Goal: Task Accomplishment & Management: Manage account settings

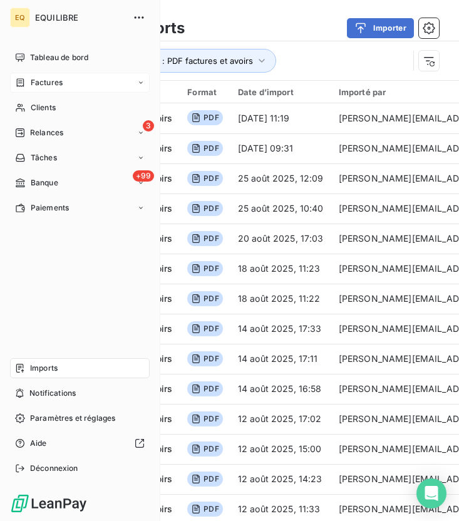
click at [36, 81] on span "Factures" at bounding box center [47, 82] width 32 height 11
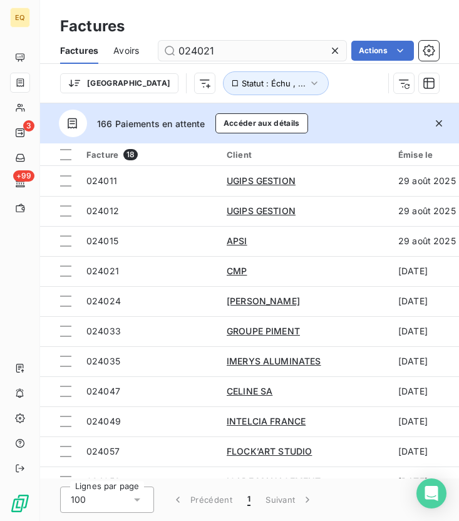
type input "024021"
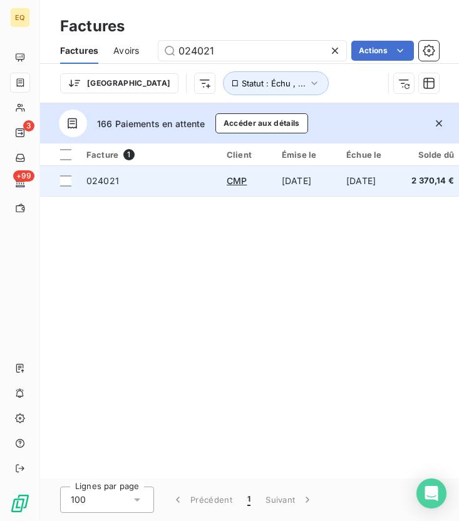
click at [248, 182] on div "CMP" at bounding box center [247, 181] width 40 height 13
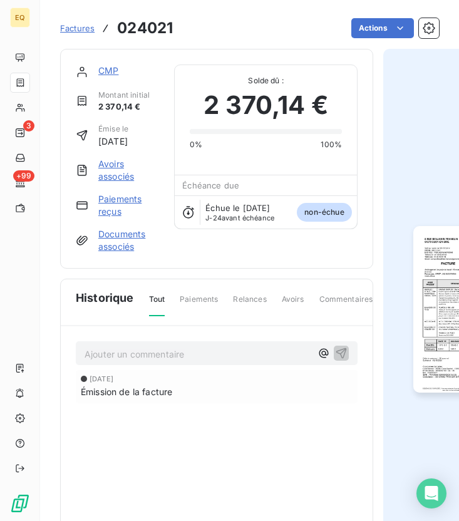
click at [112, 69] on link "CMP" at bounding box center [108, 70] width 20 height 11
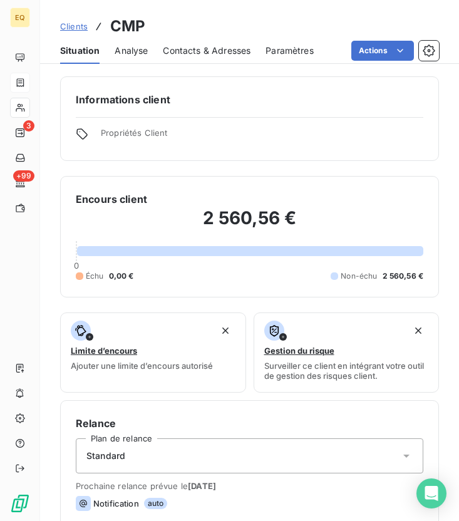
click at [211, 50] on span "Contacts & Adresses" at bounding box center [207, 50] width 88 height 13
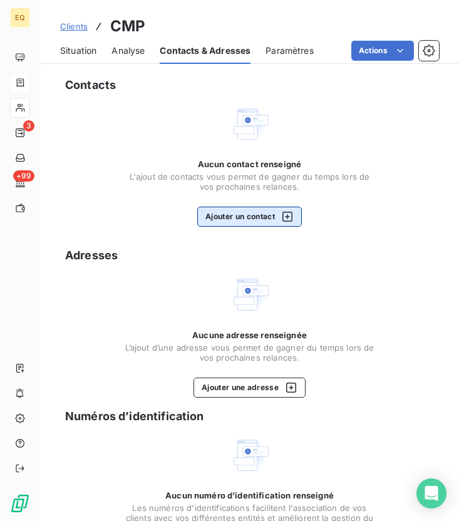
click at [285, 219] on icon "button" at bounding box center [287, 217] width 13 height 13
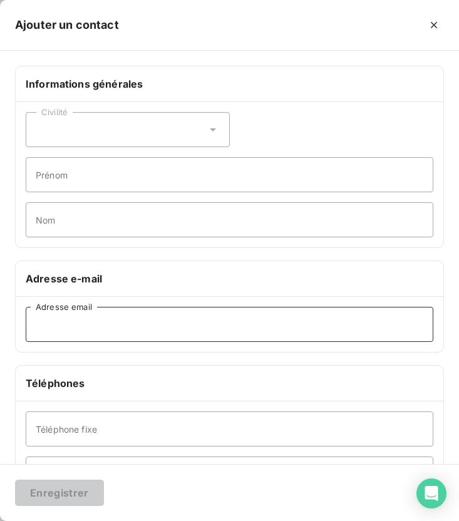
click at [66, 324] on input "Adresse email" at bounding box center [230, 324] width 408 height 35
paste input "[EMAIL_ADDRESS][DOMAIN_NAME]"
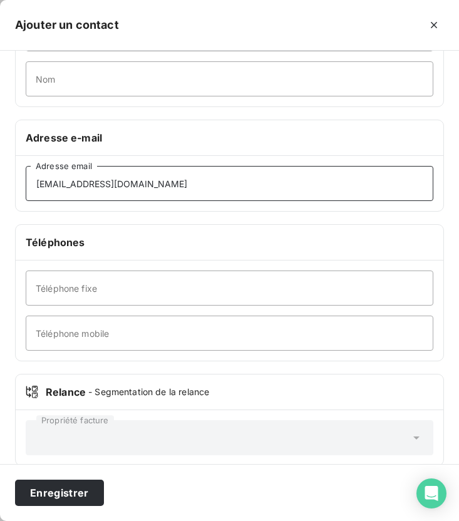
scroll to position [151, 0]
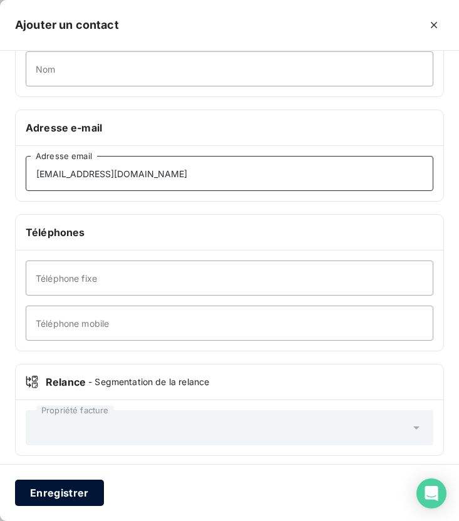
type input "[EMAIL_ADDRESS][DOMAIN_NAME]"
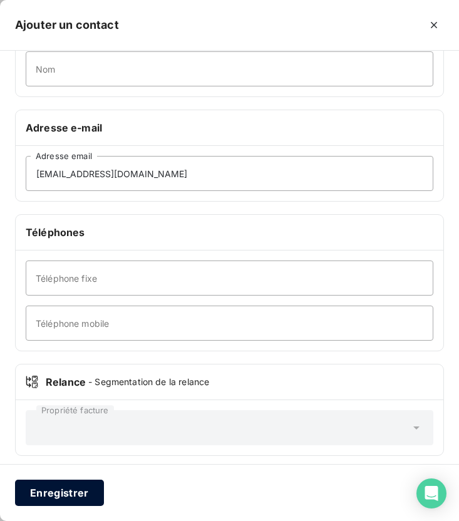
click at [79, 490] on button "Enregistrer" at bounding box center [59, 493] width 89 height 26
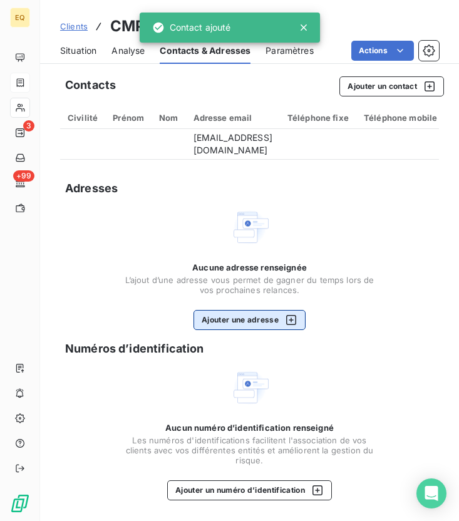
click at [251, 329] on button "Ajouter une adresse" at bounding box center [250, 320] width 112 height 20
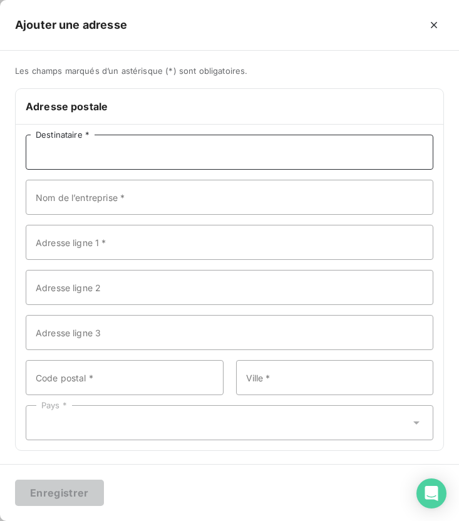
click at [139, 158] on input "Destinataire *" at bounding box center [230, 152] width 408 height 35
type input "CMP"
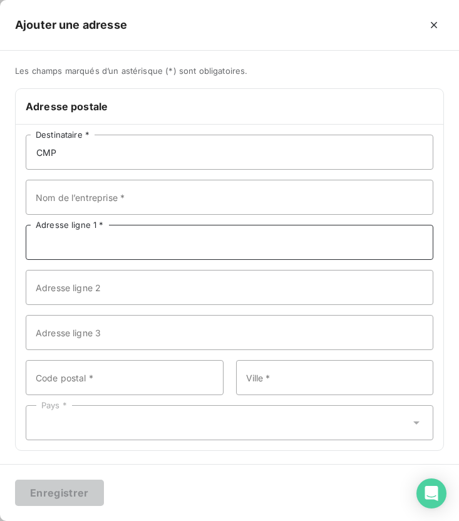
click at [245, 251] on input "Adresse ligne 1 *" at bounding box center [230, 242] width 408 height 35
paste input "[STREET_ADDRESS][PERSON_NAME]"
type input "[STREET_ADDRESS][PERSON_NAME]"
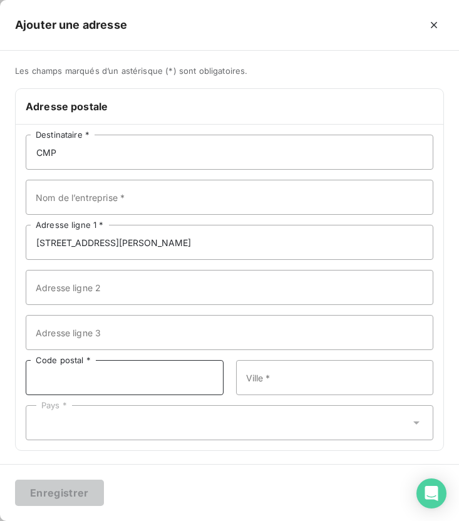
click at [129, 370] on input "Code postal *" at bounding box center [125, 377] width 198 height 35
type input "93150"
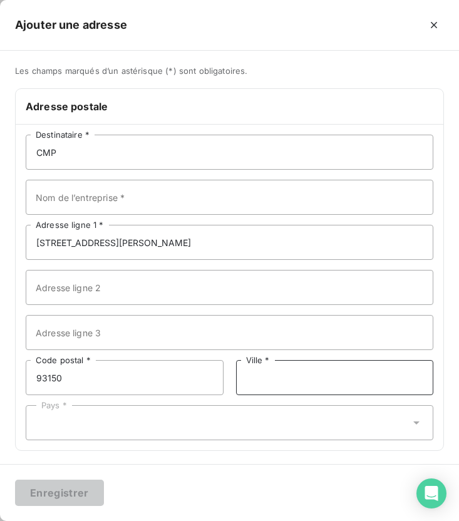
click at [273, 377] on input "Ville *" at bounding box center [335, 377] width 198 height 35
type input "Blanc-Mesnil"
click at [170, 431] on div "Pays *" at bounding box center [230, 422] width 408 height 35
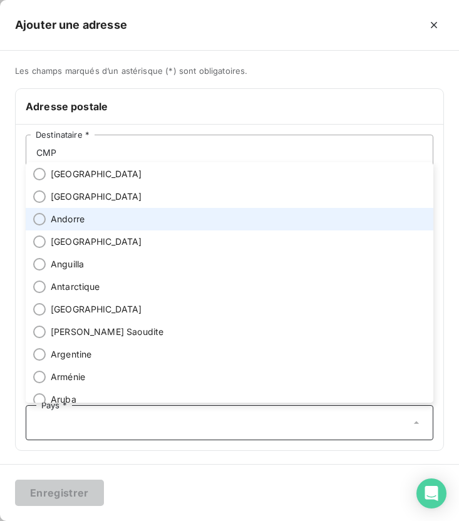
scroll to position [0, 0]
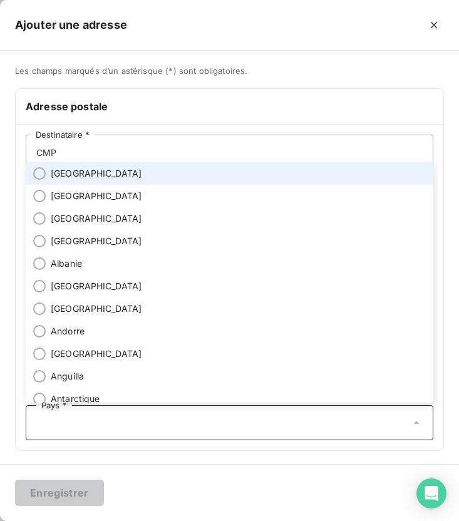
click at [60, 177] on span "[GEOGRAPHIC_DATA]" at bounding box center [97, 173] width 92 height 13
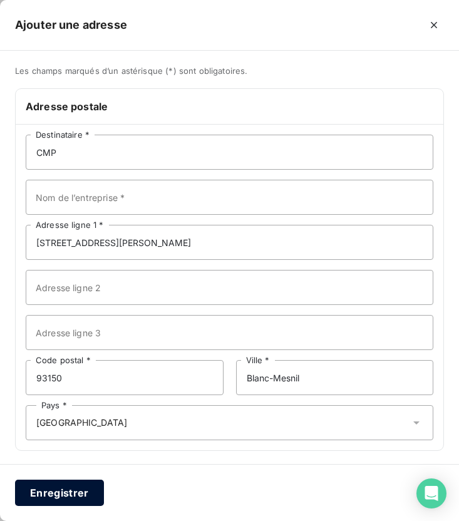
click at [76, 502] on button "Enregistrer" at bounding box center [59, 493] width 89 height 26
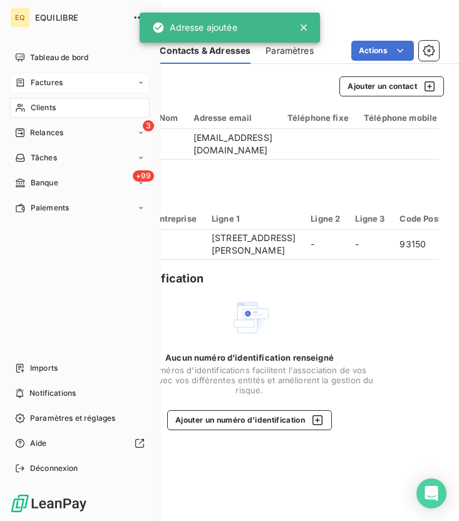
click at [23, 106] on icon at bounding box center [20, 108] width 11 height 10
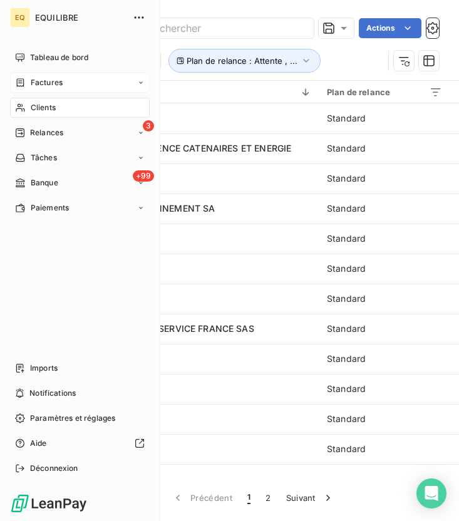
click at [43, 81] on span "Factures" at bounding box center [47, 82] width 32 height 11
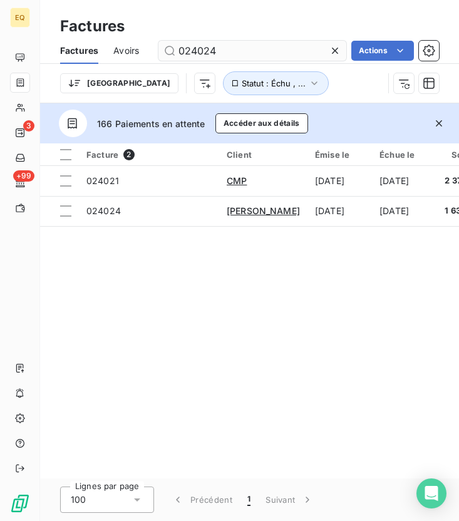
type input "024024"
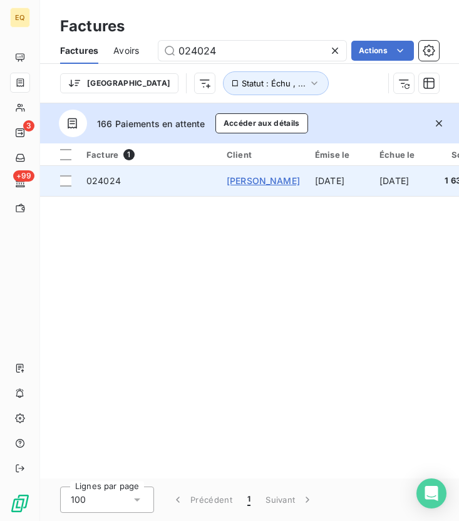
click at [253, 182] on span "KONE S.A." at bounding box center [263, 180] width 73 height 11
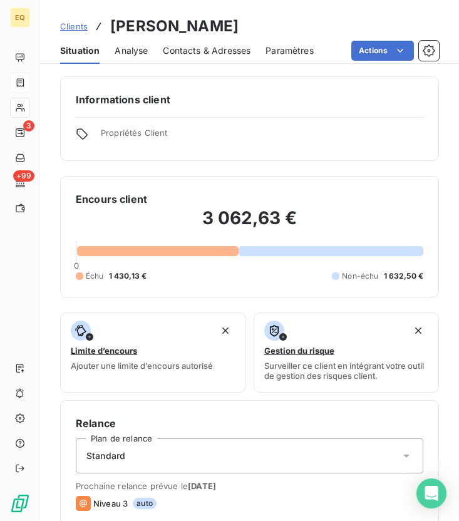
click at [201, 50] on span "Contacts & Adresses" at bounding box center [207, 50] width 88 height 13
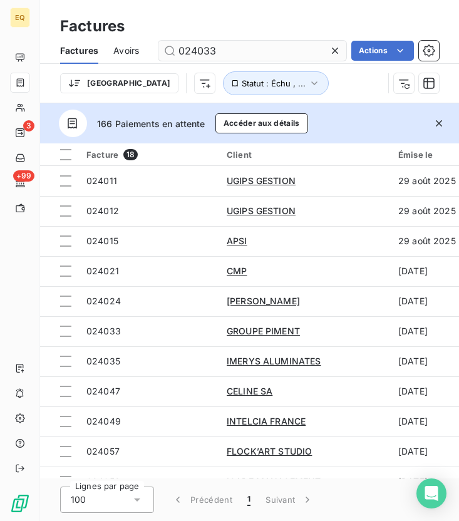
type input "024033"
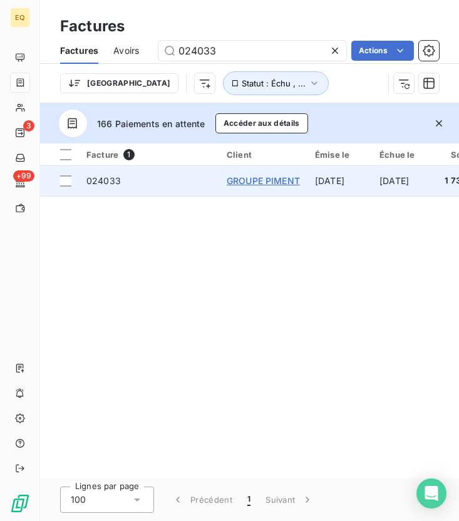
click at [259, 182] on span "GROUPE PIMENT" at bounding box center [263, 180] width 73 height 11
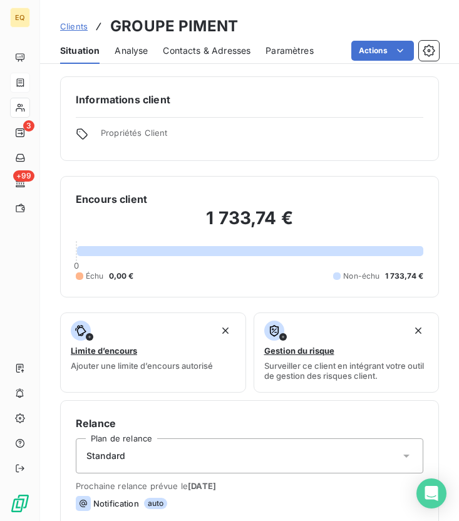
click at [192, 53] on span "Contacts & Adresses" at bounding box center [207, 50] width 88 height 13
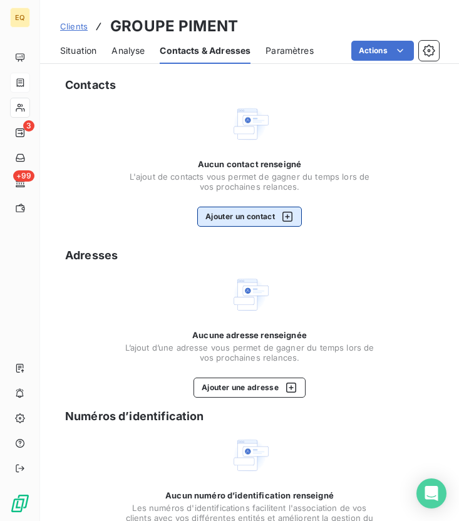
click at [251, 208] on button "Ajouter un contact" at bounding box center [249, 217] width 105 height 20
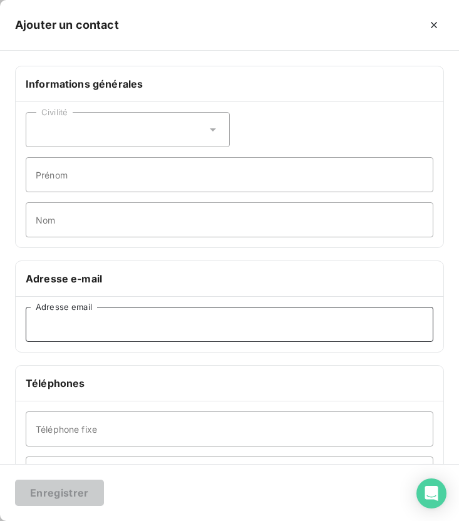
click at [86, 325] on input "Adresse email" at bounding box center [230, 324] width 408 height 35
paste input "m.garcia@groupepiment.fr"
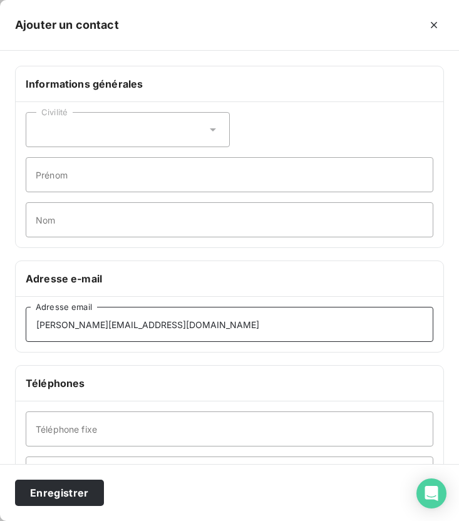
type input "m.garcia@groupepiment.fr"
click at [150, 133] on div "Civilité" at bounding box center [128, 129] width 204 height 35
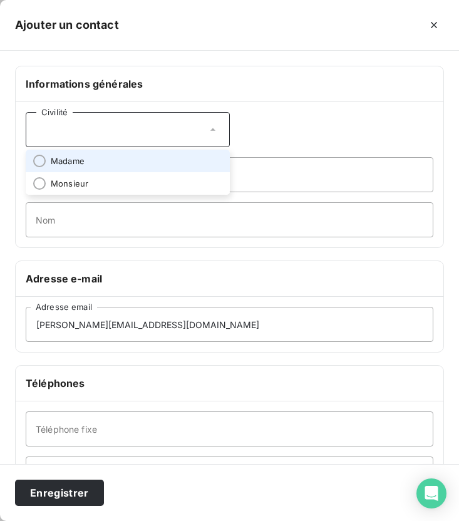
click at [75, 157] on span "Madame" at bounding box center [68, 161] width 34 height 12
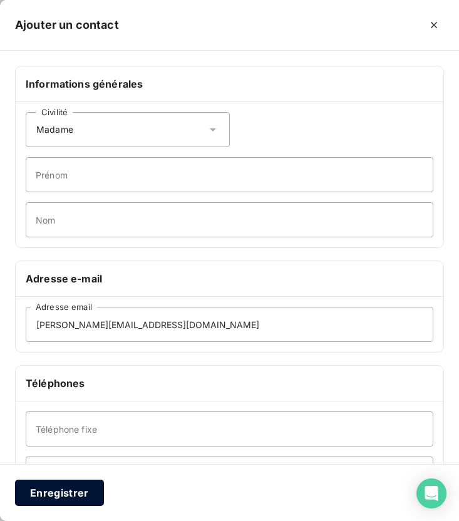
click at [53, 491] on button "Enregistrer" at bounding box center [59, 493] width 89 height 26
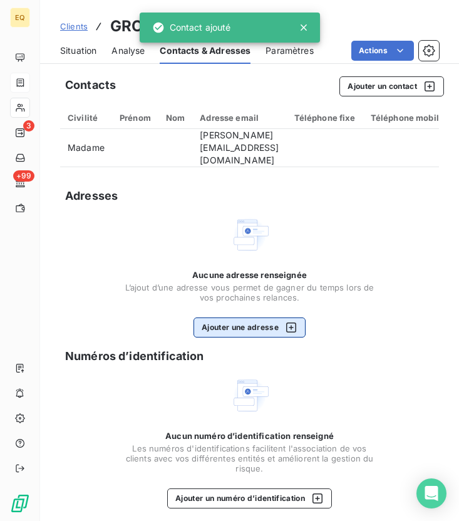
click at [263, 331] on button "Ajouter une adresse" at bounding box center [250, 328] width 112 height 20
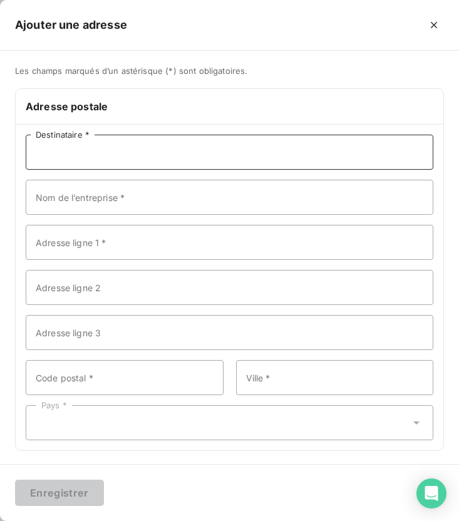
click at [151, 155] on input "Destinataire *" at bounding box center [230, 152] width 408 height 35
type input "GROUPE PIMENT"
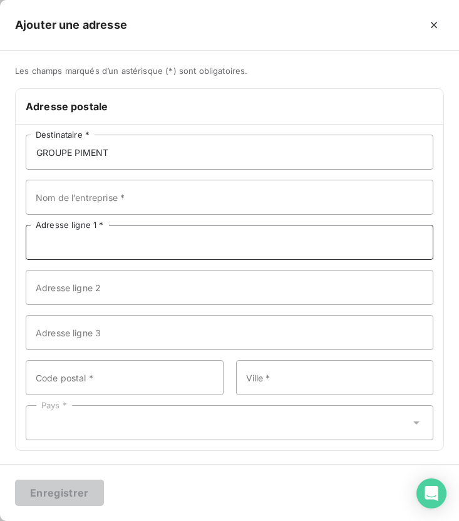
click at [171, 243] on input "Adresse ligne 1 *" at bounding box center [230, 242] width 408 height 35
paste input "33 AVENUE DE LA RÉPUBLIQUE"
type input "33 AVENUE DE LA RÉPUBLIQUE"
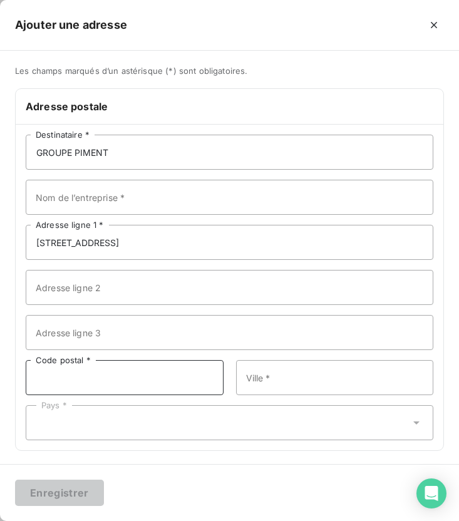
click at [112, 372] on input "Code postal *" at bounding box center [125, 377] width 198 height 35
type input "94300"
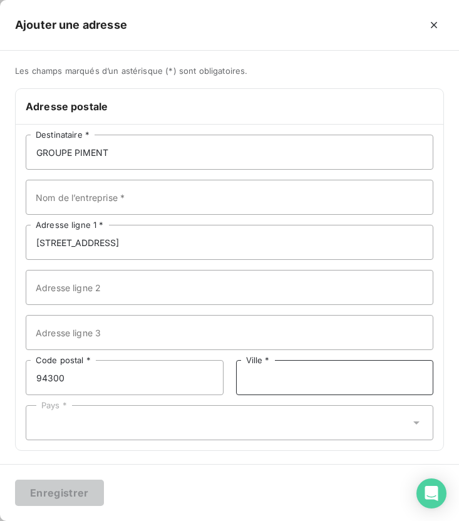
click at [271, 390] on input "Ville *" at bounding box center [335, 377] width 198 height 35
type input "Vincennes"
click at [143, 437] on div "Pays *" at bounding box center [230, 422] width 408 height 35
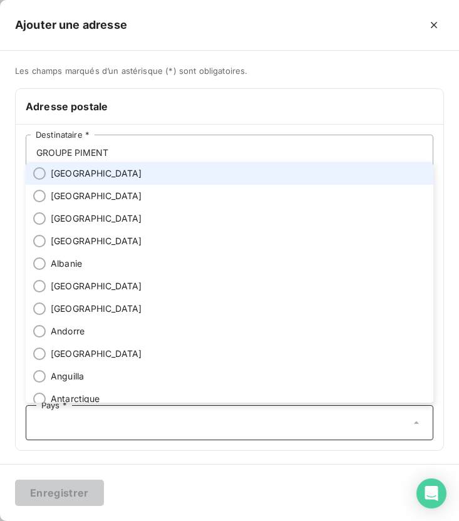
click at [91, 180] on li "[GEOGRAPHIC_DATA]" at bounding box center [230, 173] width 408 height 23
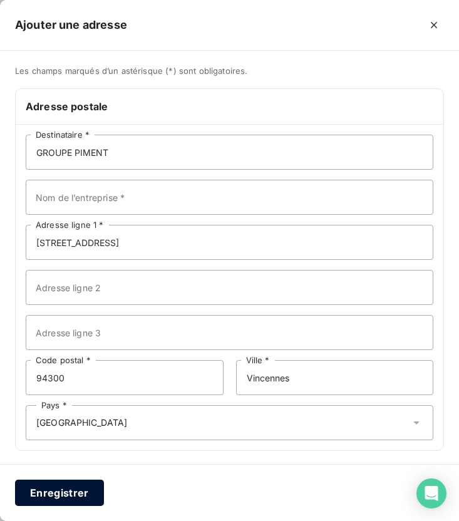
click at [46, 493] on button "Enregistrer" at bounding box center [59, 493] width 89 height 26
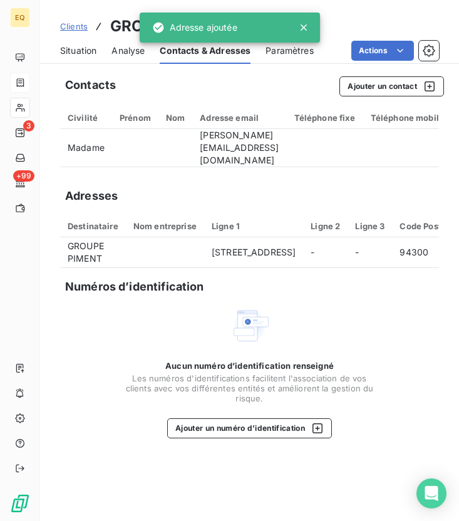
click at [64, 28] on span "Clients" at bounding box center [74, 26] width 28 height 10
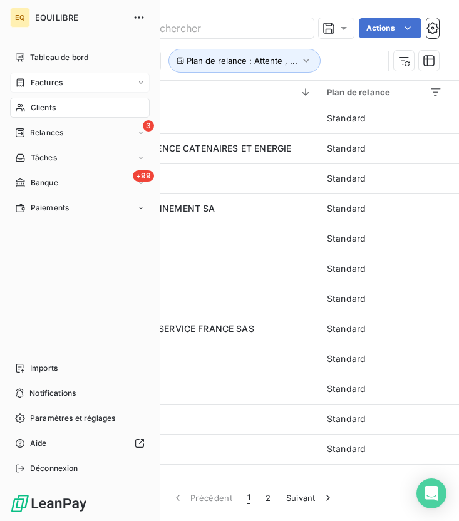
click at [38, 84] on span "Factures" at bounding box center [47, 82] width 32 height 11
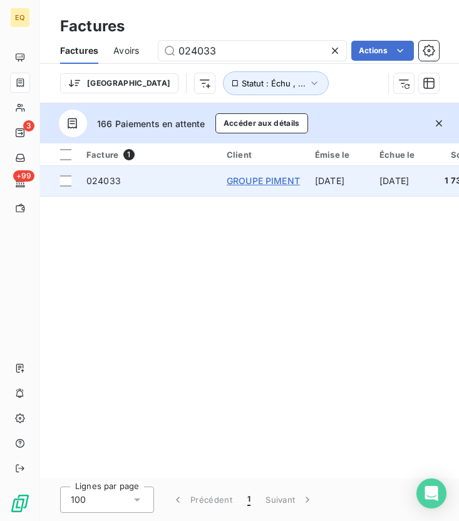
click at [261, 184] on span "GROUPE PIMENT" at bounding box center [263, 180] width 73 height 11
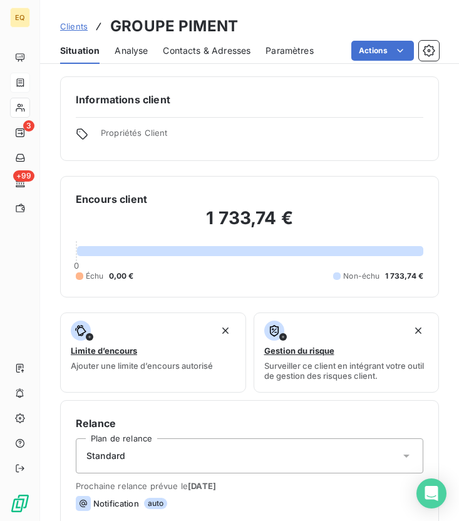
click at [205, 56] on span "Contacts & Adresses" at bounding box center [207, 50] width 88 height 13
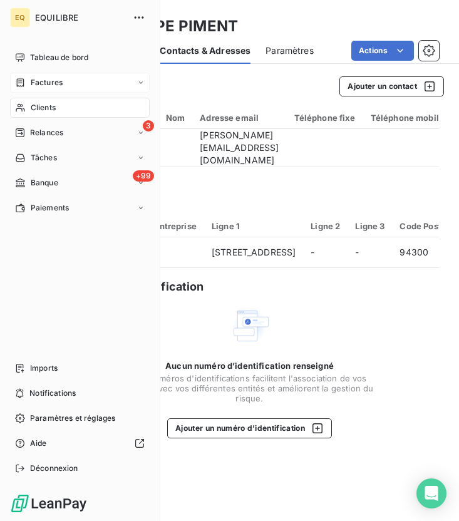
click at [11, 68] on nav "Tableau de bord Factures Clients 3 Relances Tâches +99 Banque Paiements" at bounding box center [80, 133] width 140 height 170
click at [31, 82] on span "Factures" at bounding box center [47, 82] width 32 height 11
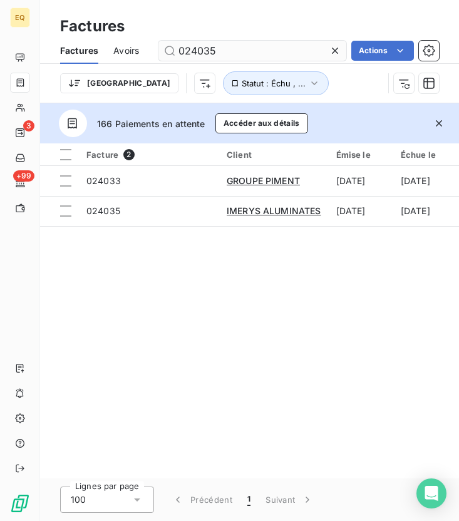
type input "024035"
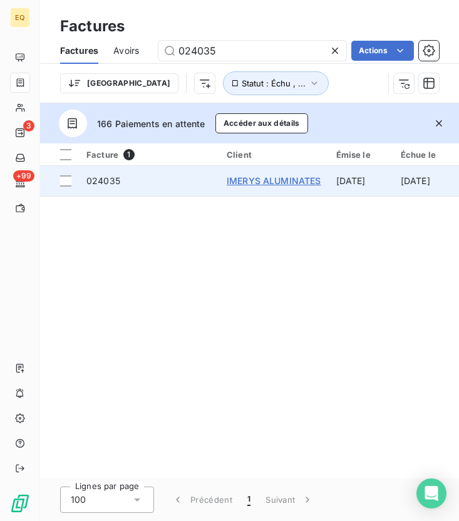
click at [295, 184] on span "IMERYS ALUMINATES" at bounding box center [274, 180] width 95 height 11
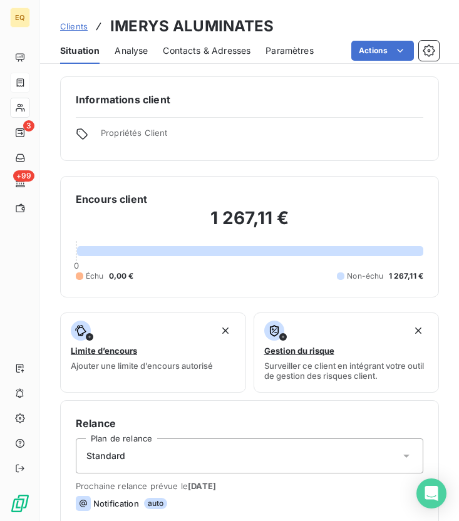
click at [194, 56] on span "Contacts & Adresses" at bounding box center [207, 50] width 88 height 13
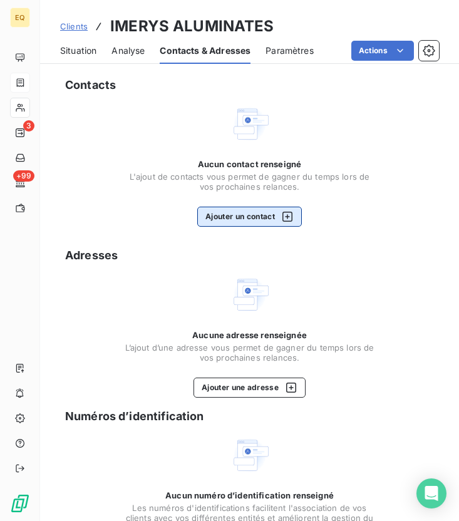
click at [263, 212] on button "Ajouter un contact" at bounding box center [249, 217] width 105 height 20
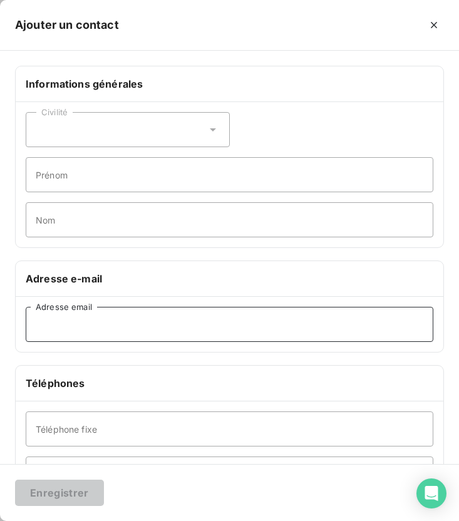
click at [73, 325] on input "Adresse email" at bounding box center [230, 324] width 408 height 35
paste input "invoices_imerys.aluminates.fr@bscs.basware.com"
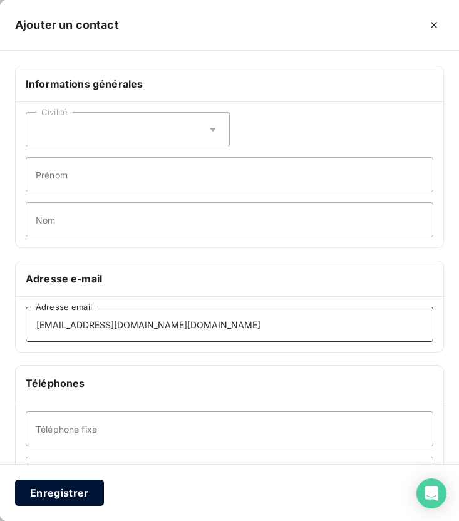
type input "invoices_imerys.aluminates.fr@bscs.basware.com"
click at [56, 494] on button "Enregistrer" at bounding box center [59, 493] width 89 height 26
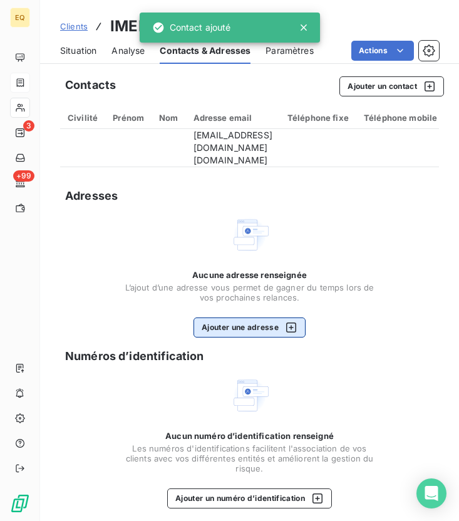
click at [273, 321] on button "Ajouter une adresse" at bounding box center [250, 328] width 112 height 20
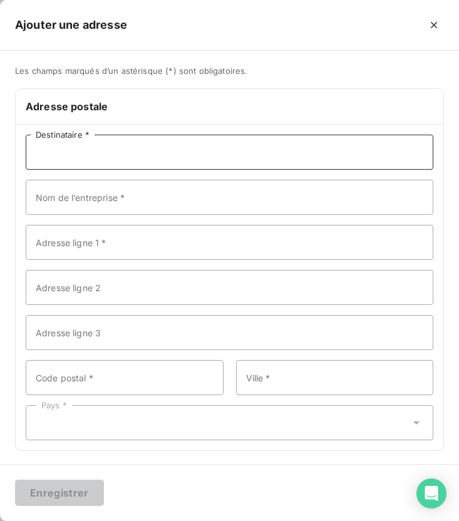
click at [243, 155] on input "Destinataire *" at bounding box center [230, 152] width 408 height 35
paste input "IMERYS ALUMINATES"
type input "IMERYS ALUMINATES"
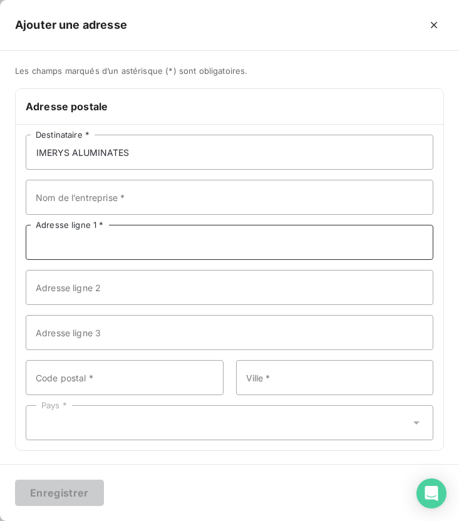
click at [177, 244] on input "Adresse ligne 1 *" at bounding box center [230, 242] width 408 height 35
paste input "43 QUAI DE GRENELLE"
type input "43 QUAI DE GRENELLE"
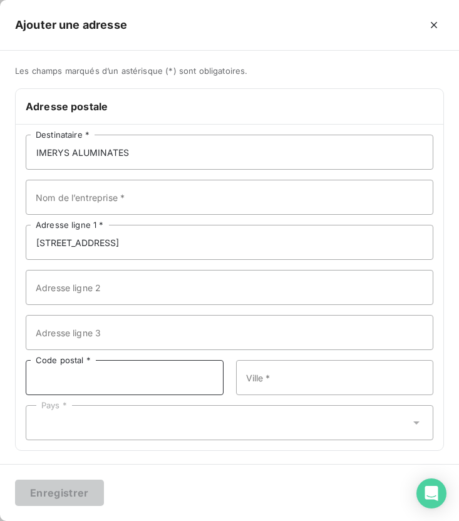
click at [154, 378] on input "Code postal *" at bounding box center [125, 377] width 198 height 35
type input "75015"
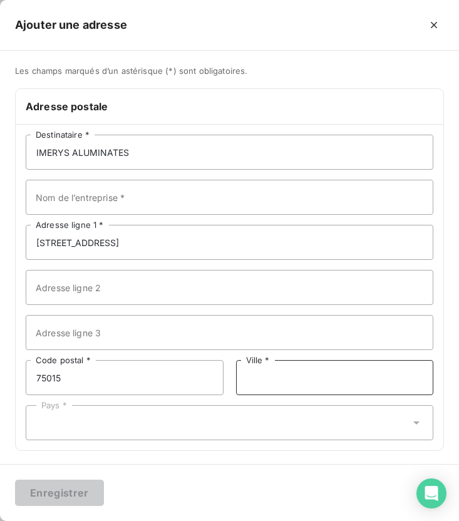
click at [282, 379] on input "Ville *" at bounding box center [335, 377] width 198 height 35
type input "[GEOGRAPHIC_DATA]"
click at [229, 421] on div "Pays *" at bounding box center [230, 422] width 408 height 35
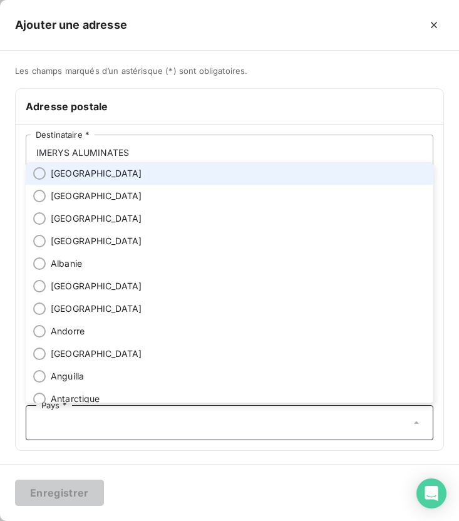
click at [90, 174] on li "[GEOGRAPHIC_DATA]" at bounding box center [230, 173] width 408 height 23
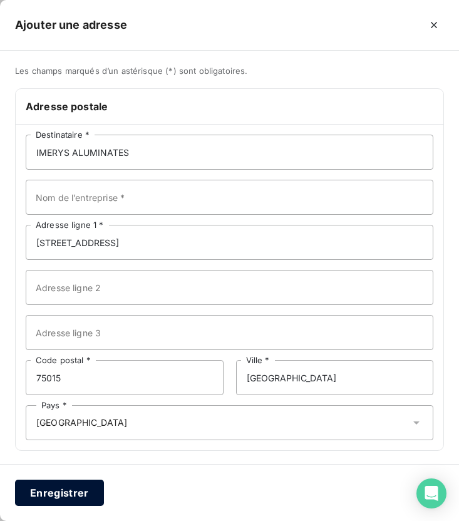
click at [49, 491] on button "Enregistrer" at bounding box center [59, 493] width 89 height 26
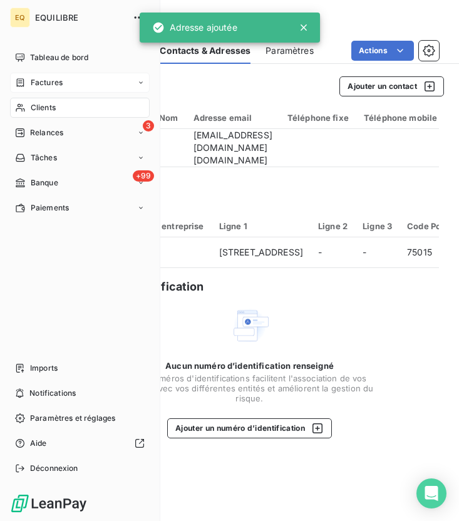
click at [21, 85] on icon at bounding box center [20, 83] width 11 height 10
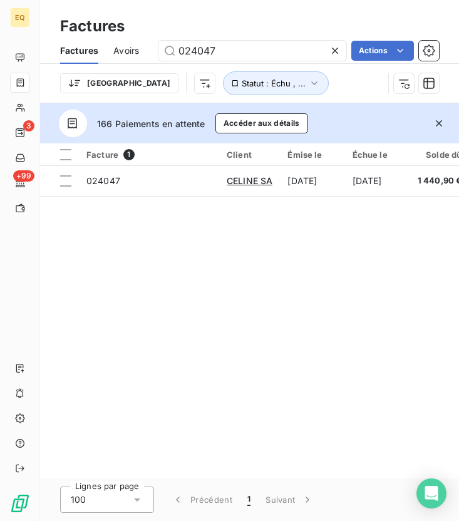
type input "024047"
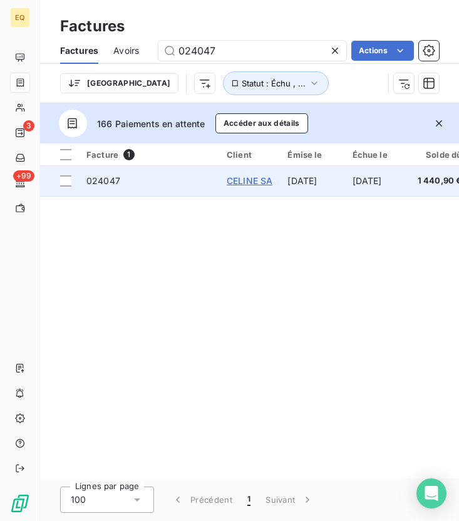
click at [248, 179] on span "CELINE SA" at bounding box center [250, 180] width 46 height 11
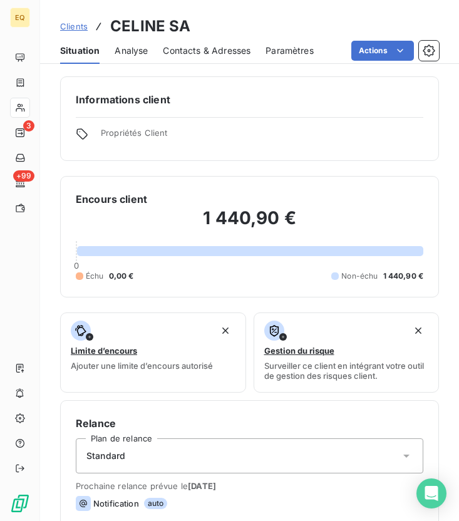
click at [201, 45] on span "Contacts & Adresses" at bounding box center [207, 50] width 88 height 13
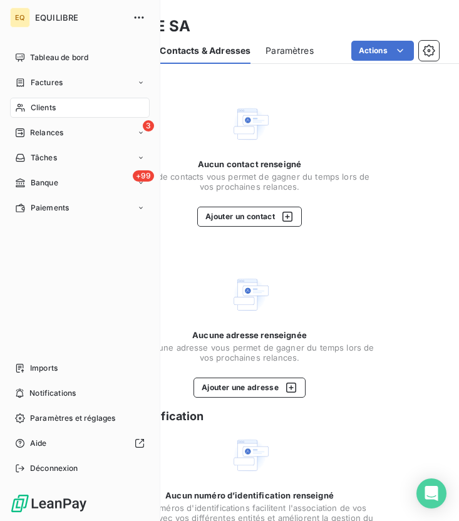
click at [49, 107] on span "Clients" at bounding box center [43, 107] width 25 height 11
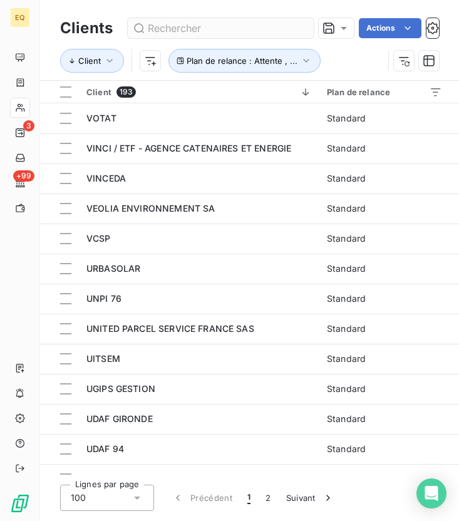
click at [199, 32] on input "text" at bounding box center [221, 28] width 186 height 20
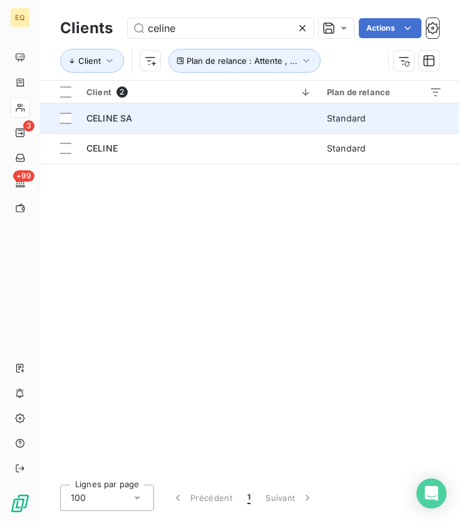
type input "celine"
click at [161, 125] on td "CELINE SA" at bounding box center [199, 118] width 241 height 30
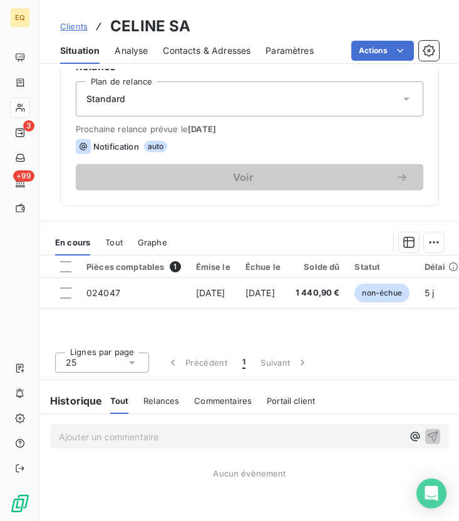
scroll to position [356, 0]
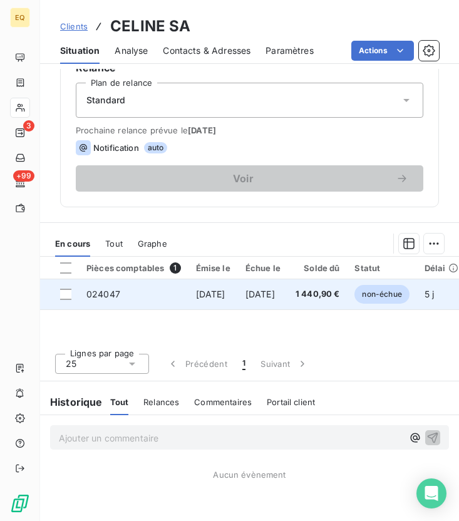
click at [112, 298] on span "024047" at bounding box center [103, 294] width 34 height 11
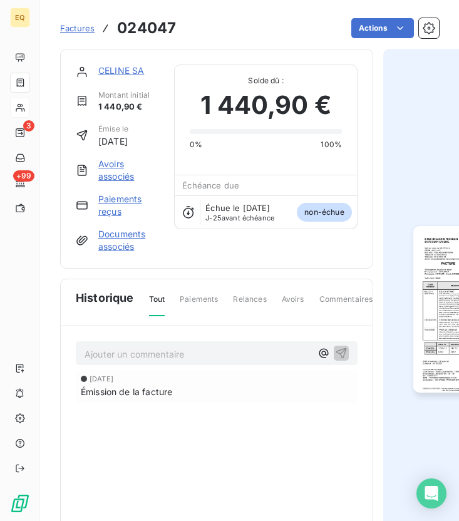
click at [78, 28] on span "Factures" at bounding box center [77, 28] width 34 height 10
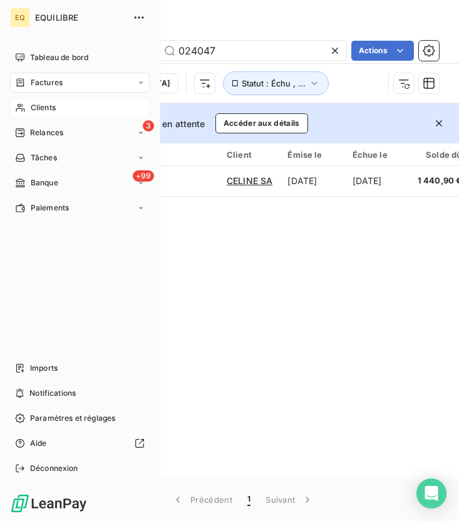
click at [41, 107] on span "Clients" at bounding box center [43, 107] width 25 height 11
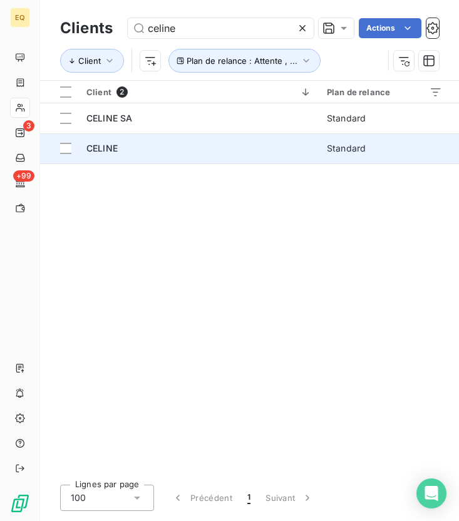
click at [100, 149] on span "CELINE" at bounding box center [101, 148] width 31 height 11
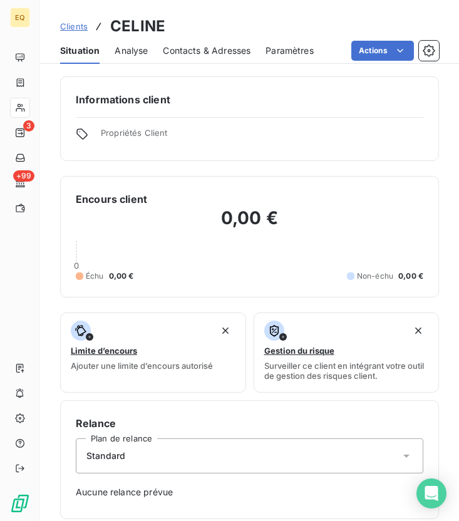
click at [204, 51] on span "Contacts & Adresses" at bounding box center [207, 50] width 88 height 13
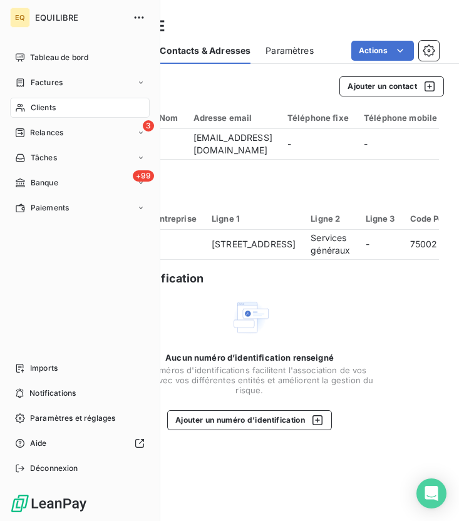
click at [38, 107] on span "Clients" at bounding box center [43, 107] width 25 height 11
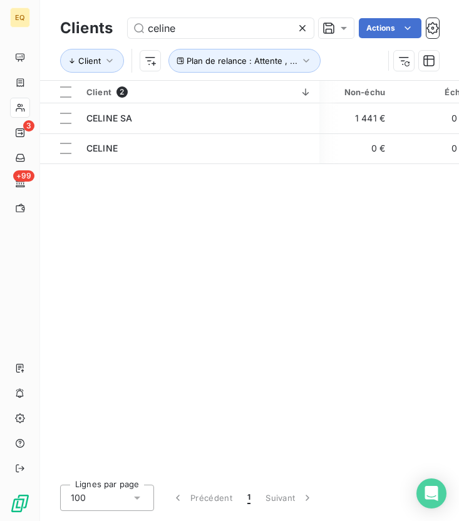
scroll to position [0, 332]
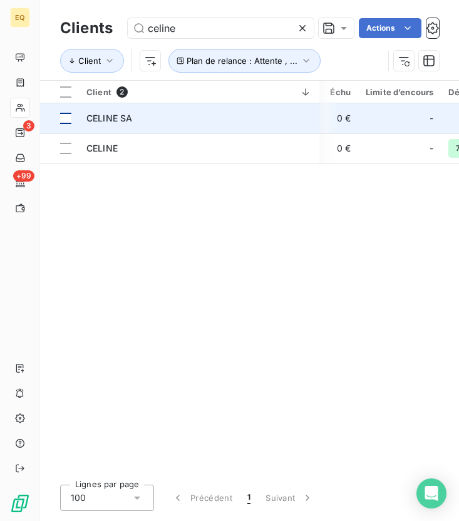
click at [69, 115] on div at bounding box center [65, 118] width 11 height 11
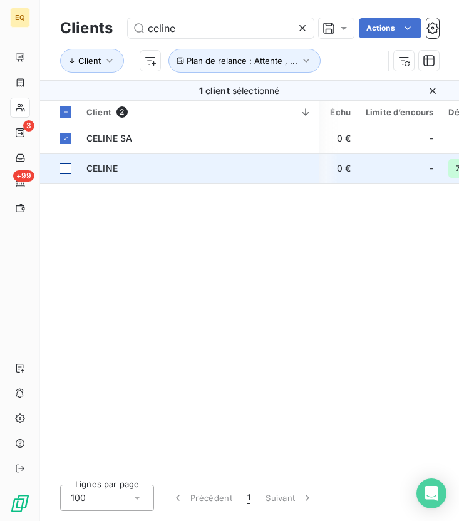
click at [63, 165] on div at bounding box center [65, 168] width 11 height 11
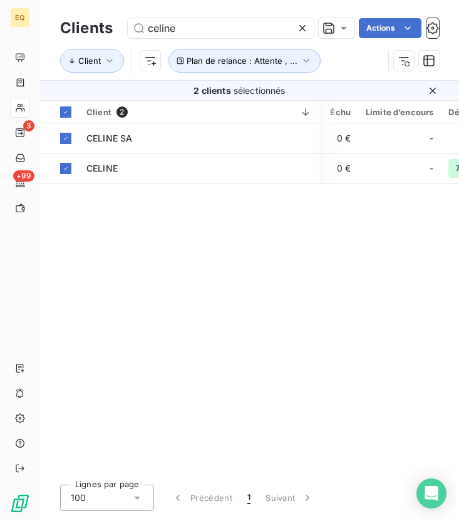
click at [222, 247] on html "EQ 3 +99 Clients celine Actions Client Plan de relance : Attente , ... 2 client…" at bounding box center [229, 260] width 459 height 521
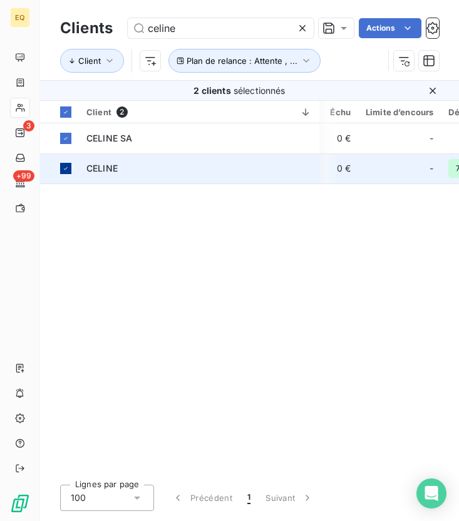
click at [78, 165] on td at bounding box center [59, 169] width 39 height 30
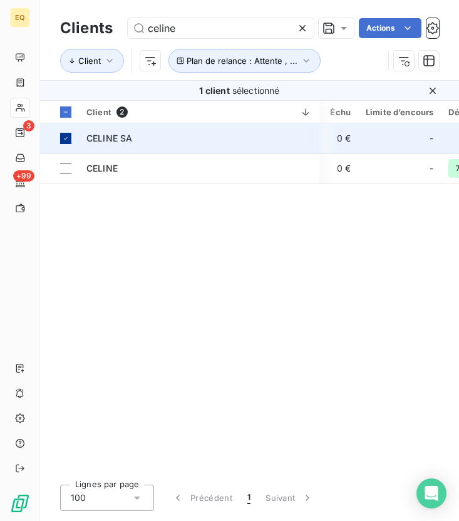
click at [67, 140] on icon at bounding box center [66, 139] width 8 height 8
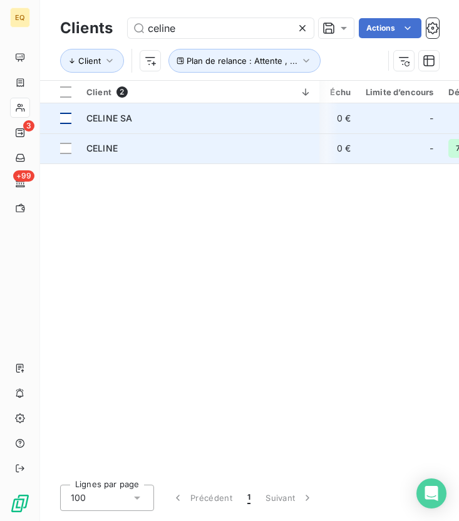
click at [123, 149] on div "CELINE" at bounding box center [199, 148] width 226 height 13
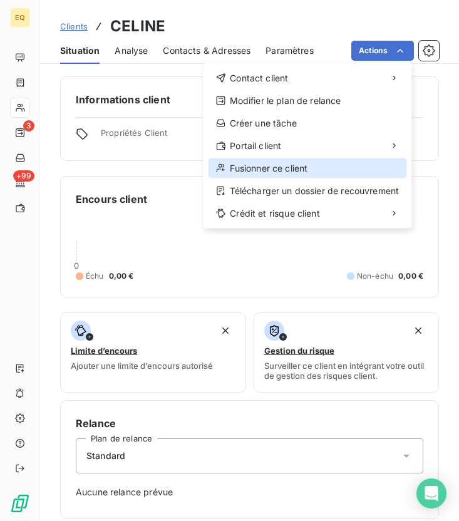
click at [268, 168] on div "Fusionner ce client" at bounding box center [308, 169] width 199 height 20
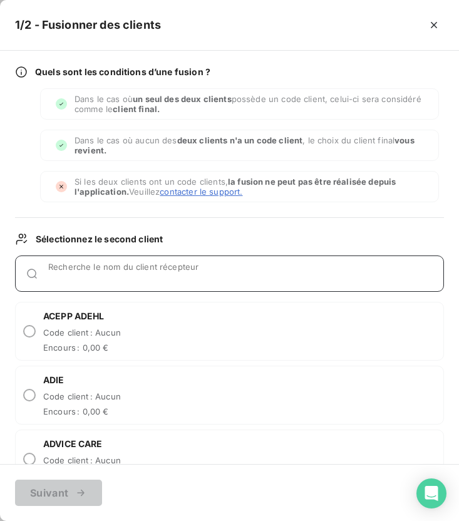
click at [169, 274] on input "Recherche le nom du client récepteur" at bounding box center [245, 279] width 395 height 13
type input "cel"
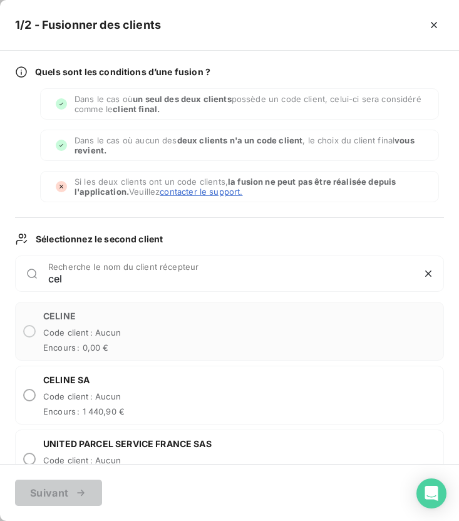
click at [134, 399] on div "CELINE SA Code client : Aucun Encours : 1 440,90 €" at bounding box center [229, 395] width 429 height 59
radio input "true"
click at [54, 495] on button "Suivant" at bounding box center [58, 493] width 87 height 26
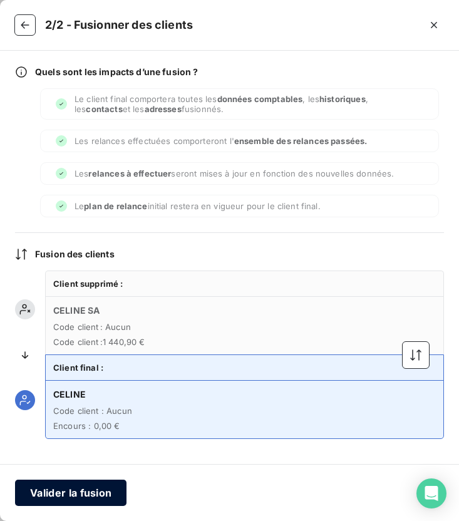
click at [76, 489] on button "Valider la fusion" at bounding box center [71, 493] width 112 height 26
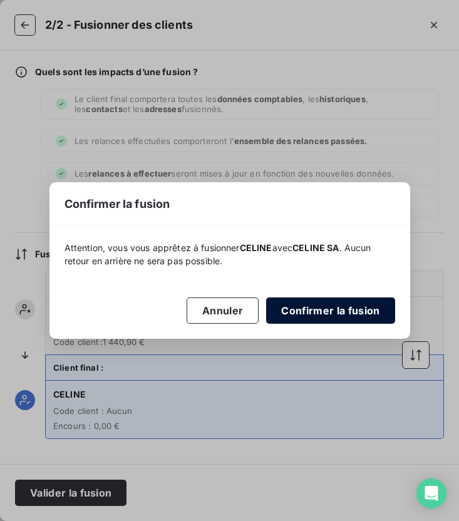
click at [342, 315] on button "Confirmer la fusion" at bounding box center [330, 311] width 128 height 26
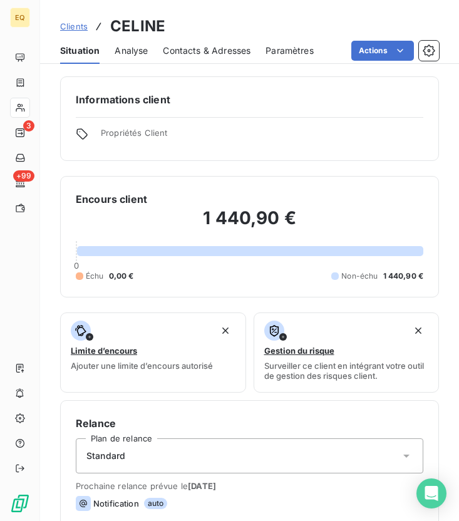
click at [182, 52] on span "Contacts & Adresses" at bounding box center [207, 50] width 88 height 13
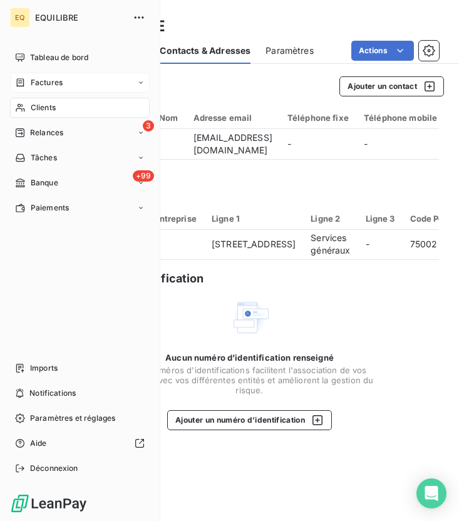
click at [33, 83] on span "Factures" at bounding box center [47, 82] width 32 height 11
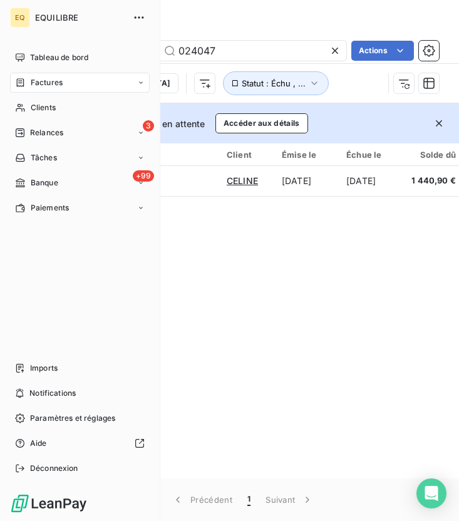
click at [27, 86] on div "Factures" at bounding box center [39, 82] width 48 height 11
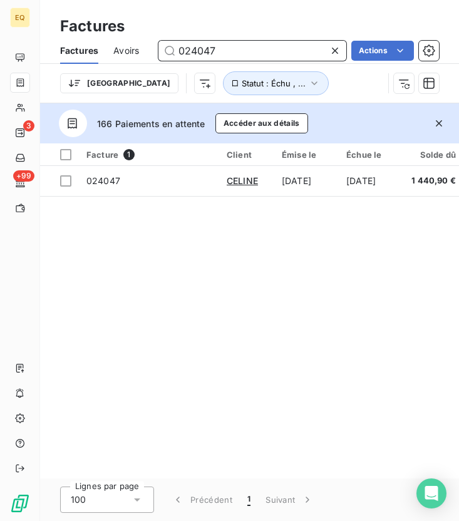
click at [231, 46] on input "024047" at bounding box center [253, 51] width 188 height 20
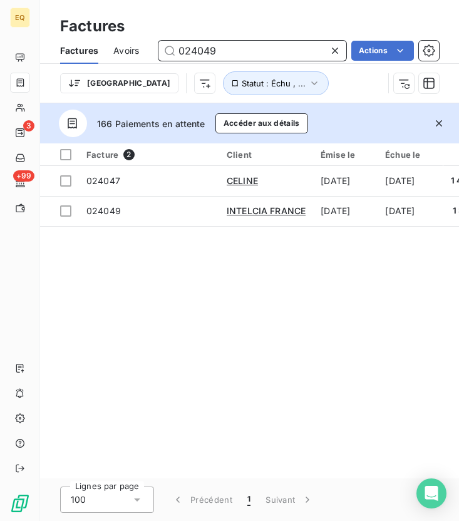
type input "024049"
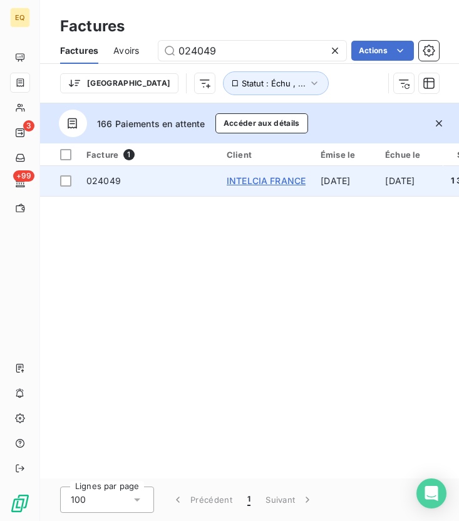
click at [242, 180] on span "INTELCIA FRANCE" at bounding box center [266, 180] width 79 height 11
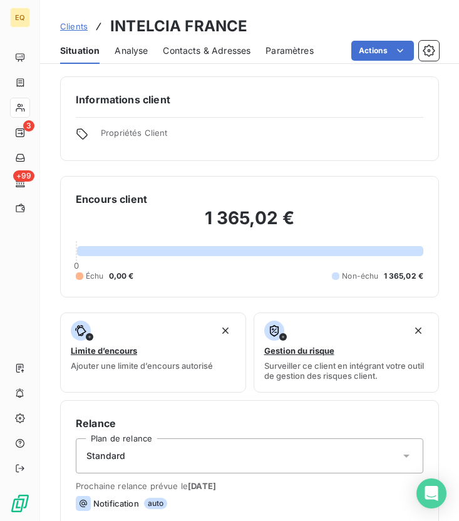
click at [206, 50] on span "Contacts & Adresses" at bounding box center [207, 50] width 88 height 13
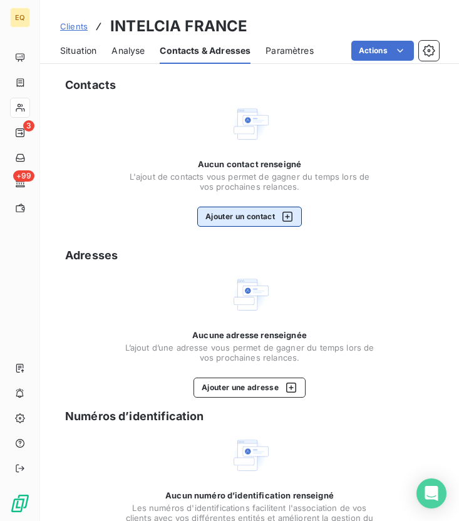
click at [253, 218] on button "Ajouter un contact" at bounding box center [249, 217] width 105 height 20
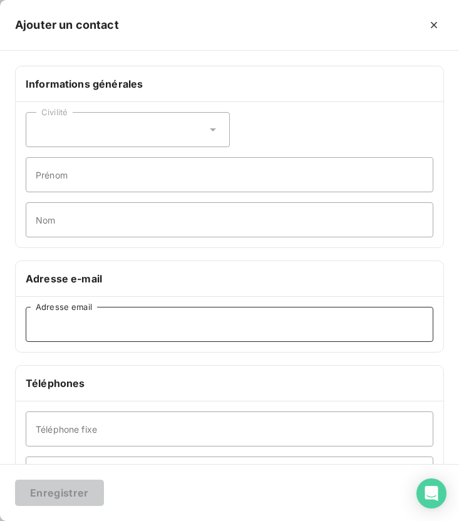
click at [83, 325] on input "Adresse email" at bounding box center [230, 324] width 408 height 35
paste input "[EMAIL_ADDRESS][DOMAIN_NAME]"
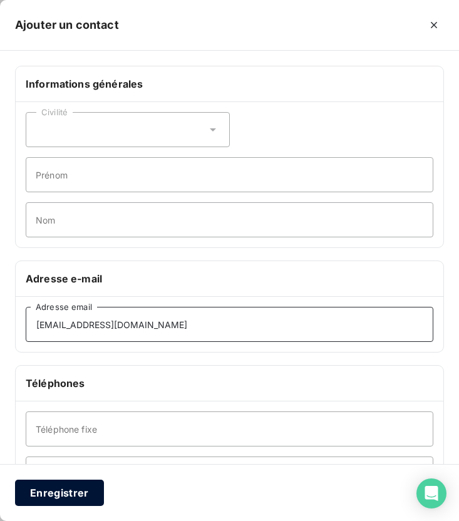
type input "[EMAIL_ADDRESS][DOMAIN_NAME]"
click at [71, 500] on button "Enregistrer" at bounding box center [59, 493] width 89 height 26
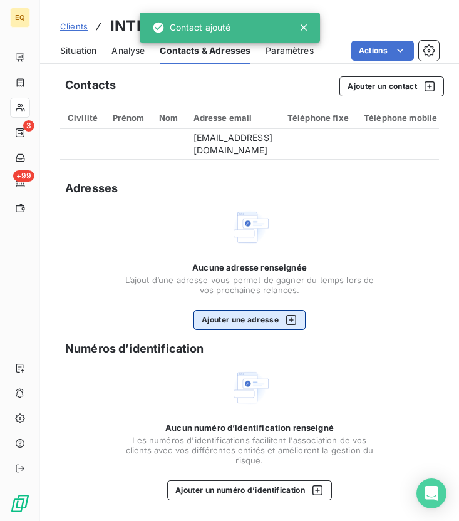
click at [250, 325] on button "Ajouter une adresse" at bounding box center [250, 320] width 112 height 20
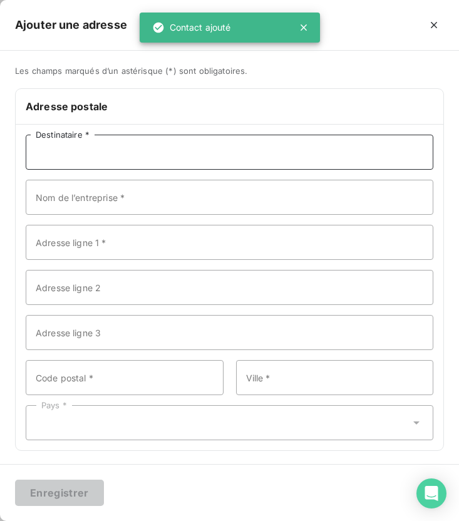
click at [142, 159] on input "Destinataire *" at bounding box center [230, 152] width 408 height 35
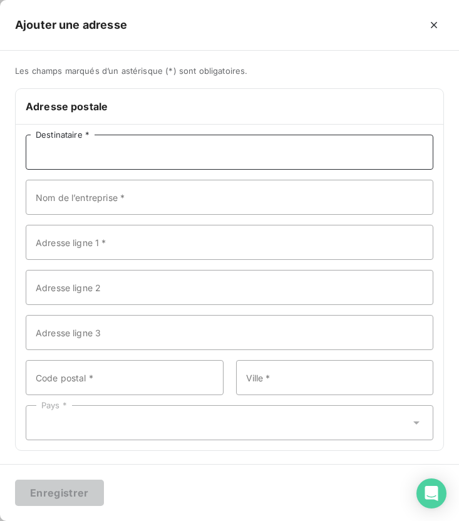
paste input "INTELCIA FRANCE"
type input "INTELCIA FRANCE"
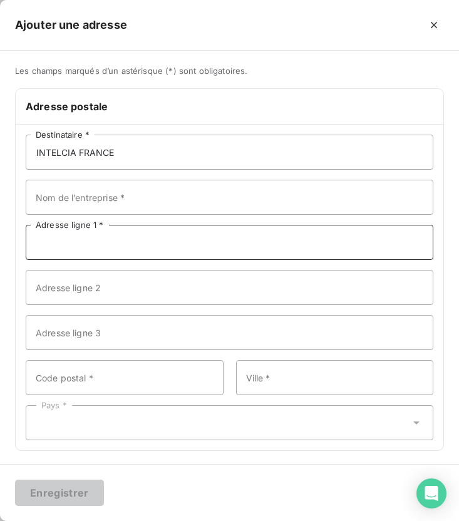
click at [170, 244] on input "Adresse ligne 1 *" at bounding box center [230, 242] width 408 height 35
paste input "20-26 BD DU PARC"
type input "20-26 BD DU PARC"
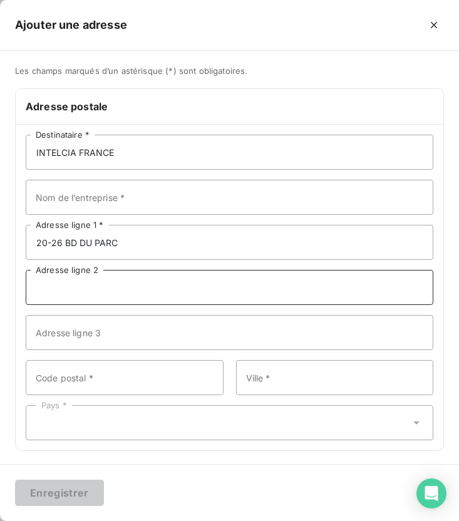
click at [137, 291] on input "Adresse ligne 2" at bounding box center [230, 287] width 408 height 35
paste input "IMMEUBLE IMAGINE"
type input "IMMEUBLE IMAGINE"
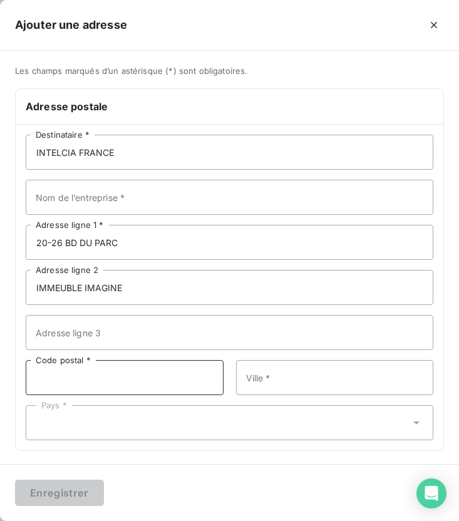
click at [97, 394] on input "Code postal *" at bounding box center [125, 377] width 198 height 35
type input "92200"
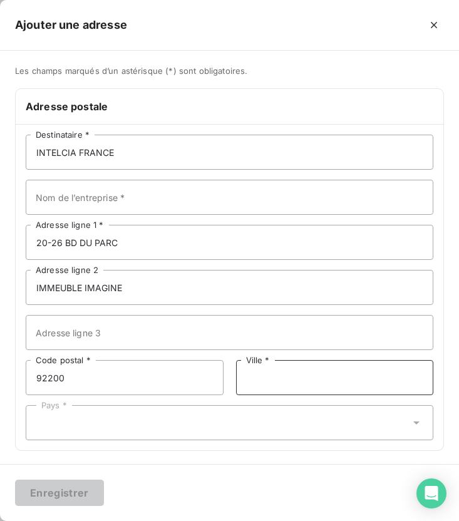
click at [242, 375] on input "Ville *" at bounding box center [335, 377] width 198 height 35
type input "[GEOGRAPHIC_DATA]"
click at [172, 424] on div "Pays *" at bounding box center [230, 422] width 408 height 35
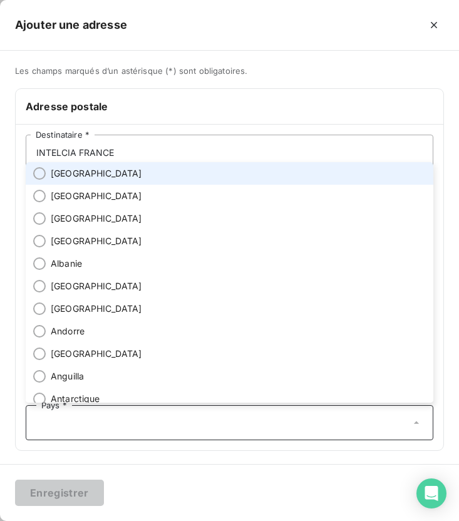
click at [86, 178] on li "[GEOGRAPHIC_DATA]" at bounding box center [230, 173] width 408 height 23
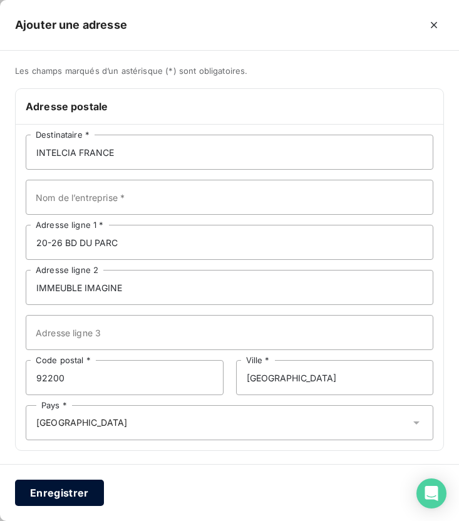
click at [50, 496] on button "Enregistrer" at bounding box center [59, 493] width 89 height 26
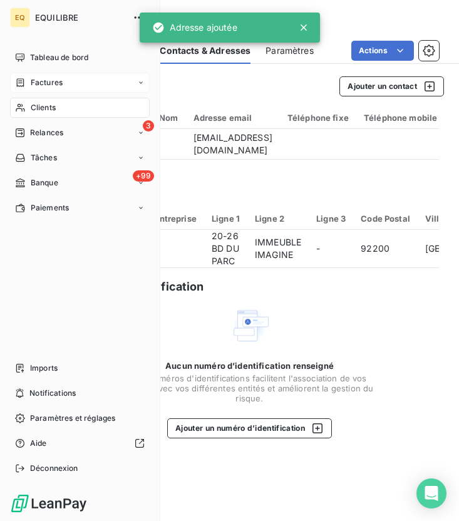
click at [75, 77] on div "Factures" at bounding box center [80, 83] width 140 height 20
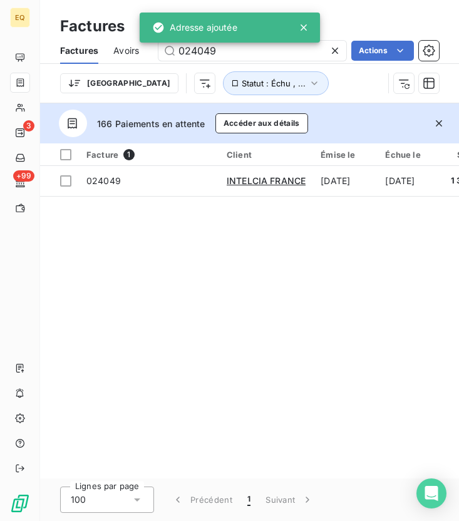
click at [247, 272] on div "Facture 1 Client Émise le Échue le Solde dû Statut PDF Montant initial Délai Re…" at bounding box center [249, 311] width 419 height 335
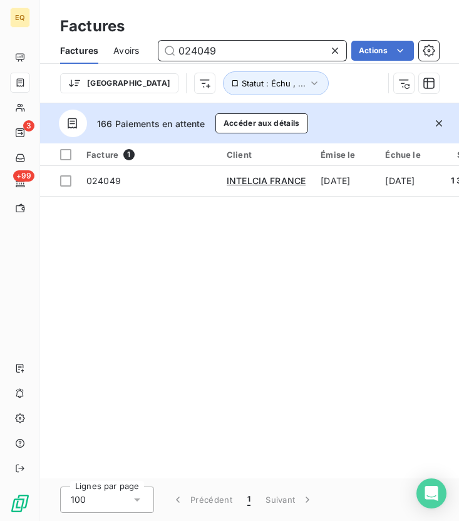
click at [236, 50] on input "024049" at bounding box center [253, 51] width 188 height 20
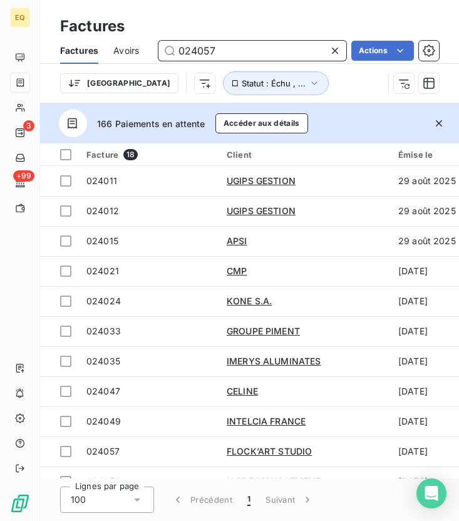
type input "024057"
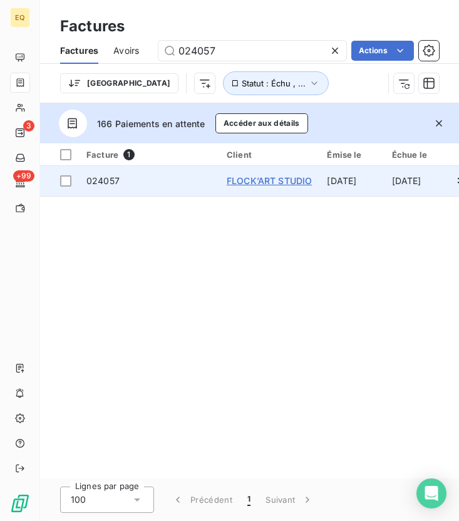
click at [249, 182] on span "FLOCK’ART STUDIO" at bounding box center [269, 180] width 85 height 11
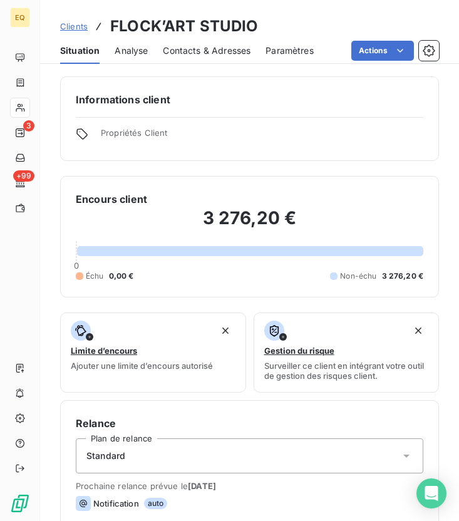
click at [223, 53] on span "Contacts & Adresses" at bounding box center [207, 50] width 88 height 13
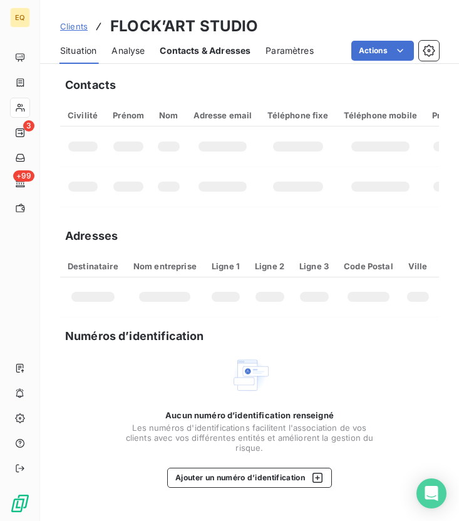
click at [207, 51] on span "Contacts & Adresses" at bounding box center [205, 50] width 91 height 13
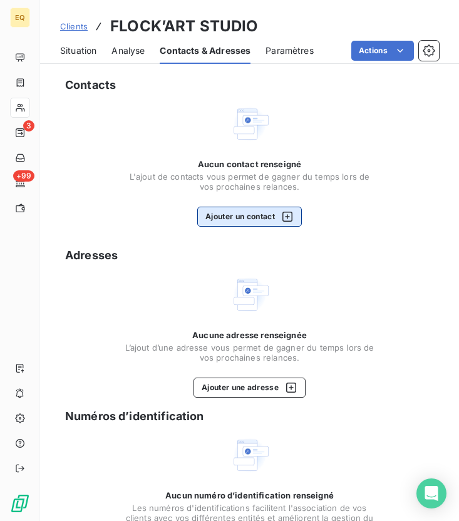
click at [247, 219] on button "Ajouter un contact" at bounding box center [249, 217] width 105 height 20
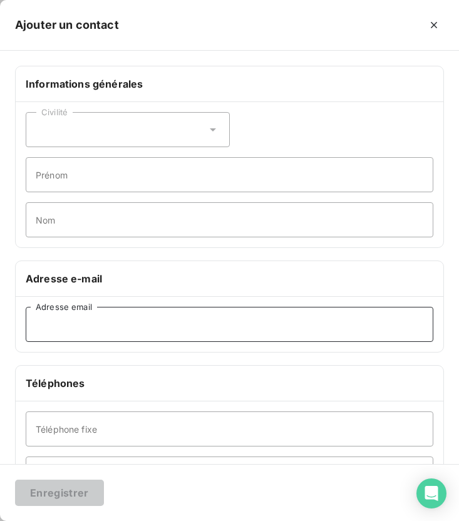
click at [38, 332] on input "Adresse email" at bounding box center [230, 324] width 408 height 35
paste input "[EMAIL_ADDRESS][DOMAIN_NAME]"
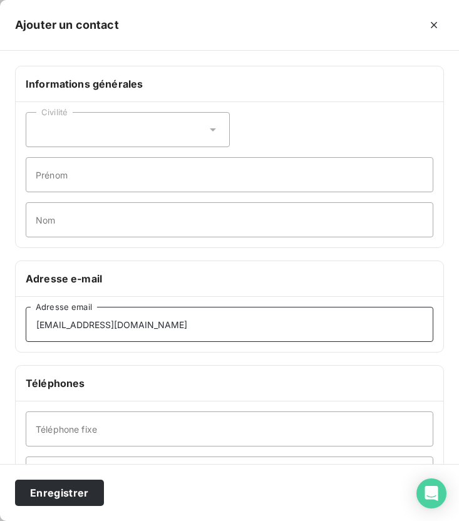
type input "[EMAIL_ADDRESS][DOMAIN_NAME]"
click at [99, 132] on div "Civilité" at bounding box center [128, 129] width 204 height 35
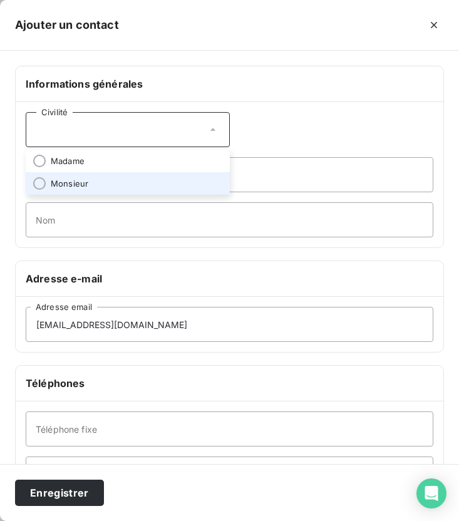
click at [88, 182] on li "Monsieur" at bounding box center [128, 183] width 204 height 23
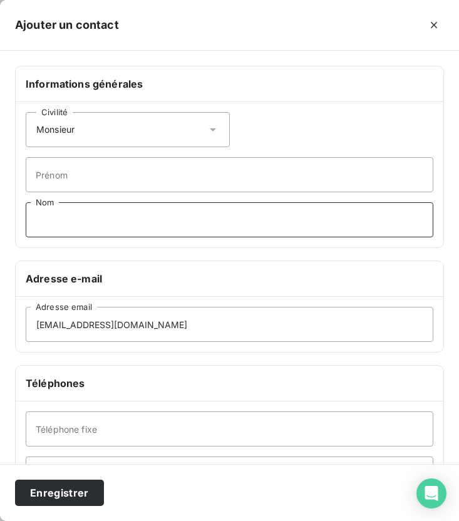
click at [71, 216] on input "Nom" at bounding box center [230, 219] width 408 height 35
type input "DAILLIEZ"
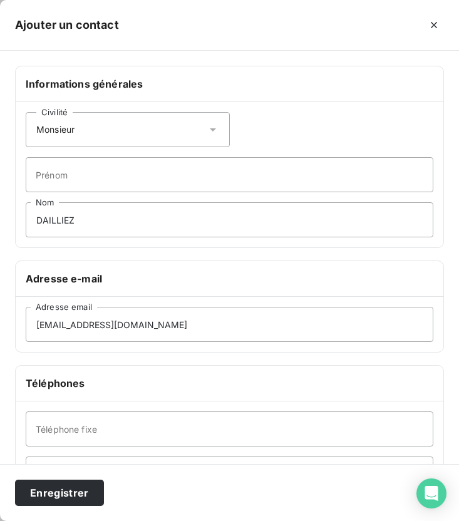
click at [187, 251] on div "Informations générales Civilité Monsieur [PERSON_NAME] Nom Adresse e-mail [EMAI…" at bounding box center [229, 344] width 459 height 557
click at [67, 488] on button "Enregistrer" at bounding box center [59, 493] width 89 height 26
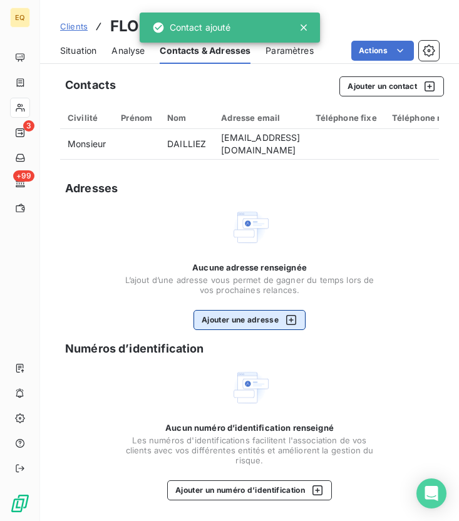
click at [243, 328] on button "Ajouter une adresse" at bounding box center [250, 320] width 112 height 20
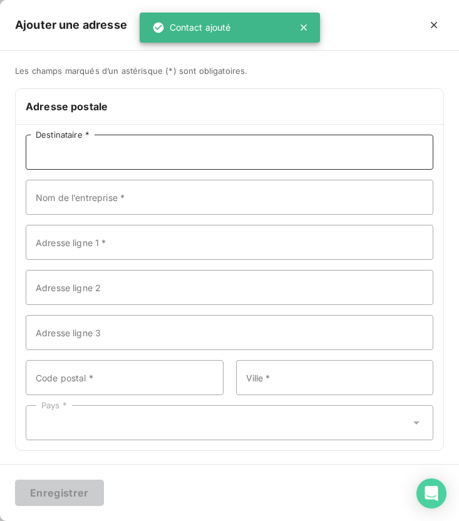
click at [246, 154] on input "Destinataire *" at bounding box center [230, 152] width 408 height 35
paste input "FLOCK’ART STUDIO"
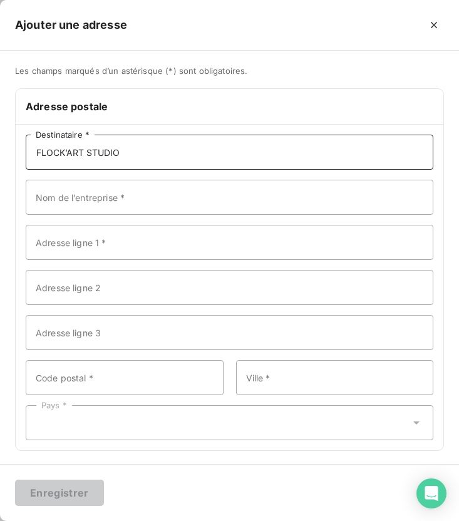
type input "FLOCK’ART STUDIO"
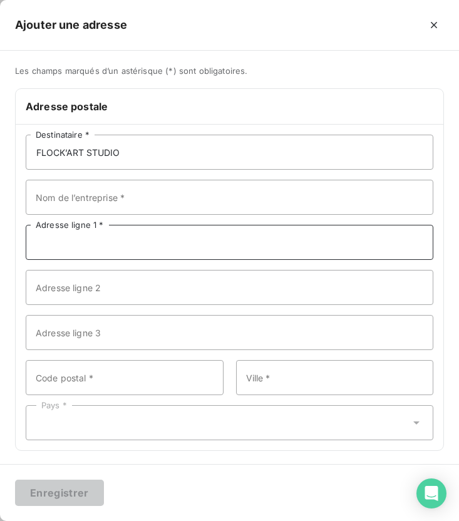
click at [159, 241] on input "Adresse ligne 1 *" at bounding box center [230, 242] width 408 height 35
paste input "[STREET_ADDRESS]"
type input "[STREET_ADDRESS]"
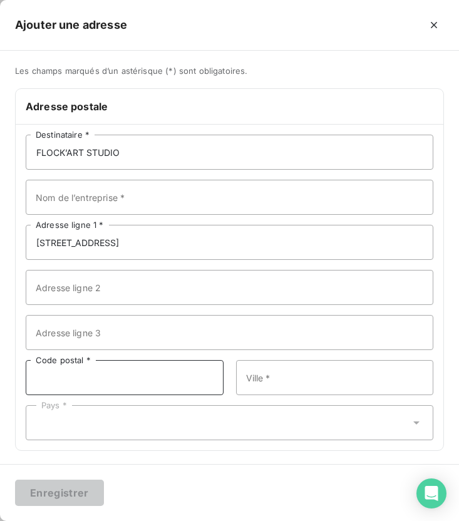
click at [144, 371] on input "Code postal *" at bounding box center [125, 377] width 198 height 35
type input "59264"
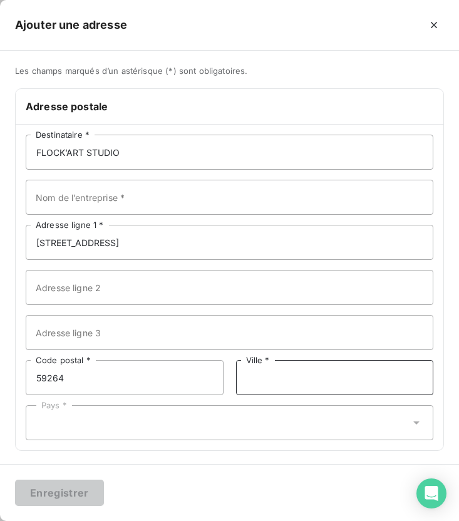
click at [266, 386] on input "Ville *" at bounding box center [335, 377] width 198 height 35
type input "ONNAING"
click at [244, 419] on div "Pays *" at bounding box center [230, 422] width 408 height 35
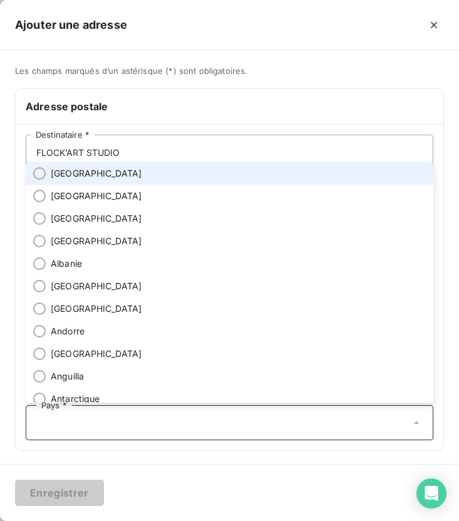
click at [97, 177] on li "[GEOGRAPHIC_DATA]" at bounding box center [230, 173] width 408 height 23
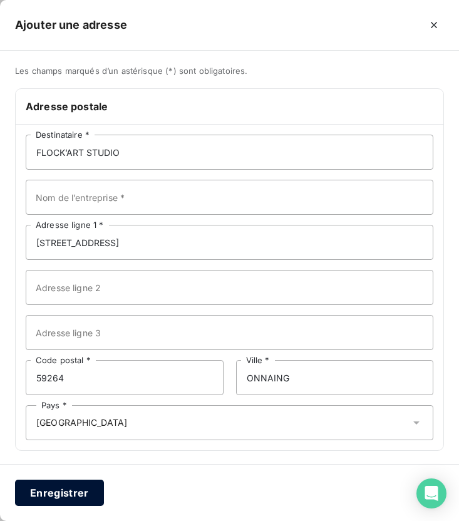
click at [61, 504] on button "Enregistrer" at bounding box center [59, 493] width 89 height 26
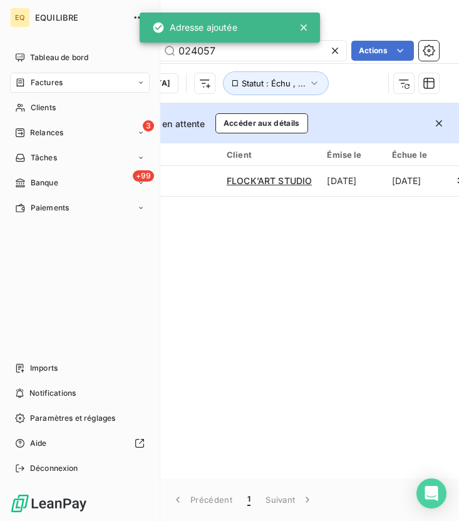
click at [11, 83] on div "Factures" at bounding box center [80, 83] width 140 height 20
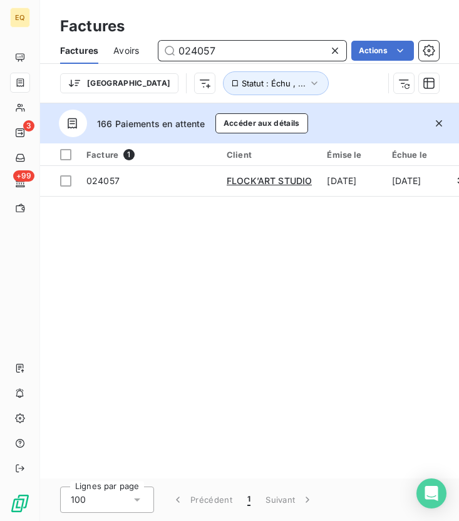
click at [226, 47] on input "024057" at bounding box center [253, 51] width 188 height 20
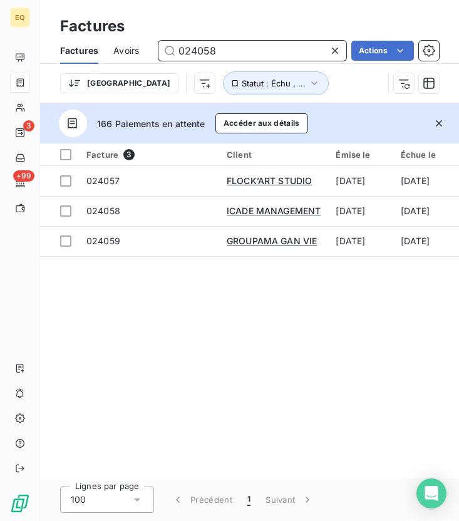
type input "024058"
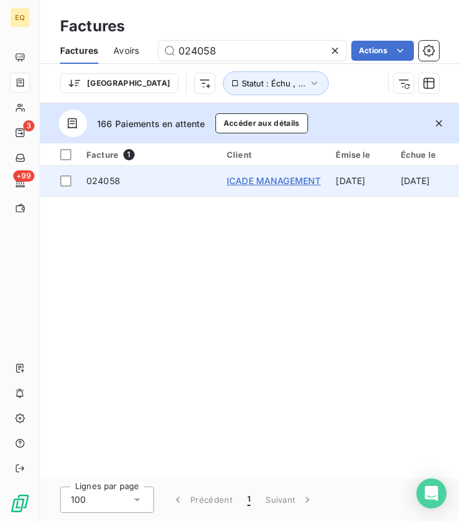
click at [267, 178] on span "ICADE MANAGEMENT" at bounding box center [274, 180] width 94 height 11
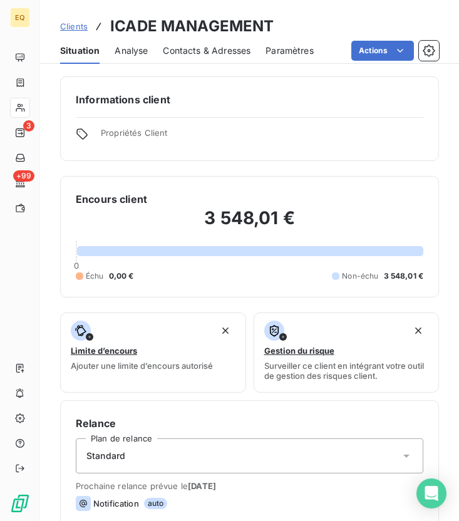
click at [197, 56] on span "Contacts & Adresses" at bounding box center [207, 50] width 88 height 13
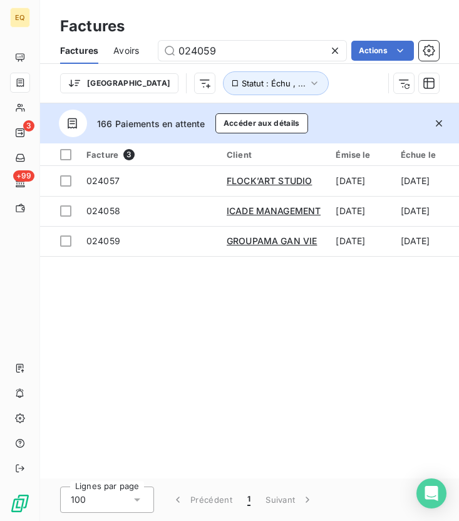
type input "024059"
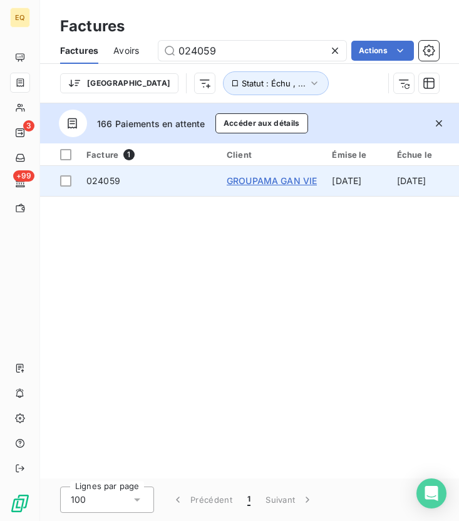
click at [298, 181] on span "GROUPAMA GAN VIE" at bounding box center [272, 180] width 90 height 11
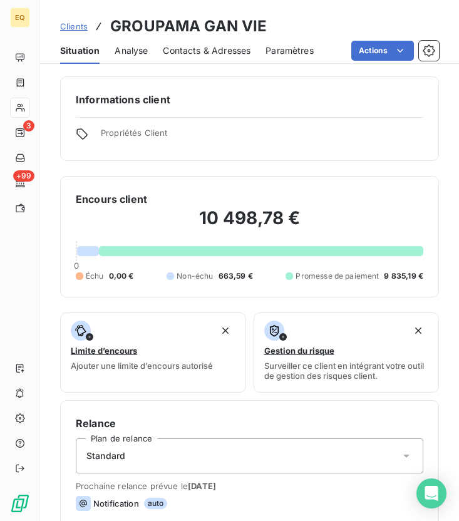
click at [198, 60] on div "Contacts & Adresses" at bounding box center [207, 51] width 88 height 26
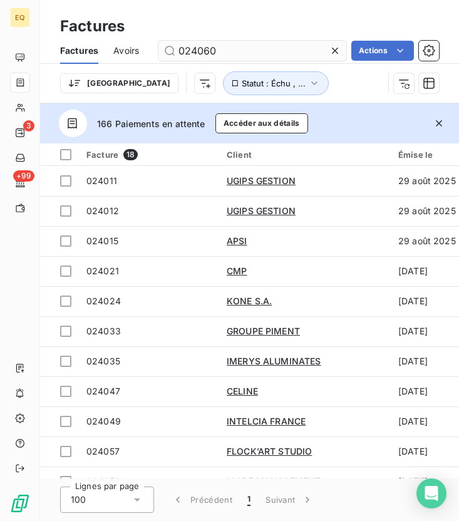
type input "024060"
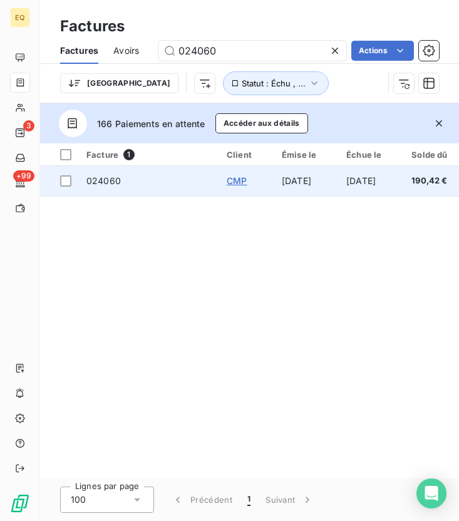
click at [238, 178] on span "CMP" at bounding box center [237, 180] width 20 height 11
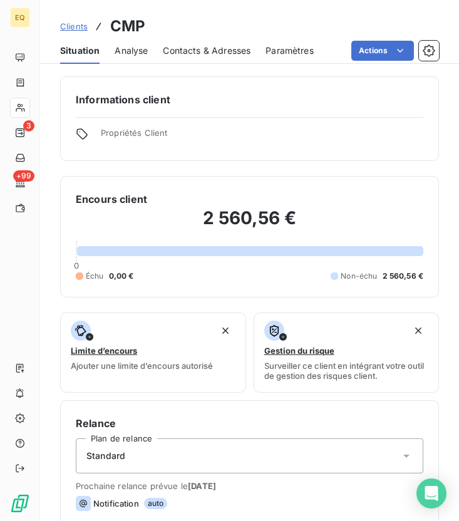
click at [217, 38] on div "Contacts & Adresses" at bounding box center [207, 51] width 88 height 26
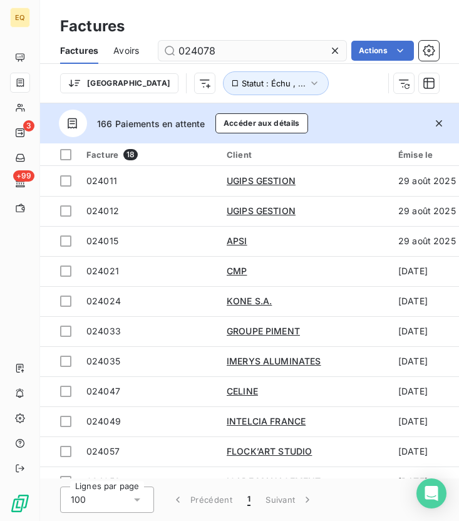
type input "024078"
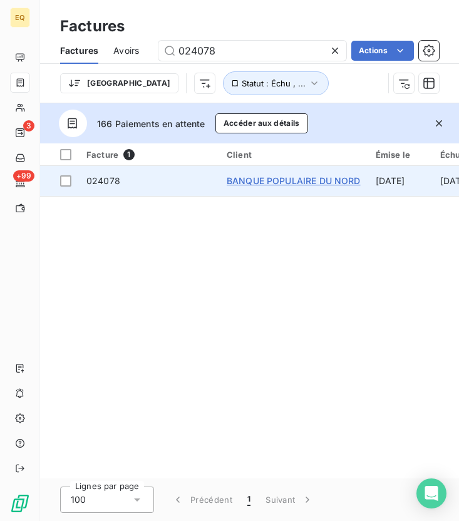
click at [310, 181] on span "BANQUE POPULAIRE DU NORD" at bounding box center [294, 180] width 134 height 11
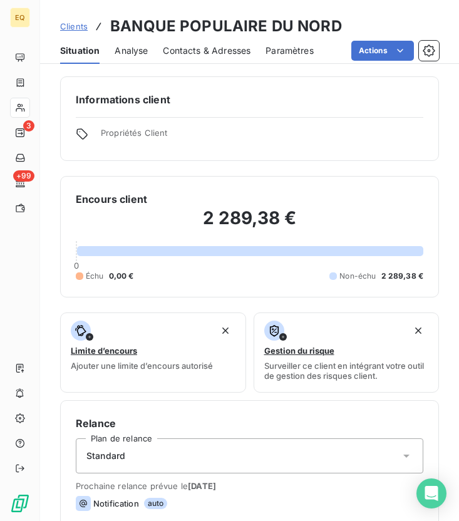
click at [200, 52] on span "Contacts & Adresses" at bounding box center [207, 50] width 88 height 13
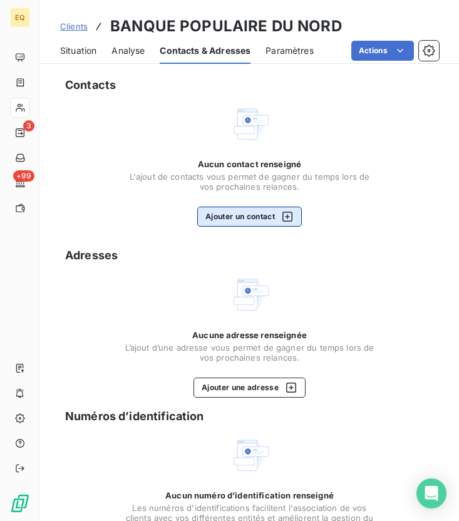
click at [237, 214] on button "Ajouter un contact" at bounding box center [249, 217] width 105 height 20
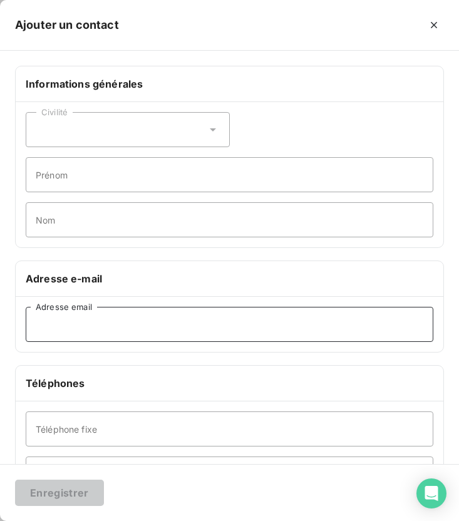
click at [128, 309] on input "Adresse email" at bounding box center [230, 324] width 408 height 35
paste input "[EMAIL_ADDRESS][DOMAIN_NAME]"
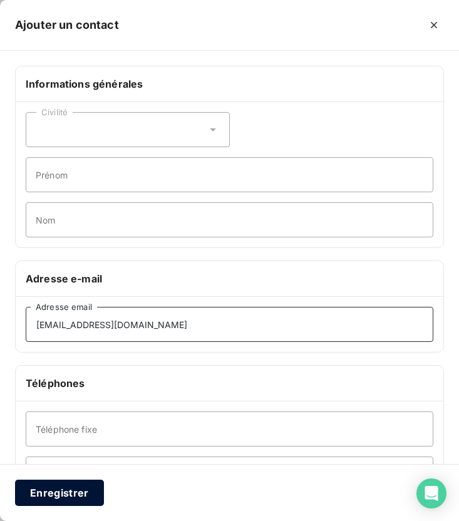
type input "[EMAIL_ADDRESS][DOMAIN_NAME]"
click at [71, 494] on button "Enregistrer" at bounding box center [59, 493] width 89 height 26
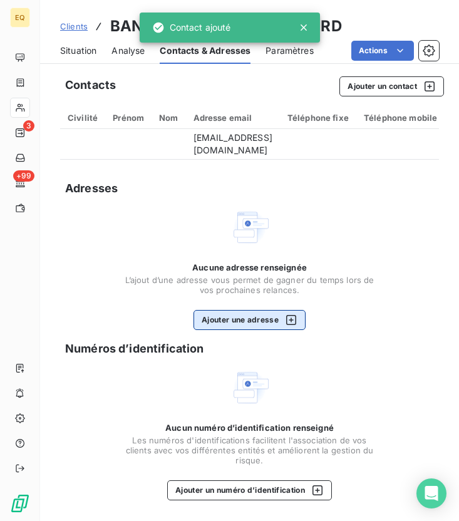
click at [250, 322] on button "Ajouter une adresse" at bounding box center [250, 320] width 112 height 20
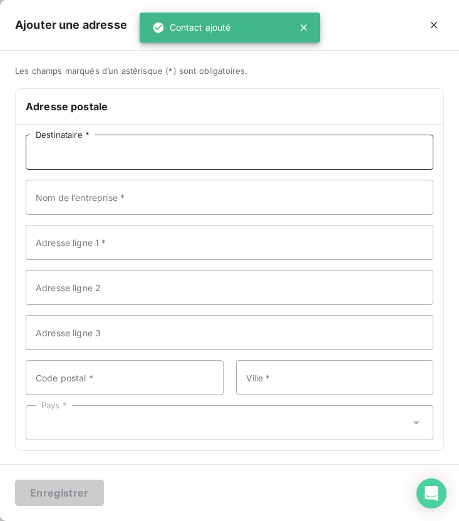
click at [221, 153] on input "Destinataire *" at bounding box center [230, 152] width 408 height 35
paste input "BANQUE POPULAIRE DU NORD"
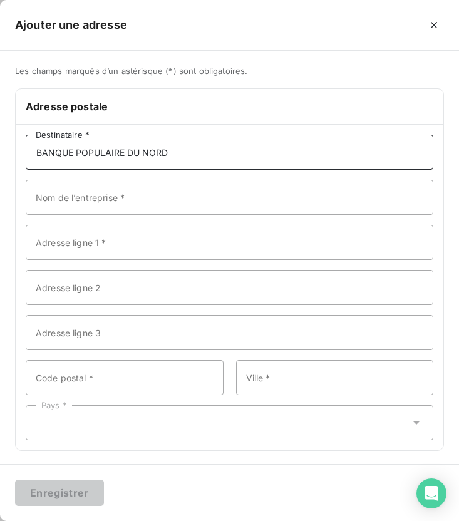
type input "BANQUE POPULAIRE DU NORD"
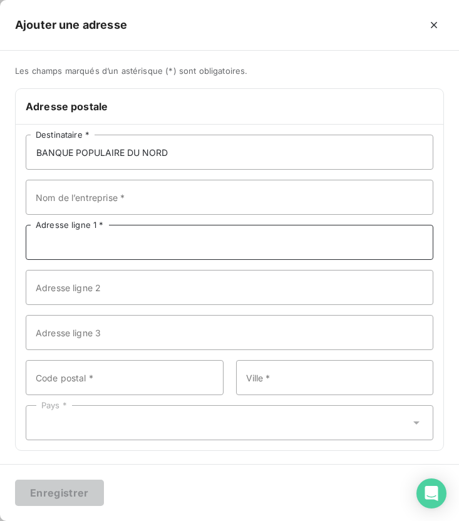
click at [78, 254] on input "Adresse ligne 1 *" at bounding box center [230, 242] width 408 height 35
paste input "[STREET_ADDRESS]"
type input "[STREET_ADDRESS]"
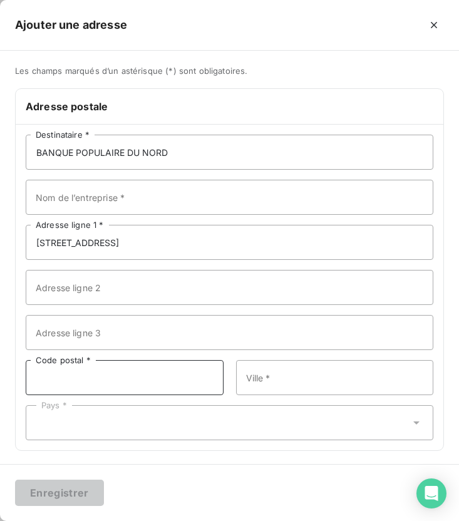
click at [145, 377] on input "Code postal *" at bounding box center [125, 377] width 198 height 35
type input "59700"
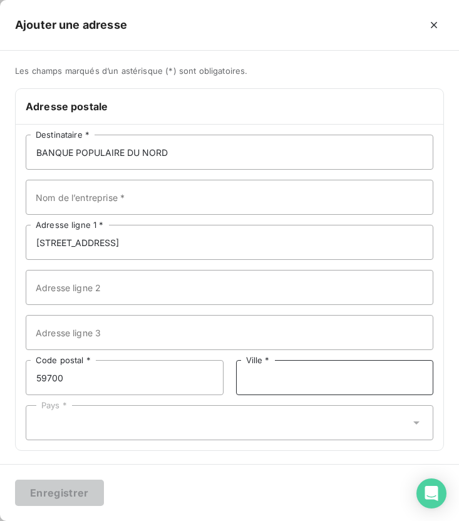
click at [290, 384] on input "Ville *" at bounding box center [335, 377] width 198 height 35
type input "Marcq-en-Baroeul"
click at [66, 426] on div "Pays *" at bounding box center [230, 422] width 408 height 35
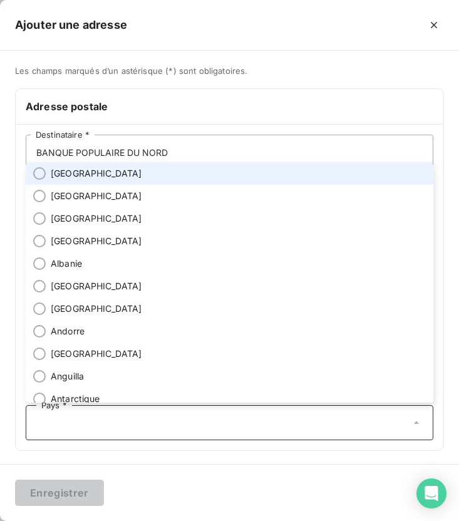
click at [68, 177] on span "[GEOGRAPHIC_DATA]" at bounding box center [97, 173] width 92 height 13
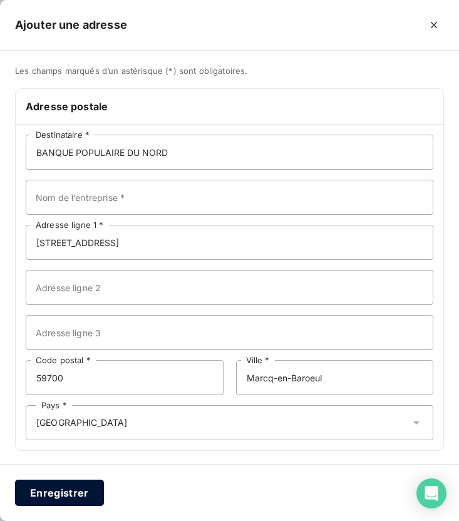
click at [43, 488] on button "Enregistrer" at bounding box center [59, 493] width 89 height 26
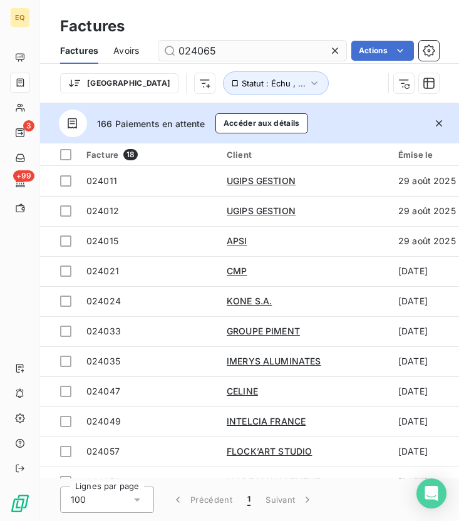
type input "024065"
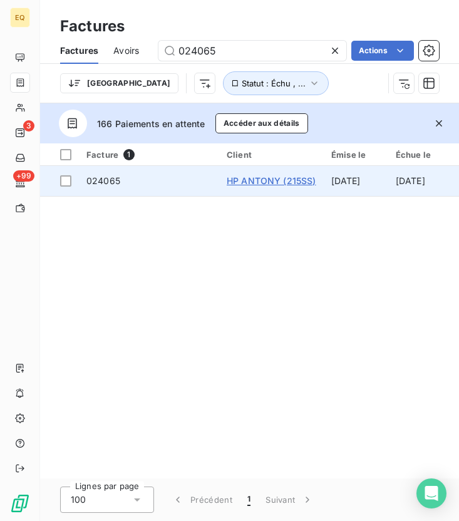
click at [268, 180] on span "HP ANTONY (215SS)" at bounding box center [272, 180] width 90 height 11
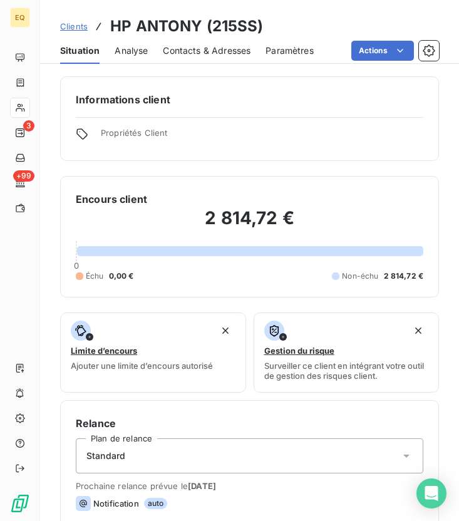
click at [205, 51] on span "Contacts & Adresses" at bounding box center [207, 50] width 88 height 13
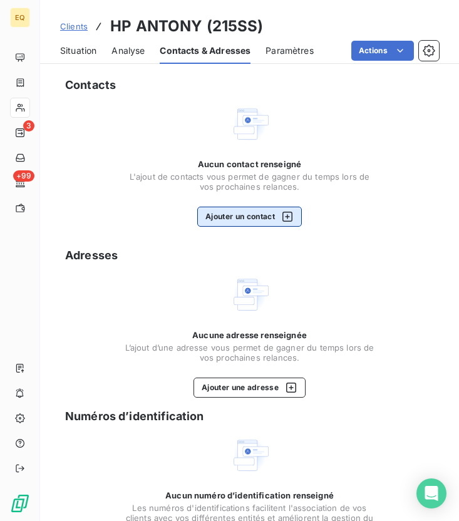
click at [236, 211] on button "Ajouter un contact" at bounding box center [249, 217] width 105 height 20
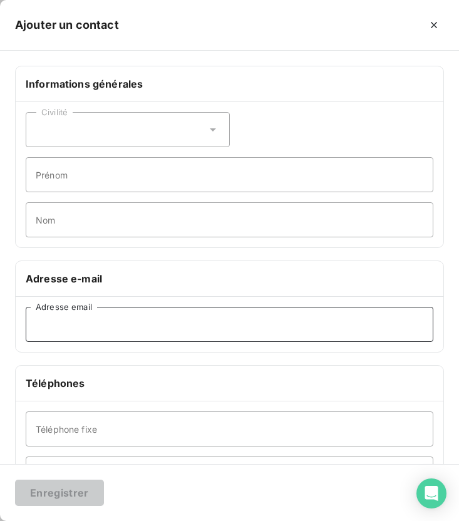
click at [65, 322] on input "Adresse email" at bounding box center [230, 324] width 408 height 35
paste input "[EMAIL_ADDRESS][DOMAIN_NAME]"
type input "[EMAIL_ADDRESS][DOMAIN_NAME]"
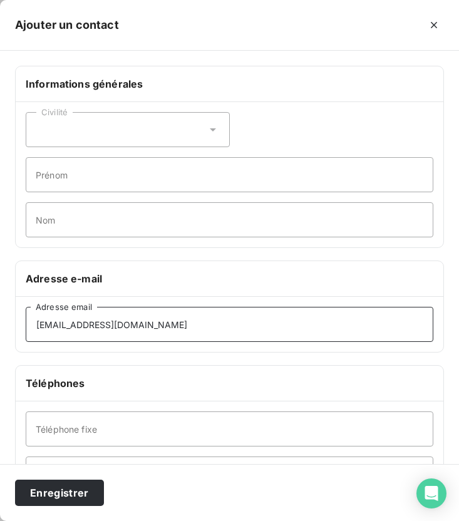
drag, startPoint x: 201, startPoint y: 328, endPoint x: 27, endPoint y: 310, distance: 175.2
click at [27, 310] on input "[EMAIL_ADDRESS][DOMAIN_NAME]" at bounding box center [230, 324] width 408 height 35
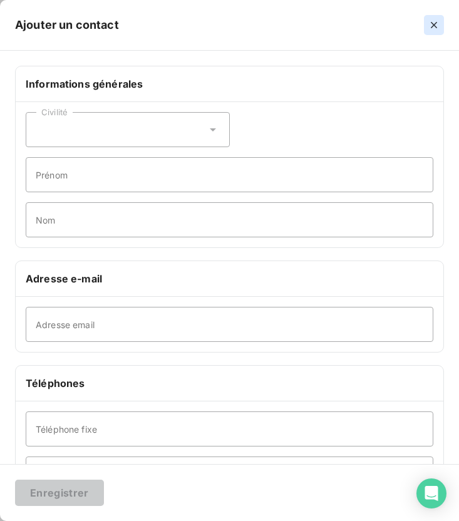
click at [435, 20] on icon "button" at bounding box center [434, 25] width 13 height 13
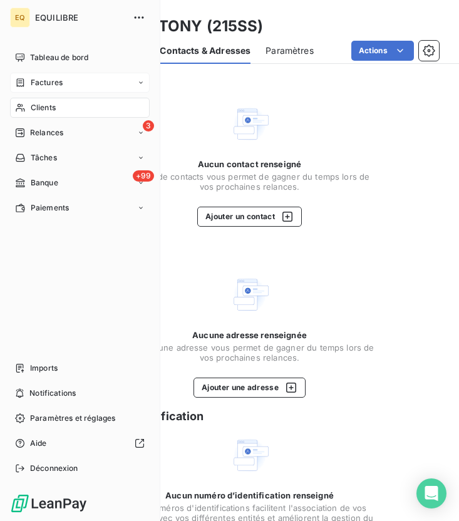
click at [53, 83] on span "Factures" at bounding box center [47, 82] width 32 height 11
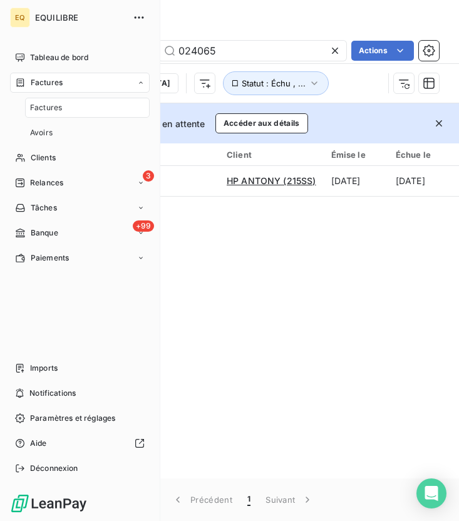
click at [51, 105] on span "Factures" at bounding box center [46, 107] width 32 height 11
click at [17, 110] on icon at bounding box center [20, 108] width 11 height 10
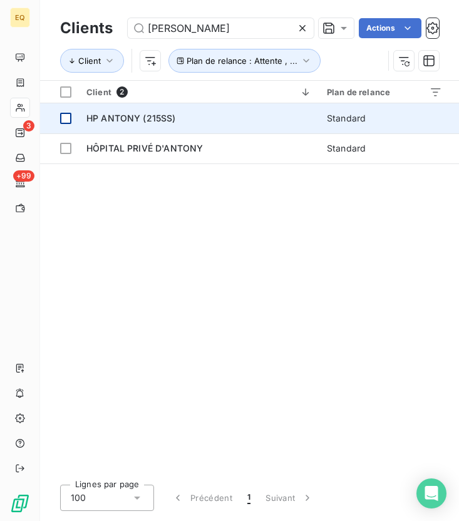
type input "[PERSON_NAME]"
click at [64, 113] on div at bounding box center [65, 118] width 11 height 11
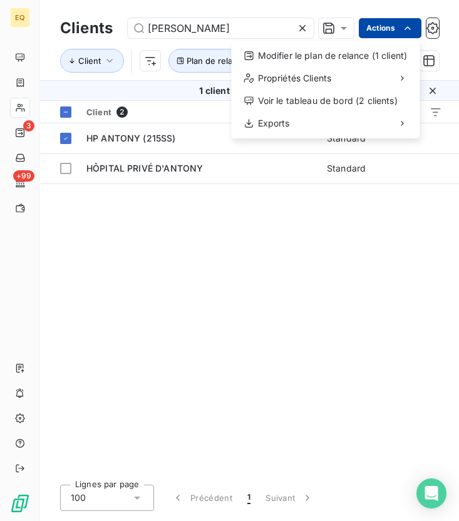
click at [392, 31] on html "EQ 3 +99 Clients anton Actions Modifier le plan de relance (1 client) Propriété…" at bounding box center [229, 260] width 459 height 521
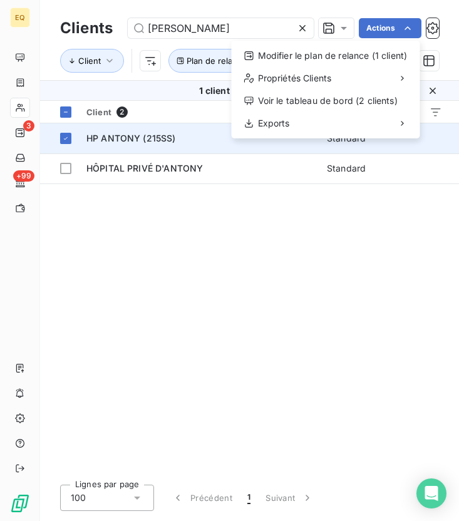
click at [151, 140] on html "EQ 3 +99 Clients anton Actions Modifier le plan de relance (1 client) Propriété…" at bounding box center [229, 260] width 459 height 521
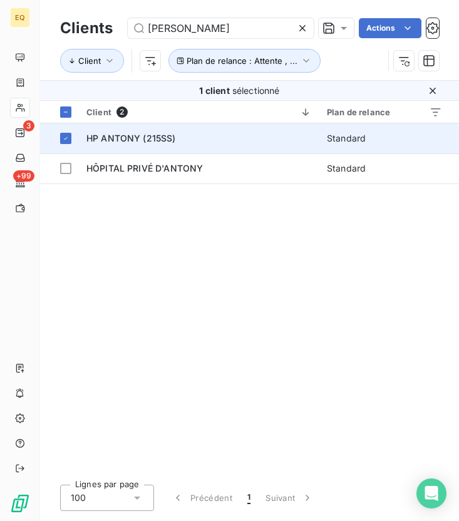
click at [122, 135] on span "HP ANTONY (215SS)" at bounding box center [131, 138] width 90 height 11
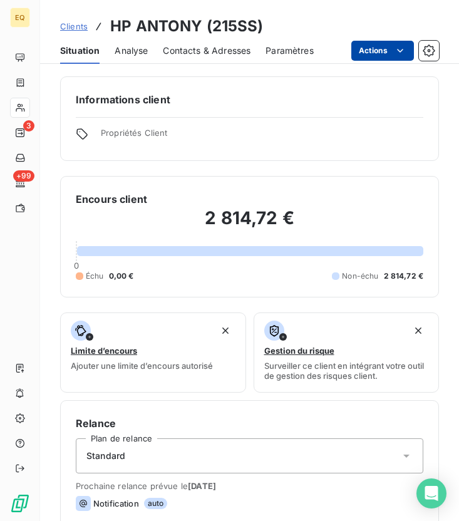
click at [372, 53] on html "EQ 3 +99 Clients HP ANTONY (215SS) Situation Analyse Contacts & Adresses Paramè…" at bounding box center [229, 260] width 459 height 521
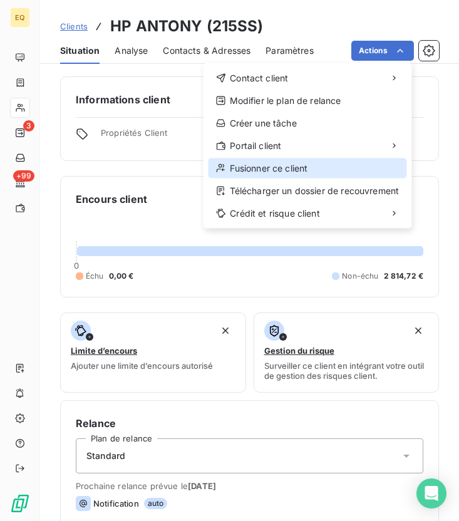
click at [263, 167] on div "Fusionner ce client" at bounding box center [308, 169] width 199 height 20
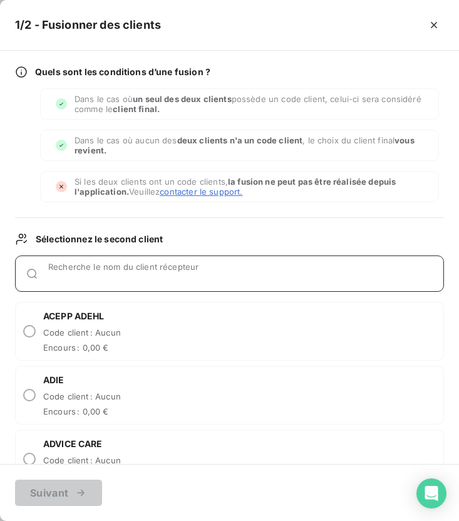
click at [91, 273] on input "Recherche le nom du client récepteur" at bounding box center [245, 279] width 395 height 13
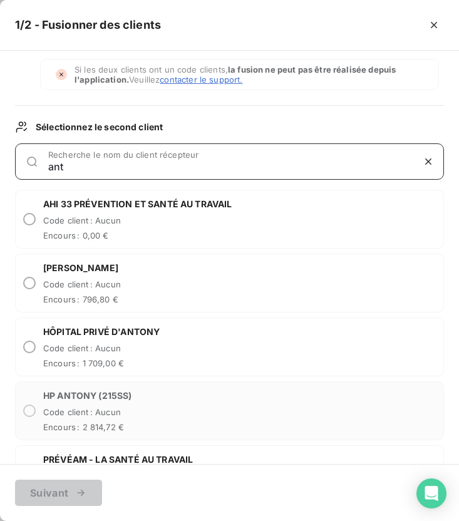
scroll to position [125, 0]
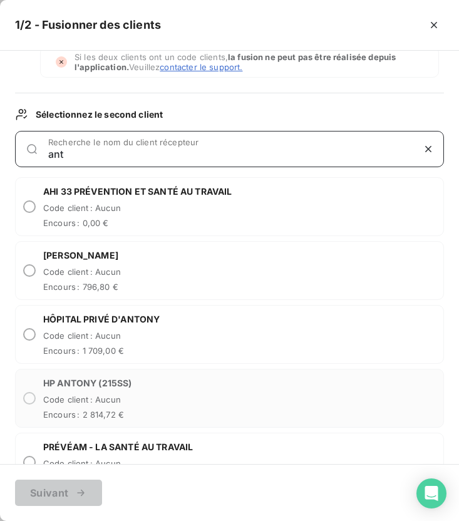
type input "ant"
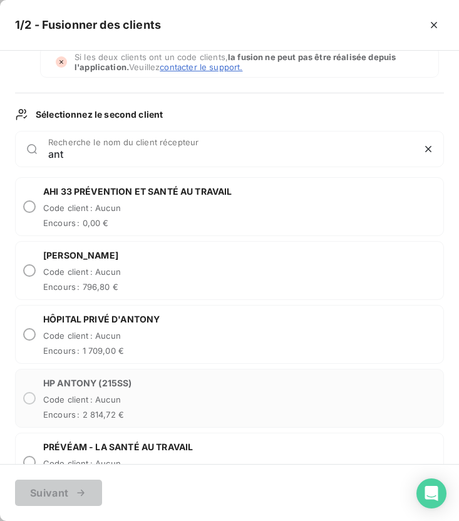
click at [32, 327] on div "HÔPITAL PRIVÉ D'ANTONY Code client : Aucun Encours : 1 709,00 €" at bounding box center [229, 334] width 429 height 59
radio input "true"
click at [70, 492] on div "button" at bounding box center [77, 493] width 19 height 13
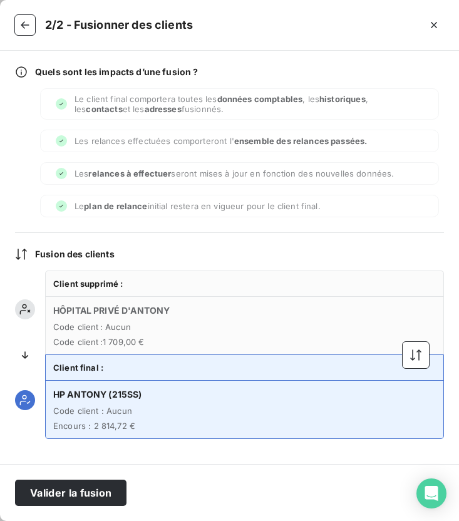
click at [24, 353] on icon at bounding box center [25, 355] width 13 height 13
click at [415, 360] on icon "button" at bounding box center [416, 355] width 13 height 13
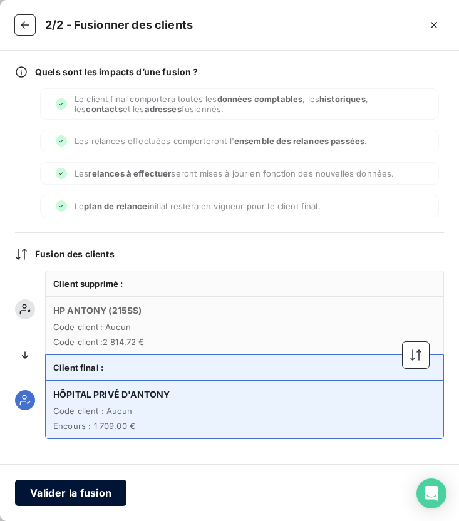
click at [51, 493] on button "Valider la fusion" at bounding box center [71, 493] width 112 height 26
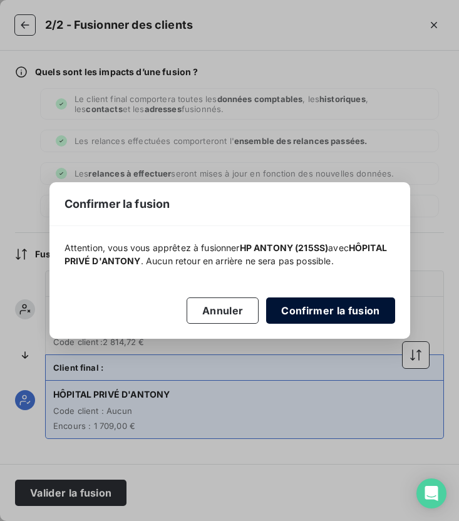
click at [333, 310] on button "Confirmer la fusion" at bounding box center [330, 311] width 128 height 26
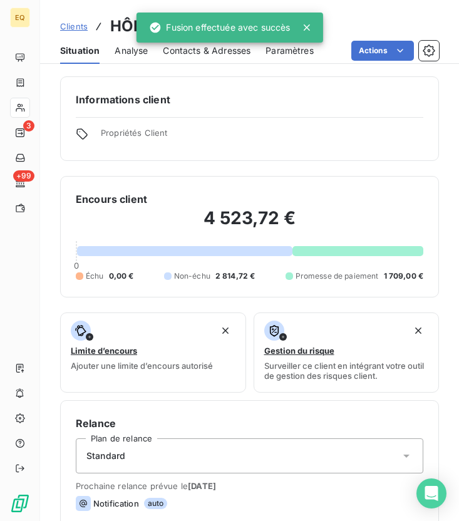
click at [189, 53] on span "Contacts & Adresses" at bounding box center [207, 50] width 88 height 13
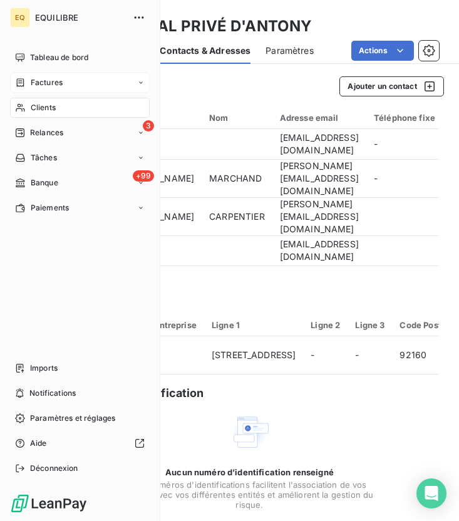
click at [36, 78] on span "Factures" at bounding box center [47, 82] width 32 height 11
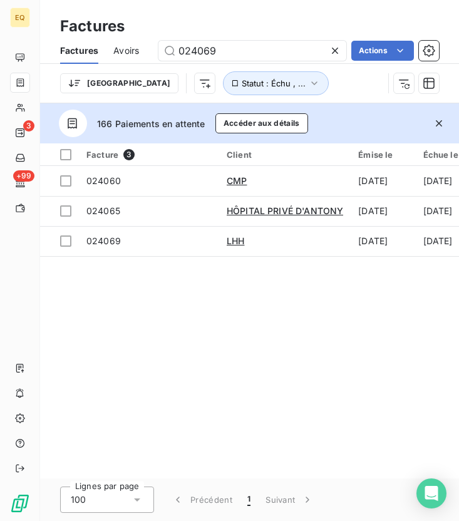
type input "024069"
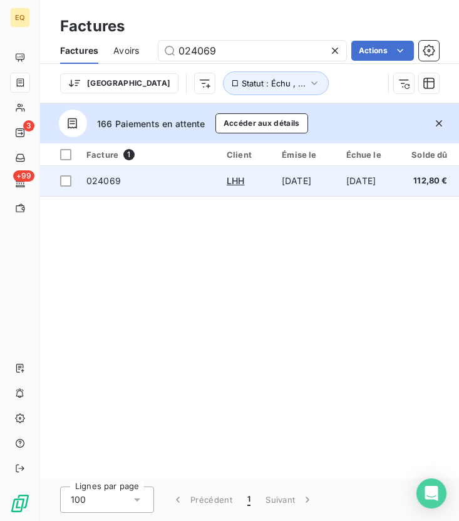
click at [236, 189] on td "LHH" at bounding box center [246, 181] width 55 height 30
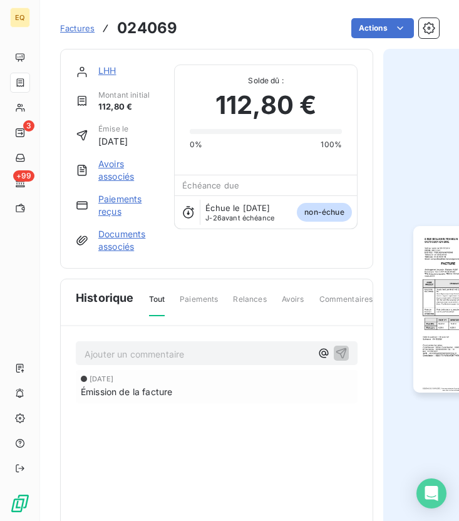
click at [106, 70] on link "LHH" at bounding box center [107, 70] width 18 height 11
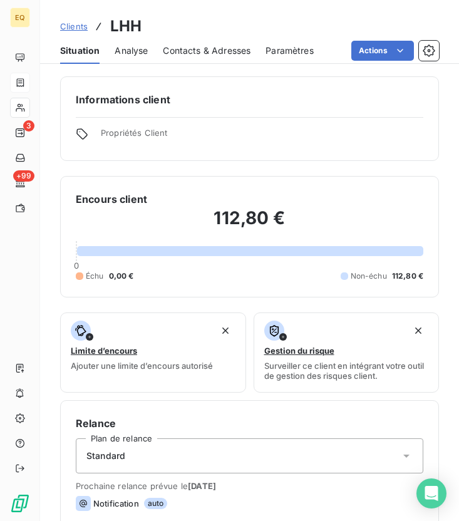
click at [206, 53] on span "Contacts & Adresses" at bounding box center [207, 50] width 88 height 13
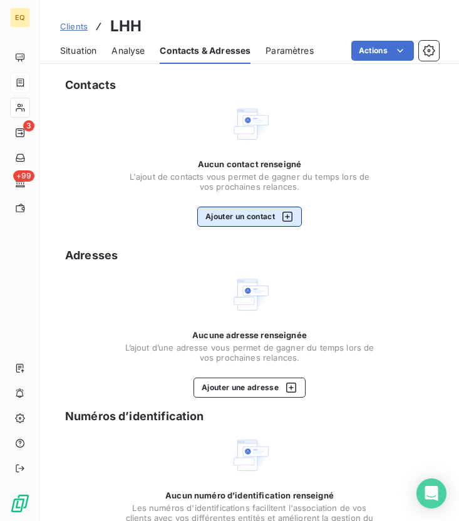
click at [248, 219] on button "Ajouter un contact" at bounding box center [249, 217] width 105 height 20
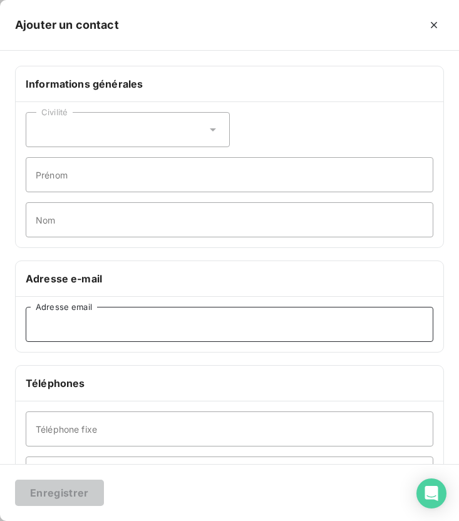
click at [90, 330] on input "Adresse email" at bounding box center [230, 324] width 408 height 35
paste input "[EMAIL_ADDRESS][DOMAIN_NAME]"
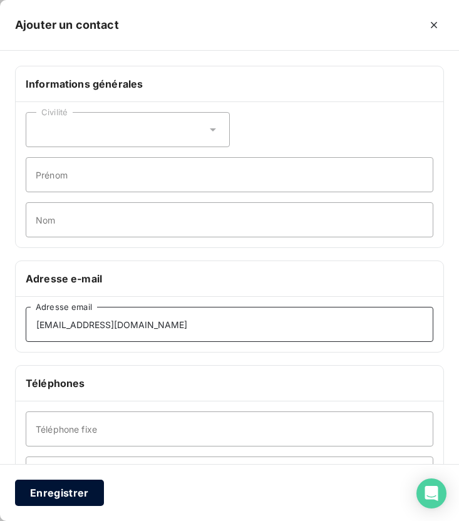
type input "[EMAIL_ADDRESS][DOMAIN_NAME]"
click at [59, 495] on button "Enregistrer" at bounding box center [59, 493] width 89 height 26
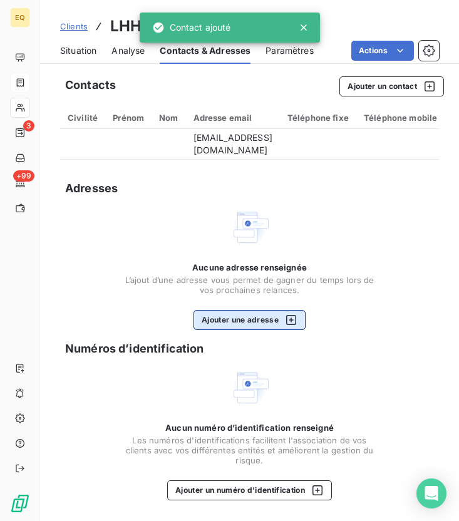
click at [238, 317] on button "Ajouter une adresse" at bounding box center [250, 320] width 112 height 20
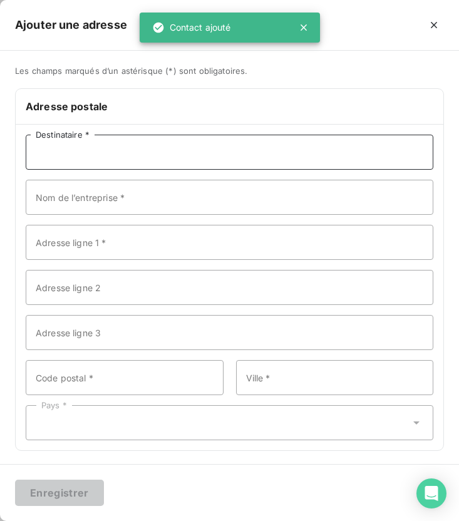
click at [160, 155] on input "Destinataire *" at bounding box center [230, 152] width 408 height 35
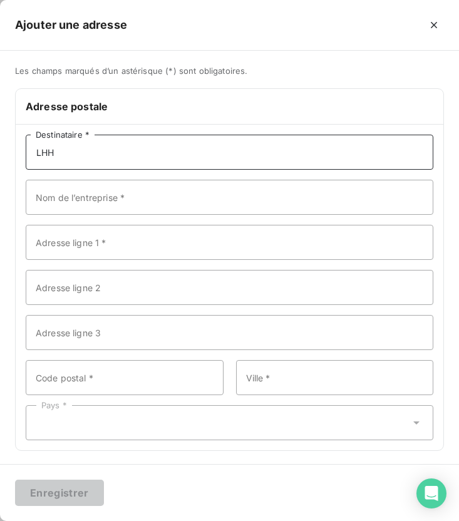
type input "LHH"
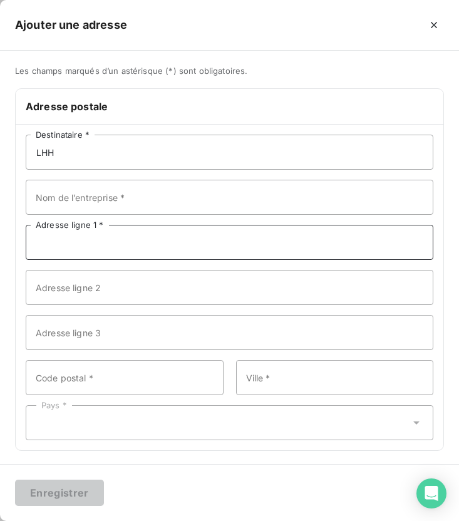
click at [143, 243] on input "Adresse ligne 1 *" at bounding box center [230, 242] width 408 height 35
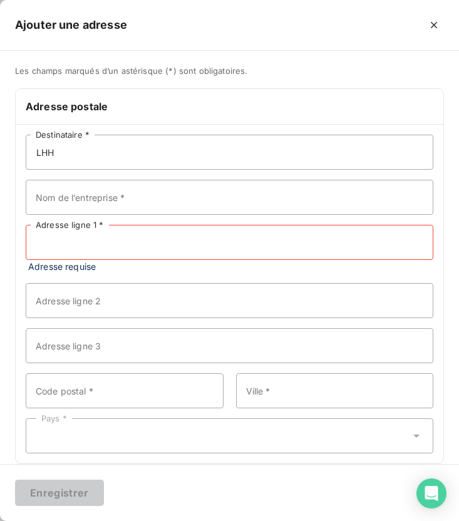
paste input "[STREET_ADDRESS][PERSON_NAME]"
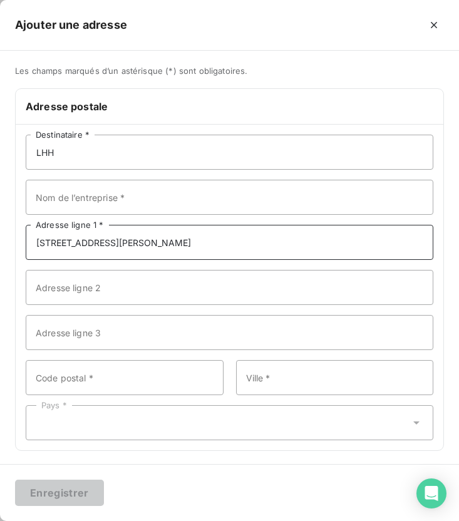
type input "[STREET_ADDRESS][PERSON_NAME]"
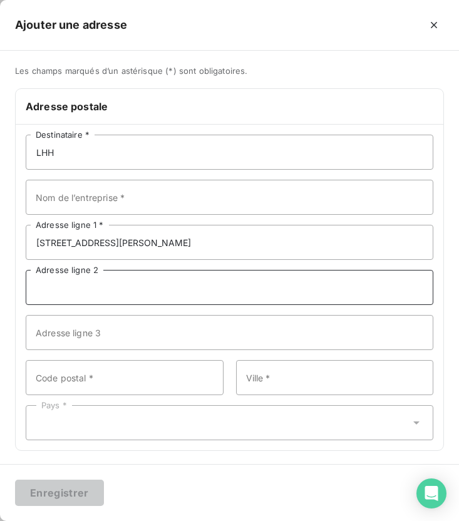
click at [141, 291] on input "Adresse ligne 2" at bounding box center [230, 287] width 408 height 35
paste input "COEUR DEFENSE TOUR A"
type input "COEUR DEFENSE TOUR A"
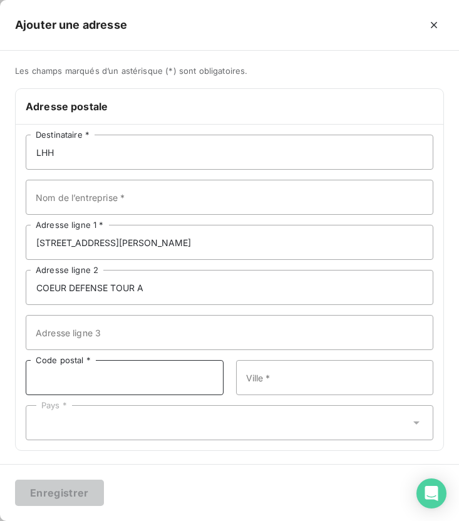
click at [92, 385] on input "Code postal *" at bounding box center [125, 377] width 198 height 35
type input "92931"
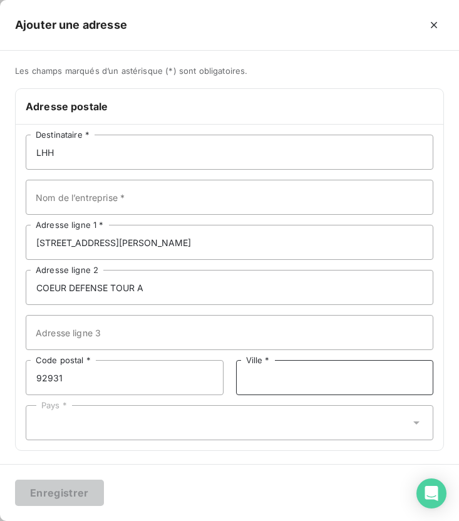
click at [278, 388] on input "Ville *" at bounding box center [335, 377] width 198 height 35
type input "Paris la Défense Cedex"
click at [225, 419] on div "Pays *" at bounding box center [230, 422] width 408 height 35
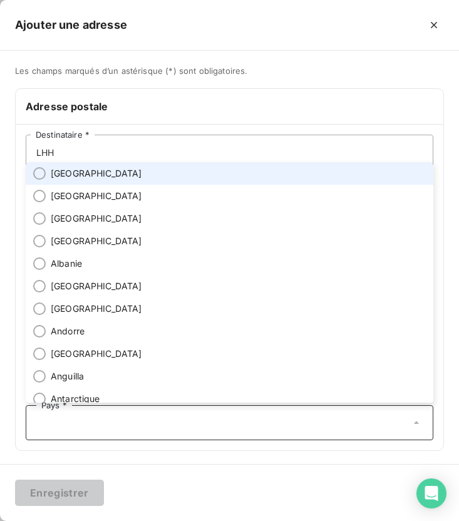
click at [135, 170] on li "[GEOGRAPHIC_DATA]" at bounding box center [230, 173] width 408 height 23
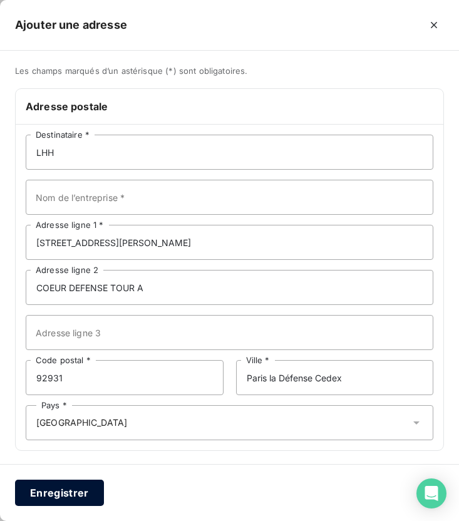
click at [73, 500] on button "Enregistrer" at bounding box center [59, 493] width 89 height 26
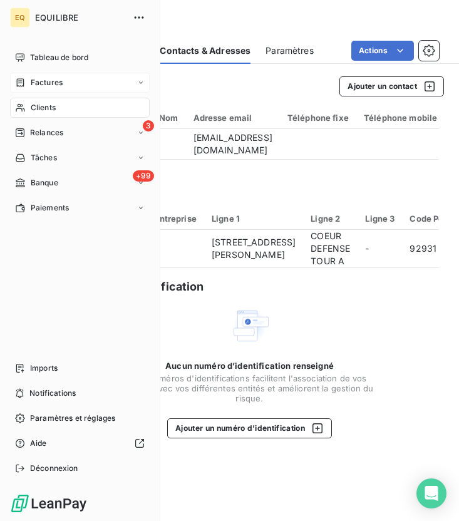
click at [7, 85] on div "EQ EQUILIBRE Tableau de bord Factures Clients 3 Relances Tâches +99 Banque Paie…" at bounding box center [80, 260] width 160 height 521
click at [29, 75] on div "Factures" at bounding box center [80, 83] width 140 height 20
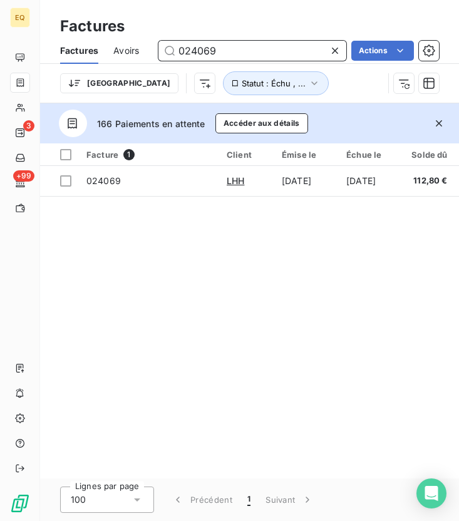
click at [248, 55] on input "024069" at bounding box center [253, 51] width 188 height 20
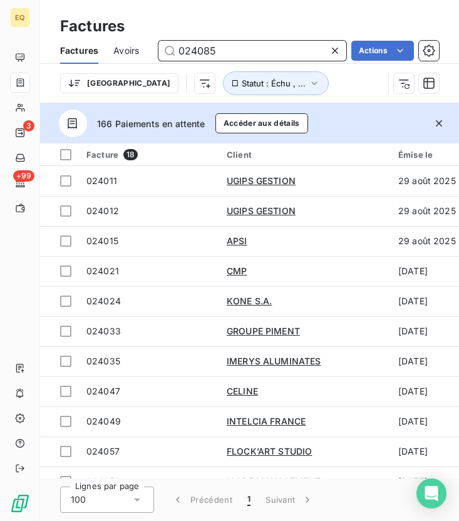
type input "024085"
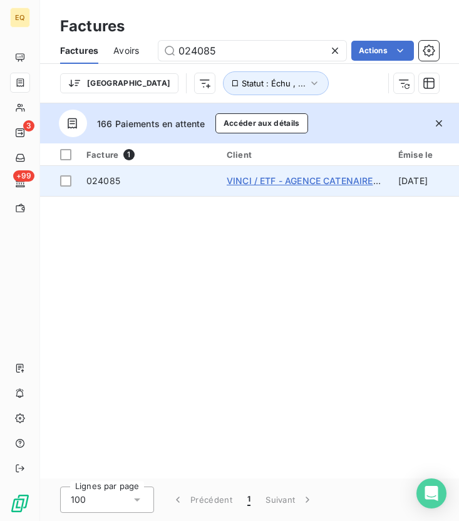
click at [321, 180] on span "VINCI / ETF - AGENCE CATENAIRES ET ENERGIE" at bounding box center [329, 180] width 205 height 11
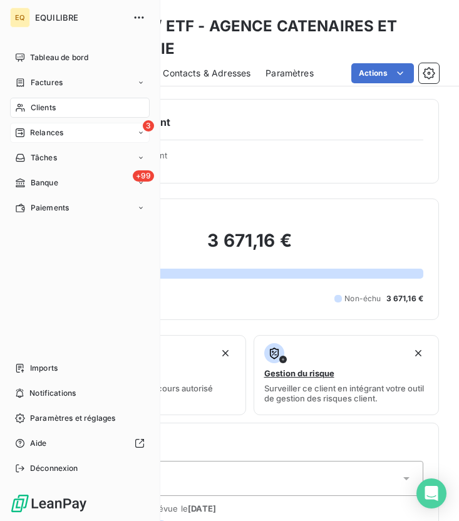
click at [45, 132] on span "Relances" at bounding box center [46, 132] width 33 height 11
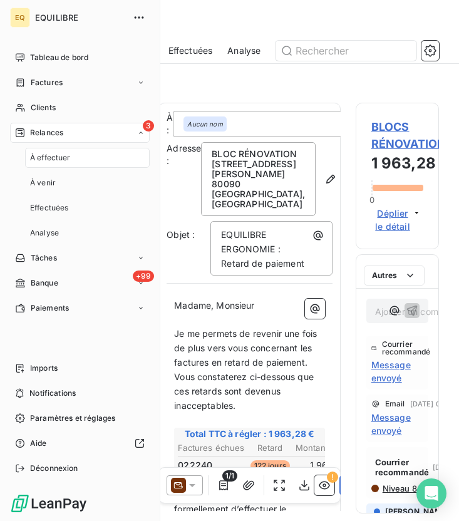
scroll to position [399, 83]
click at [61, 83] on span "Factures" at bounding box center [47, 82] width 32 height 11
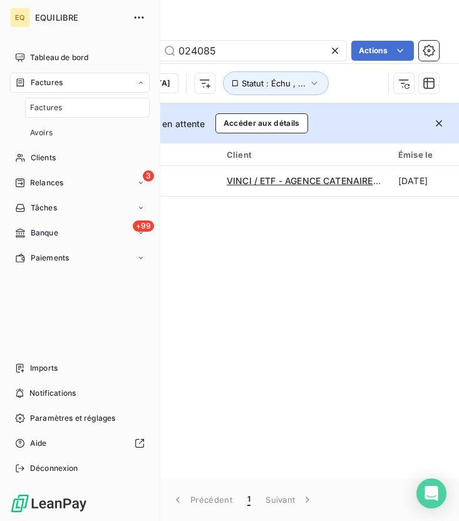
click at [54, 104] on span "Factures" at bounding box center [46, 107] width 32 height 11
click at [2, 105] on div "EQ EQUILIBRE Tableau de bord Factures Clients 3 Relances Tâches +99 Banque Paie…" at bounding box center [80, 260] width 160 height 521
click at [56, 110] on div "Clients" at bounding box center [80, 108] width 140 height 20
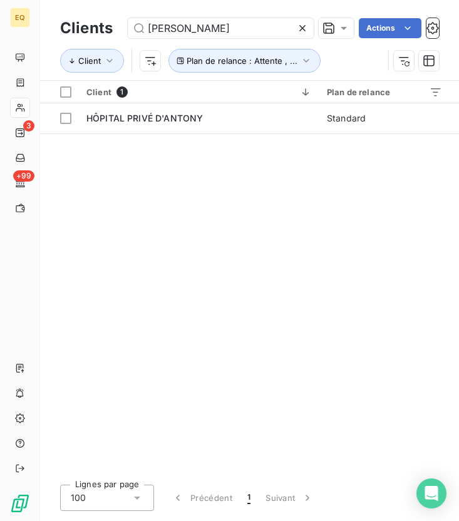
click at [301, 26] on icon at bounding box center [302, 28] width 13 height 13
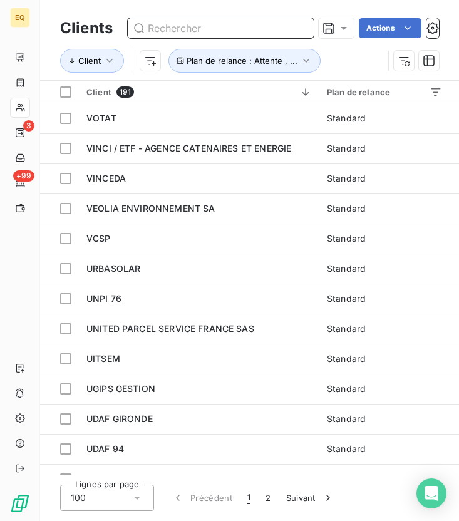
click at [258, 26] on input "text" at bounding box center [221, 28] width 186 height 20
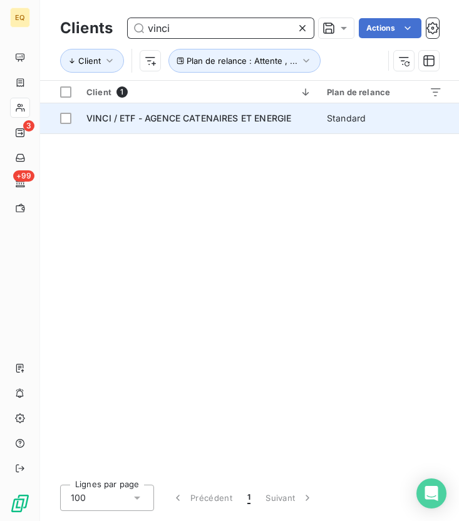
type input "vinci"
click at [213, 114] on span "VINCI / ETF - AGENCE CATENAIRES ET ENERGIE" at bounding box center [188, 118] width 205 height 11
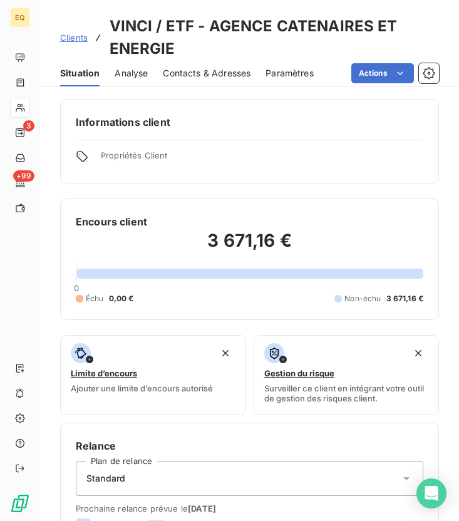
click at [204, 81] on div "Contacts & Adresses" at bounding box center [207, 73] width 88 height 26
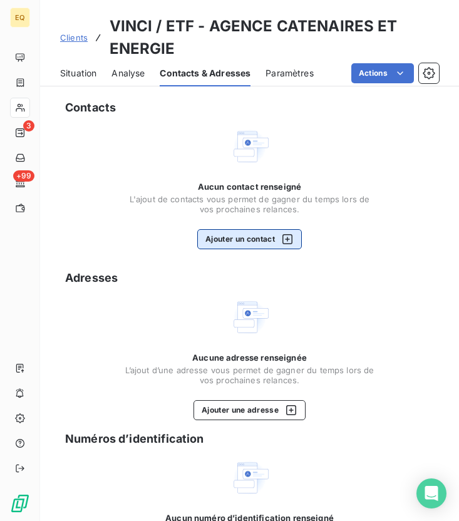
click at [250, 248] on button "Ajouter un contact" at bounding box center [249, 239] width 105 height 20
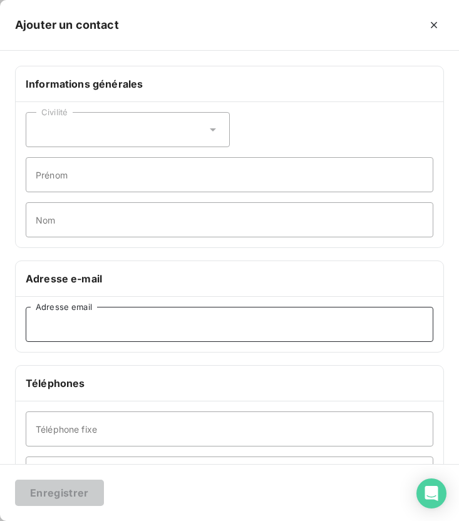
click at [78, 331] on input "Adresse email" at bounding box center [230, 324] width 408 height 35
paste input "[PERSON_NAME][EMAIL_ADDRESS][DOMAIN_NAME]"
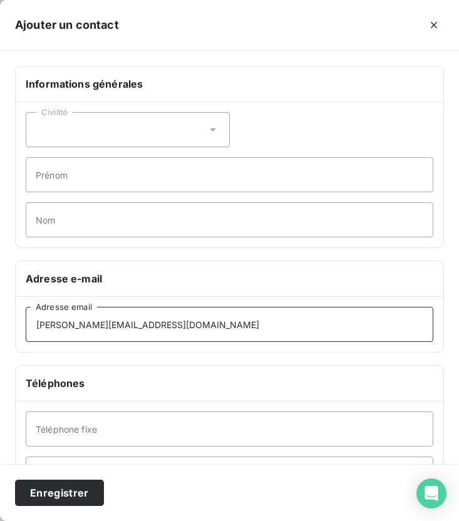
type input "[PERSON_NAME][EMAIL_ADDRESS][DOMAIN_NAME]"
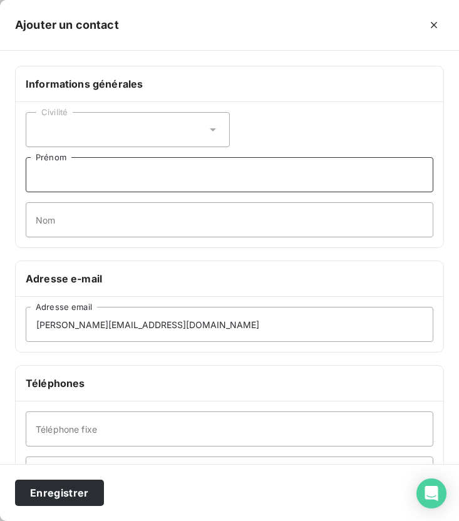
click at [85, 189] on input "Prénom" at bounding box center [230, 174] width 408 height 35
type input "[PERSON_NAME]"
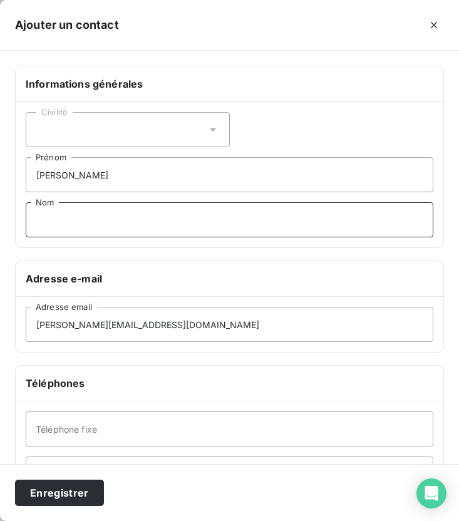
click at [78, 228] on input "Nom" at bounding box center [230, 219] width 408 height 35
type input "HECQUET"
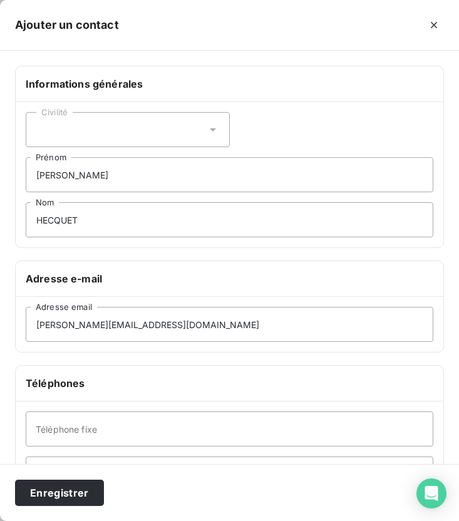
click at [101, 138] on div "Civilité" at bounding box center [128, 129] width 204 height 35
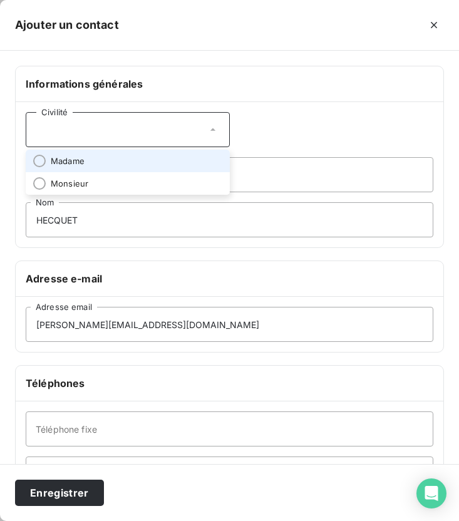
click at [86, 162] on li "Madame" at bounding box center [128, 161] width 204 height 23
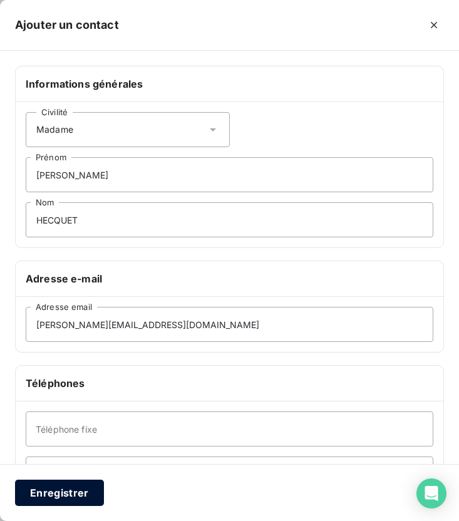
click at [74, 494] on button "Enregistrer" at bounding box center [59, 493] width 89 height 26
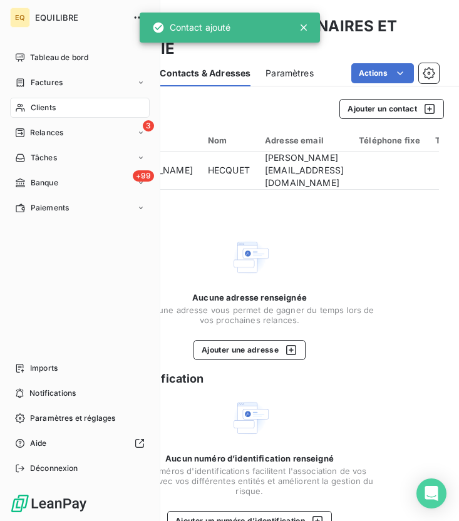
click at [51, 109] on span "Clients" at bounding box center [43, 107] width 25 height 11
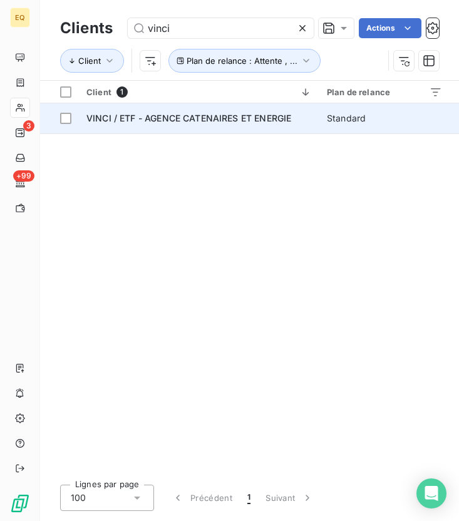
click at [162, 115] on span "VINCI / ETF - AGENCE CATENAIRES ET ENERGIE" at bounding box center [188, 118] width 205 height 11
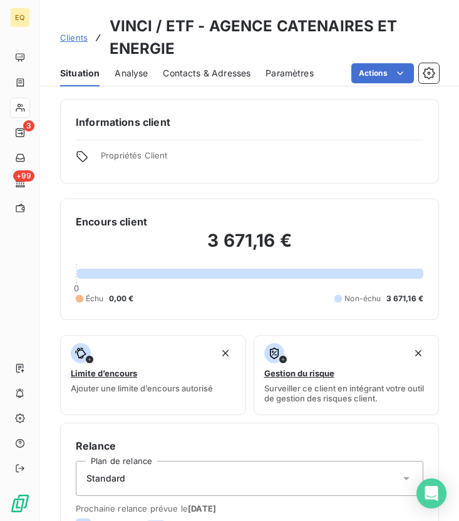
click at [185, 77] on span "Contacts & Adresses" at bounding box center [207, 73] width 88 height 13
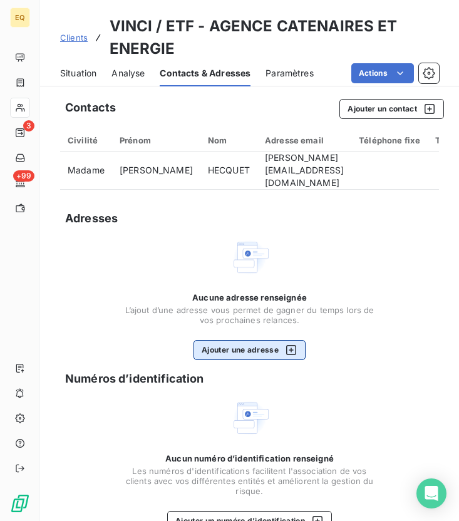
click at [248, 353] on button "Ajouter une adresse" at bounding box center [250, 350] width 112 height 20
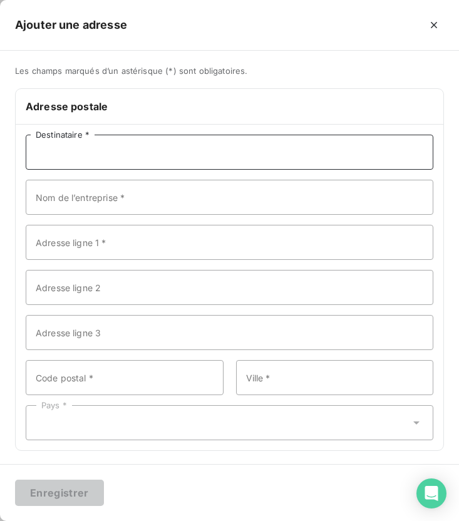
click at [219, 155] on input "Destinataire *" at bounding box center [230, 152] width 408 height 35
paste input "VINCI / ETF - AGENCE CATENAIRES ET ENERGIE"
type input "VINCI / ETF - AGENCE CATENAIRES ET ENERGIE"
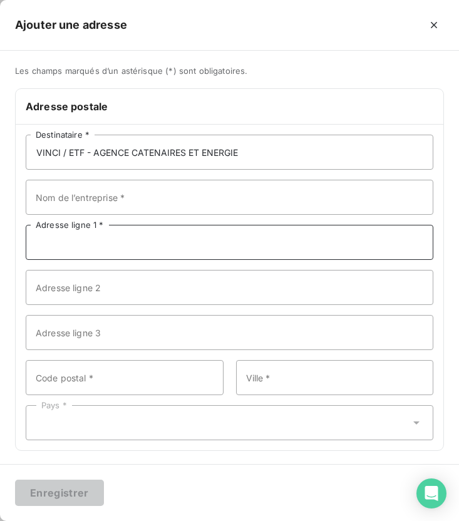
click at [130, 249] on input "Adresse ligne 1 *" at bounding box center [230, 242] width 408 height 35
paste input "[STREET_ADDRESS]"
type input "[STREET_ADDRESS]"
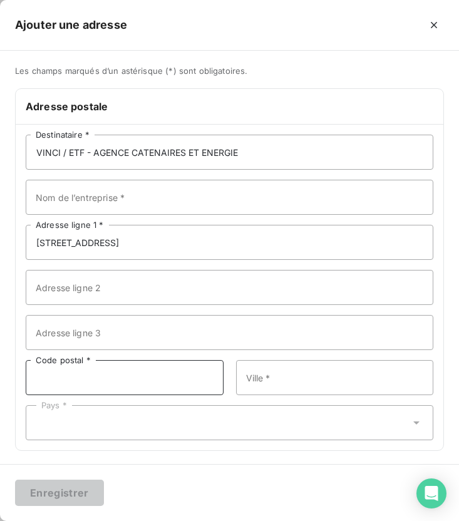
click at [115, 387] on input "Code postal *" at bounding box center [125, 377] width 198 height 35
type input "91090"
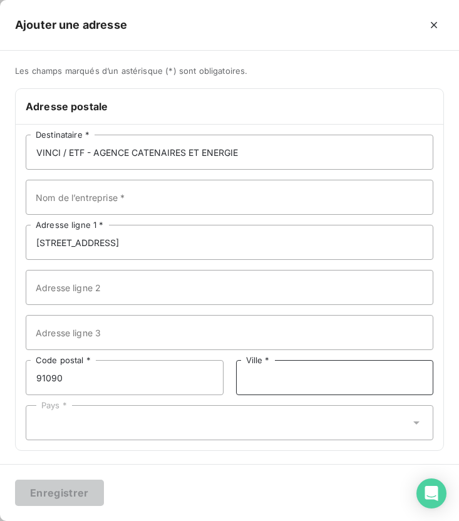
click at [273, 374] on input "Ville *" at bounding box center [335, 377] width 198 height 35
click at [253, 375] on input "LIsses" at bounding box center [335, 377] width 198 height 35
type input "Lisses"
click at [221, 416] on div "Pays *" at bounding box center [230, 422] width 408 height 35
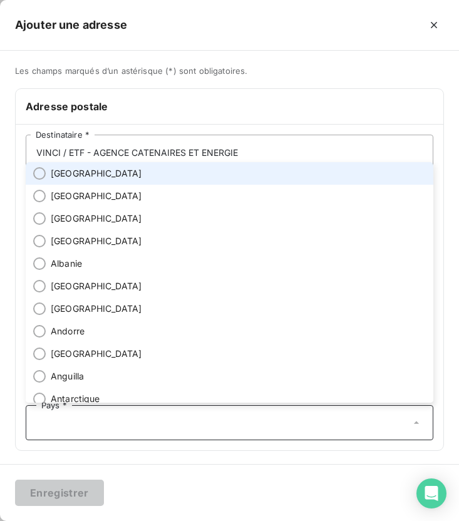
click at [137, 167] on li "[GEOGRAPHIC_DATA]" at bounding box center [230, 173] width 408 height 23
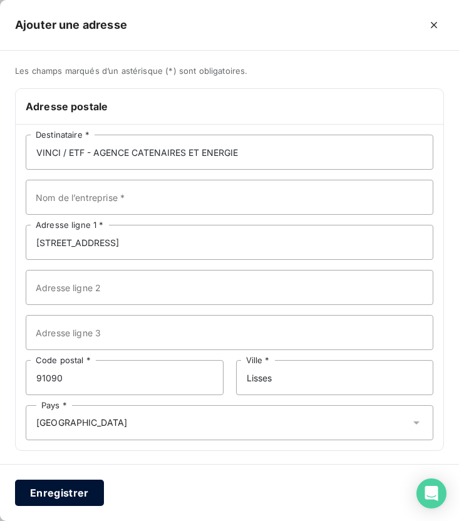
click at [50, 483] on button "Enregistrer" at bounding box center [59, 493] width 89 height 26
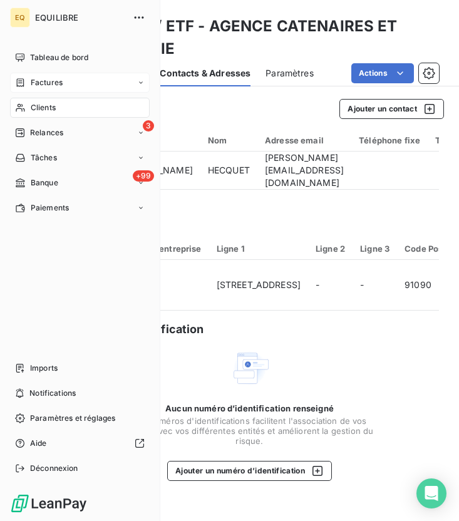
click at [39, 78] on span "Factures" at bounding box center [47, 82] width 32 height 11
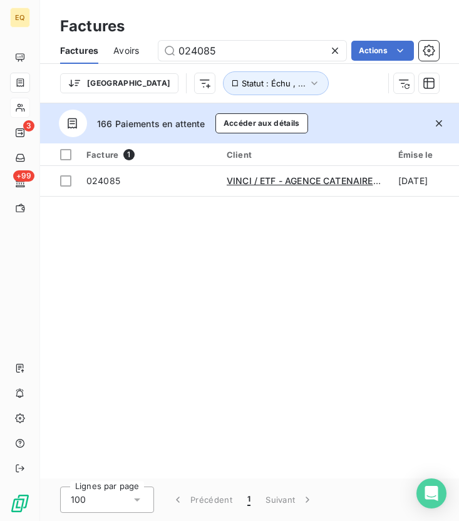
click at [336, 53] on icon at bounding box center [335, 50] width 13 height 13
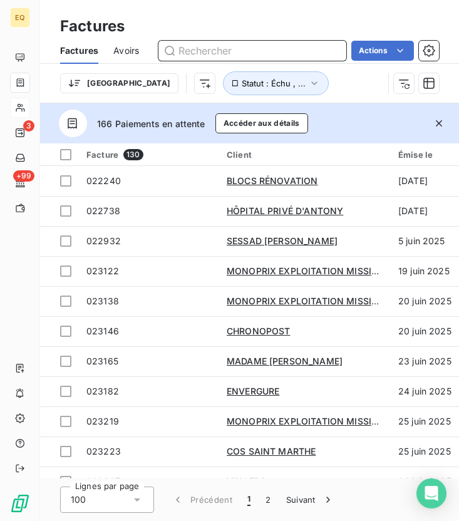
click at [237, 49] on input "text" at bounding box center [253, 51] width 188 height 20
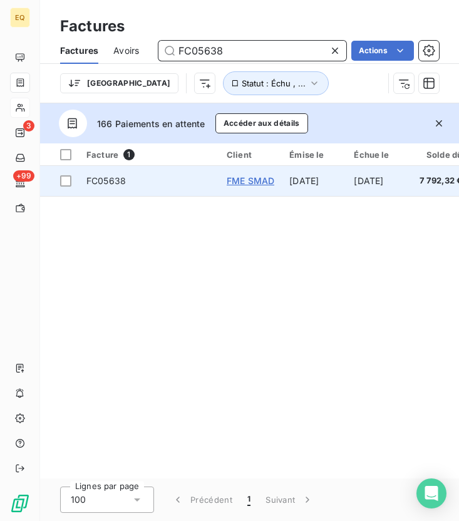
type input "FC05638"
click at [259, 186] on span "FME SMAD" at bounding box center [251, 180] width 48 height 11
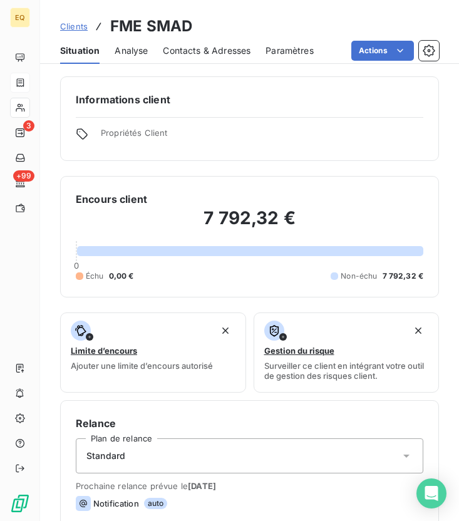
click at [197, 49] on span "Contacts & Adresses" at bounding box center [207, 50] width 88 height 13
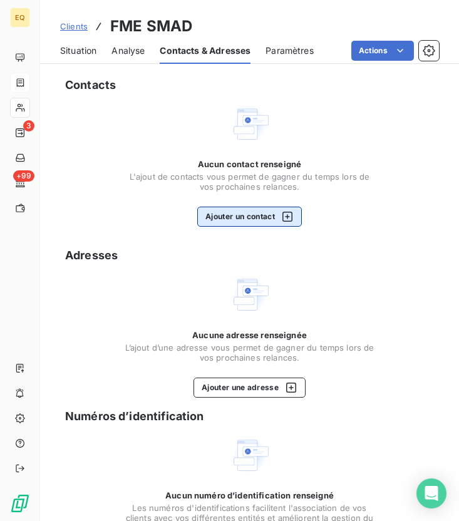
click at [256, 219] on button "Ajouter un contact" at bounding box center [249, 217] width 105 height 20
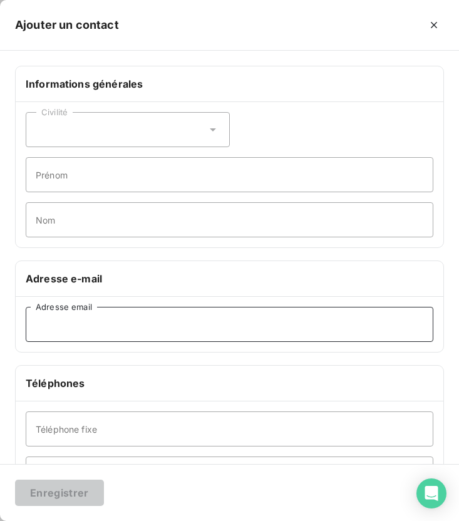
click at [90, 330] on input "Adresse email" at bounding box center [230, 324] width 408 height 35
paste input "[EMAIL_ADDRESS][DOMAIN_NAME]"
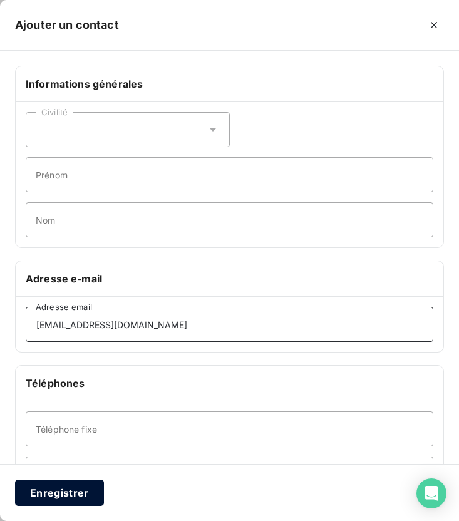
type input "[EMAIL_ADDRESS][DOMAIN_NAME]"
click at [68, 491] on button "Enregistrer" at bounding box center [59, 493] width 89 height 26
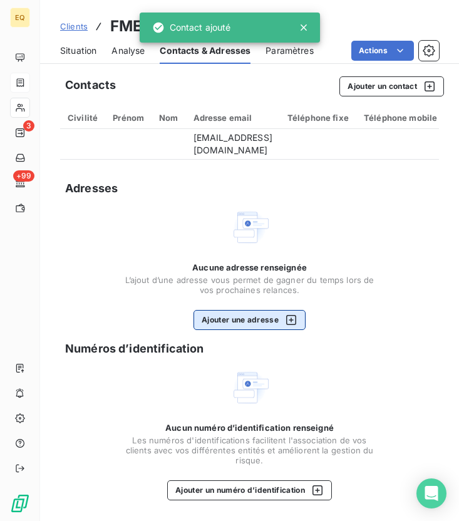
click at [241, 330] on button "Ajouter une adresse" at bounding box center [250, 320] width 112 height 20
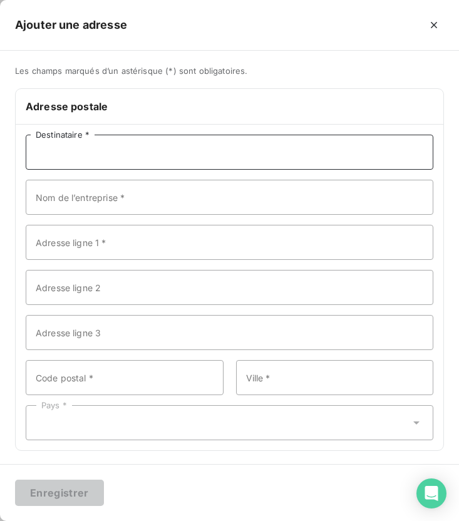
click at [106, 160] on input "Destinataire *" at bounding box center [230, 152] width 408 height 35
type input "FME SMAD"
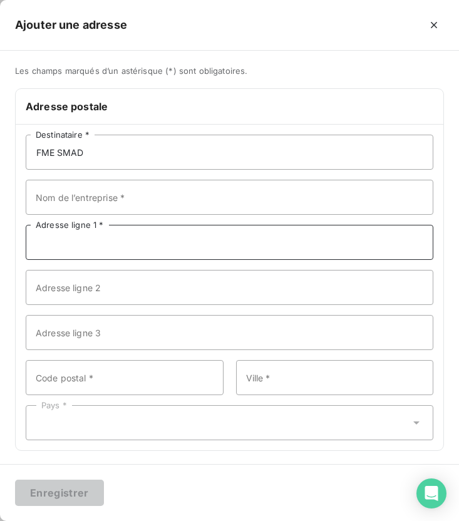
click at [85, 241] on input "Adresse ligne 1 *" at bounding box center [230, 242] width 408 height 35
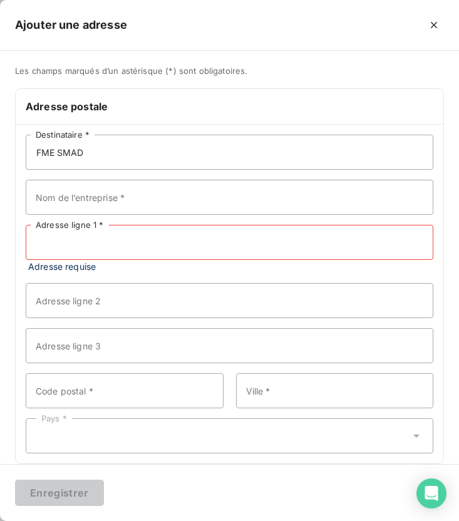
click at [163, 246] on input "Adresse ligne 1 *" at bounding box center [230, 242] width 408 height 35
paste input "ZI DE LA PONCHONIERE BP 0106 SAVIGNY"
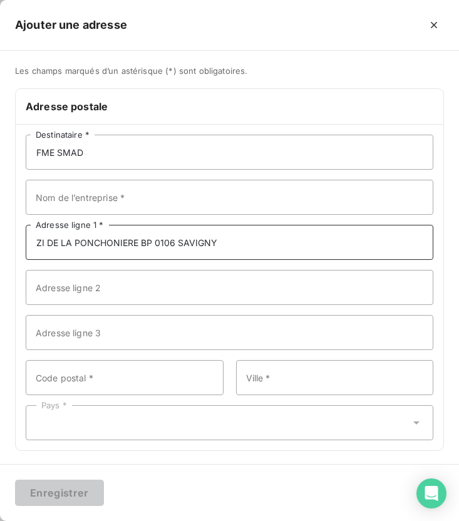
type input "ZI DE LA PONCHONIERE BP 0106 SAVIGNY"
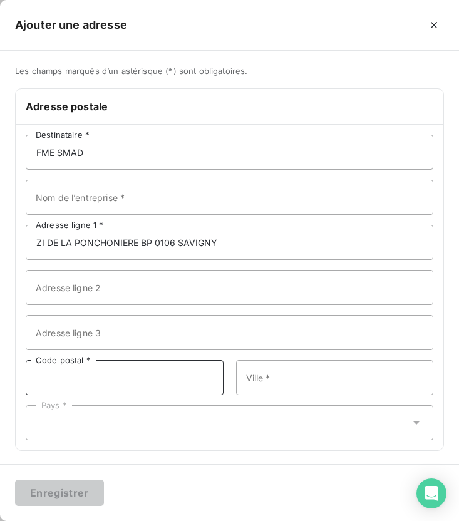
click at [89, 380] on input "Code postal *" at bounding box center [125, 377] width 198 height 35
type input "69591"
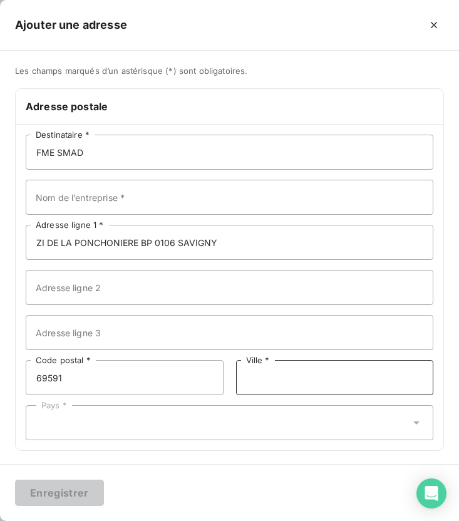
click at [276, 382] on input "Ville *" at bounding box center [335, 377] width 198 height 35
type input "L'ARBRESLE"
click at [160, 415] on div "Pays *" at bounding box center [230, 422] width 408 height 35
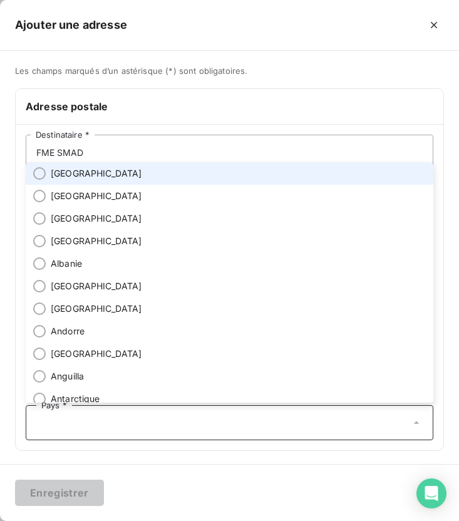
click at [97, 177] on li "[GEOGRAPHIC_DATA]" at bounding box center [230, 173] width 408 height 23
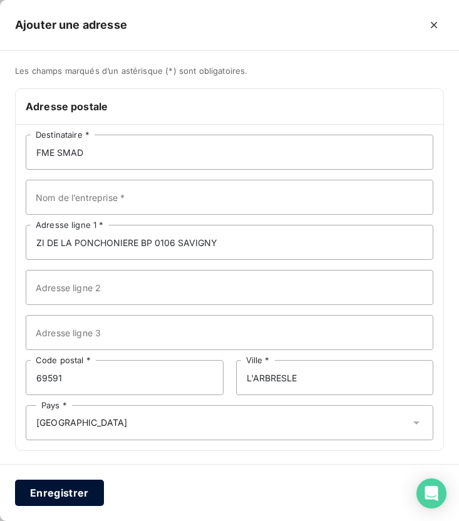
click at [49, 482] on button "Enregistrer" at bounding box center [59, 493] width 89 height 26
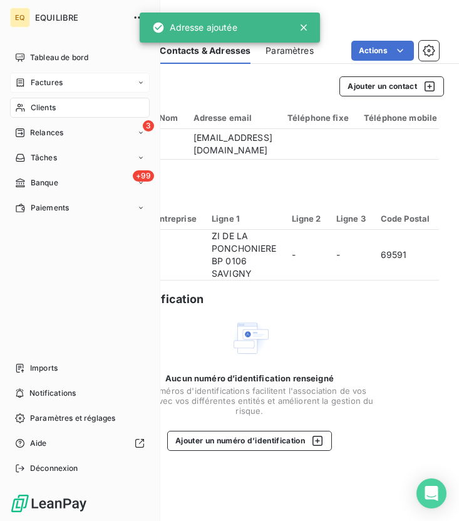
click at [36, 112] on span "Clients" at bounding box center [43, 107] width 25 height 11
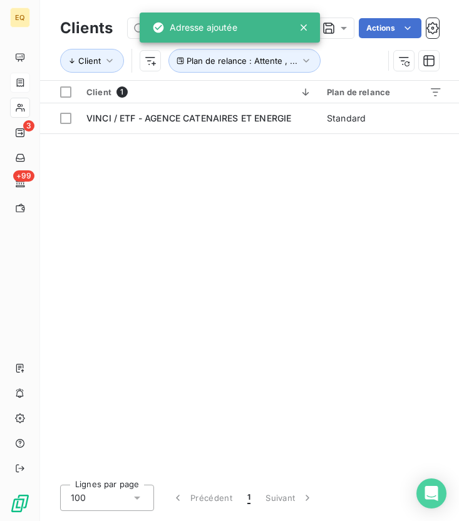
click at [303, 26] on icon at bounding box center [304, 27] width 13 height 13
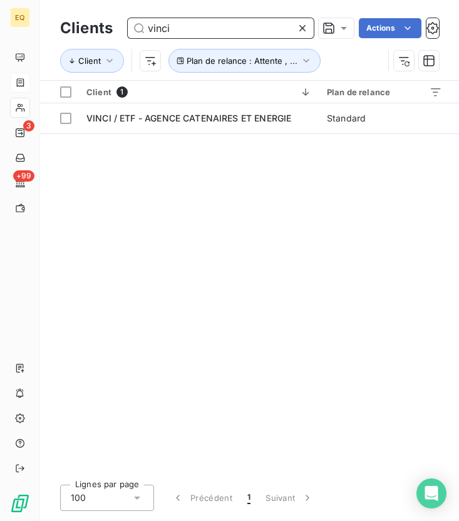
click at [201, 23] on input "vinci" at bounding box center [221, 28] width 186 height 20
click at [303, 23] on icon at bounding box center [302, 28] width 13 height 13
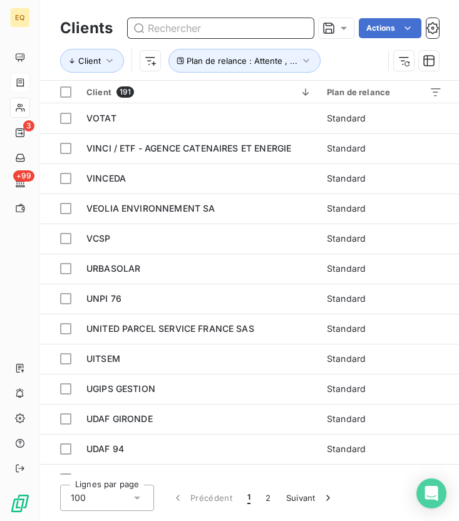
click at [224, 29] on input "text" at bounding box center [221, 28] width 186 height 20
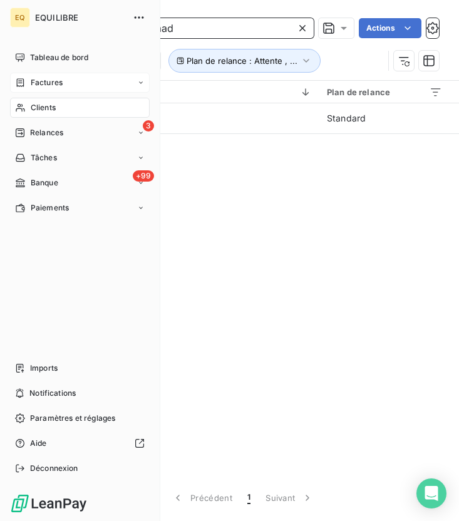
type input "smad"
click at [25, 74] on div "Factures" at bounding box center [80, 83] width 140 height 20
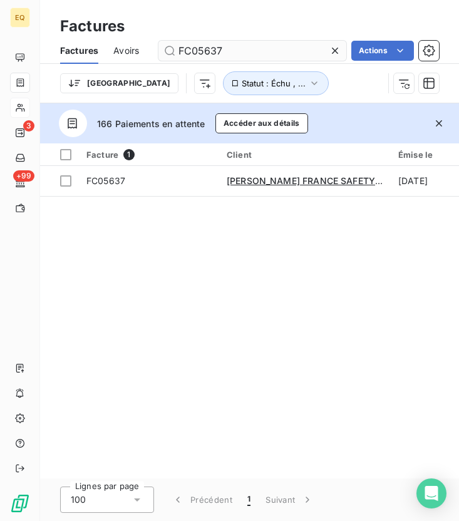
type input "FC05637"
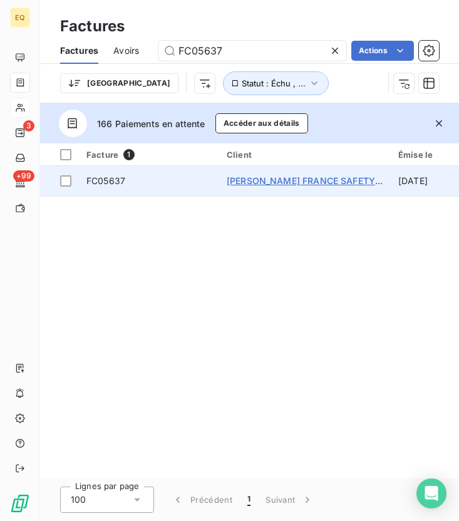
click at [303, 179] on span "[PERSON_NAME] FRANCE SAFETY ASSESSMENT" at bounding box center [333, 180] width 212 height 11
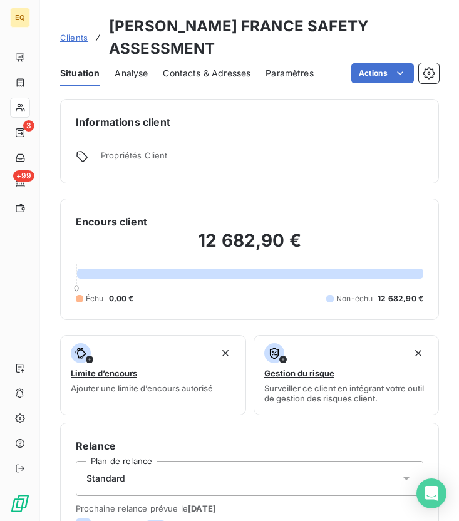
click at [206, 80] on div "Contacts & Adresses" at bounding box center [207, 73] width 88 height 26
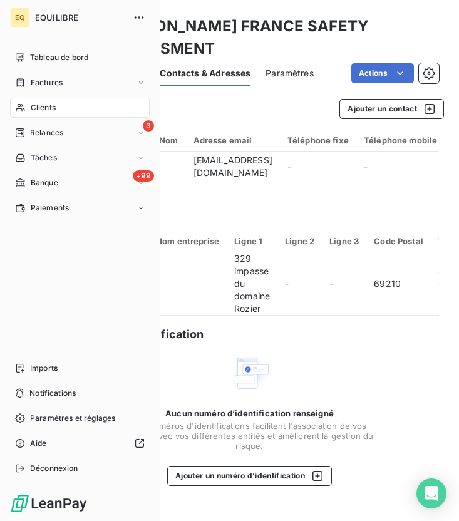
click at [33, 111] on span "Clients" at bounding box center [43, 107] width 25 height 11
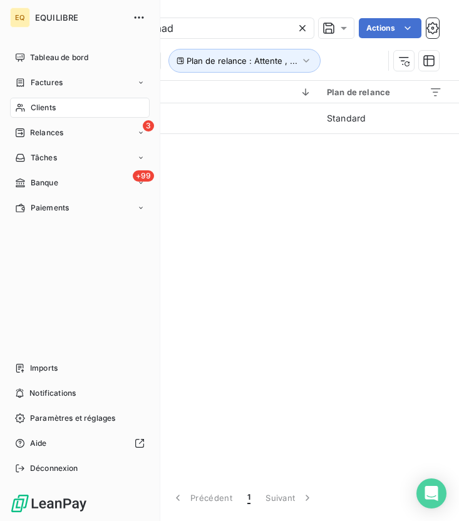
click at [26, 86] on div "Factures" at bounding box center [39, 82] width 48 height 11
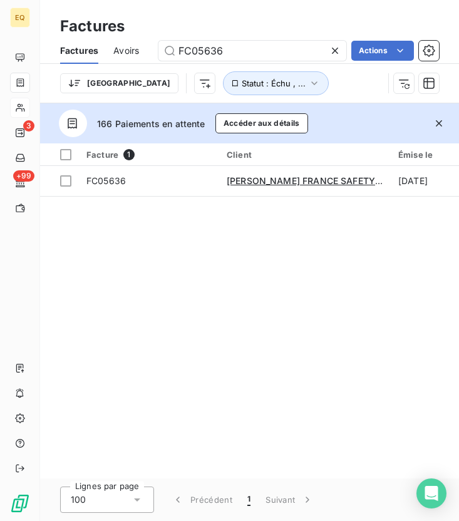
type input "FC05636"
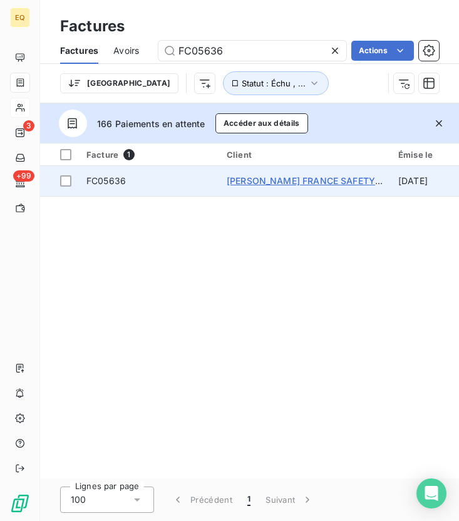
click at [289, 177] on span "[PERSON_NAME] FRANCE SAFETY ASSESSMENT" at bounding box center [333, 180] width 212 height 11
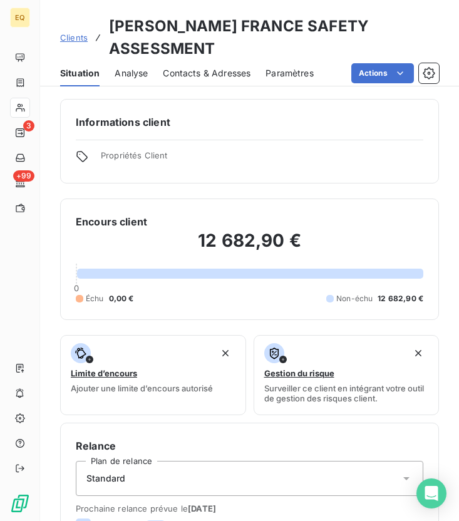
click at [192, 81] on div "Contacts & Adresses" at bounding box center [207, 73] width 88 height 26
